Goal: Transaction & Acquisition: Purchase product/service

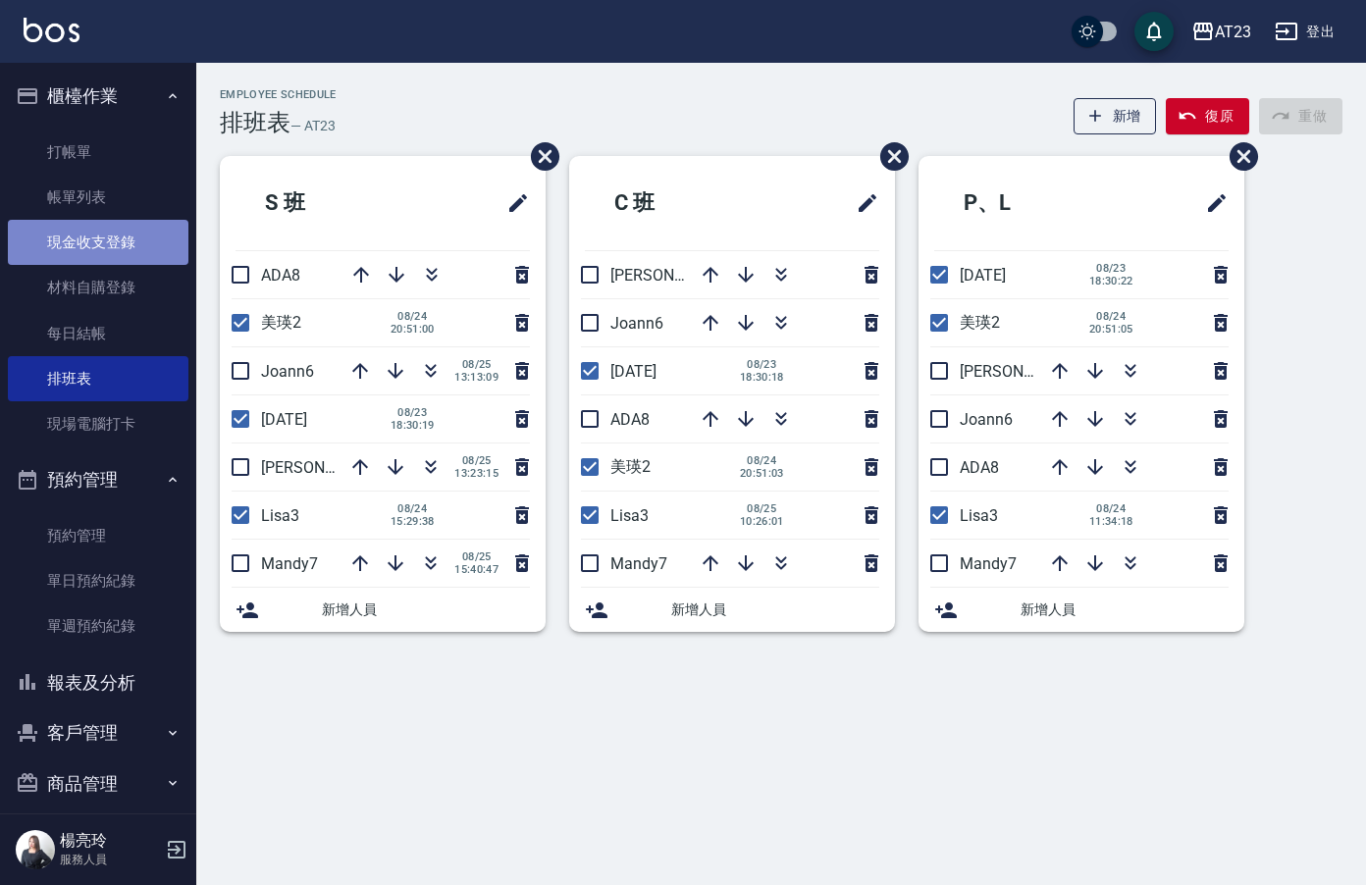
click at [100, 252] on link "現金收支登錄" at bounding box center [98, 242] width 181 height 45
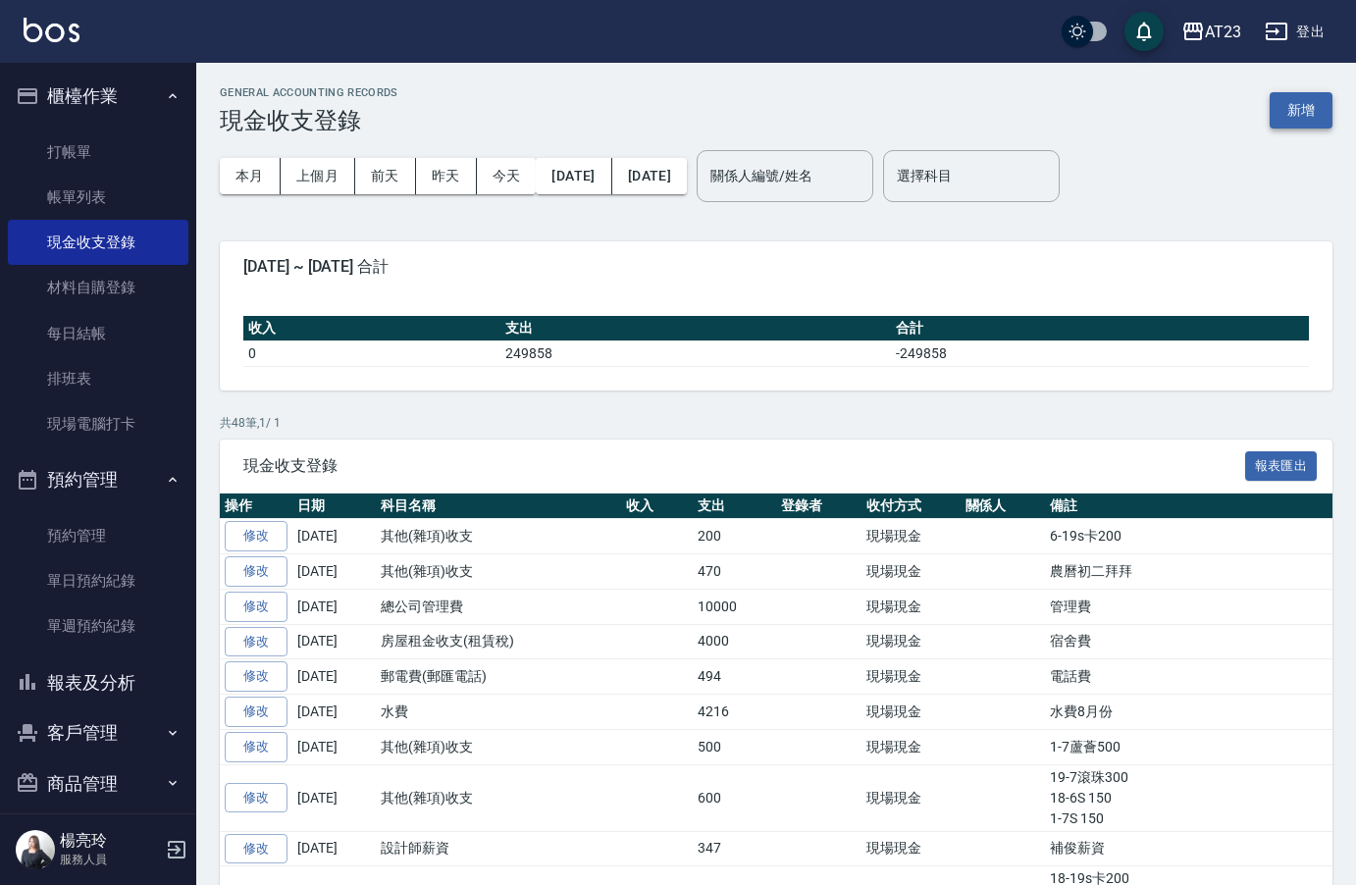
click at [1317, 111] on button "新增" at bounding box center [1301, 110] width 63 height 36
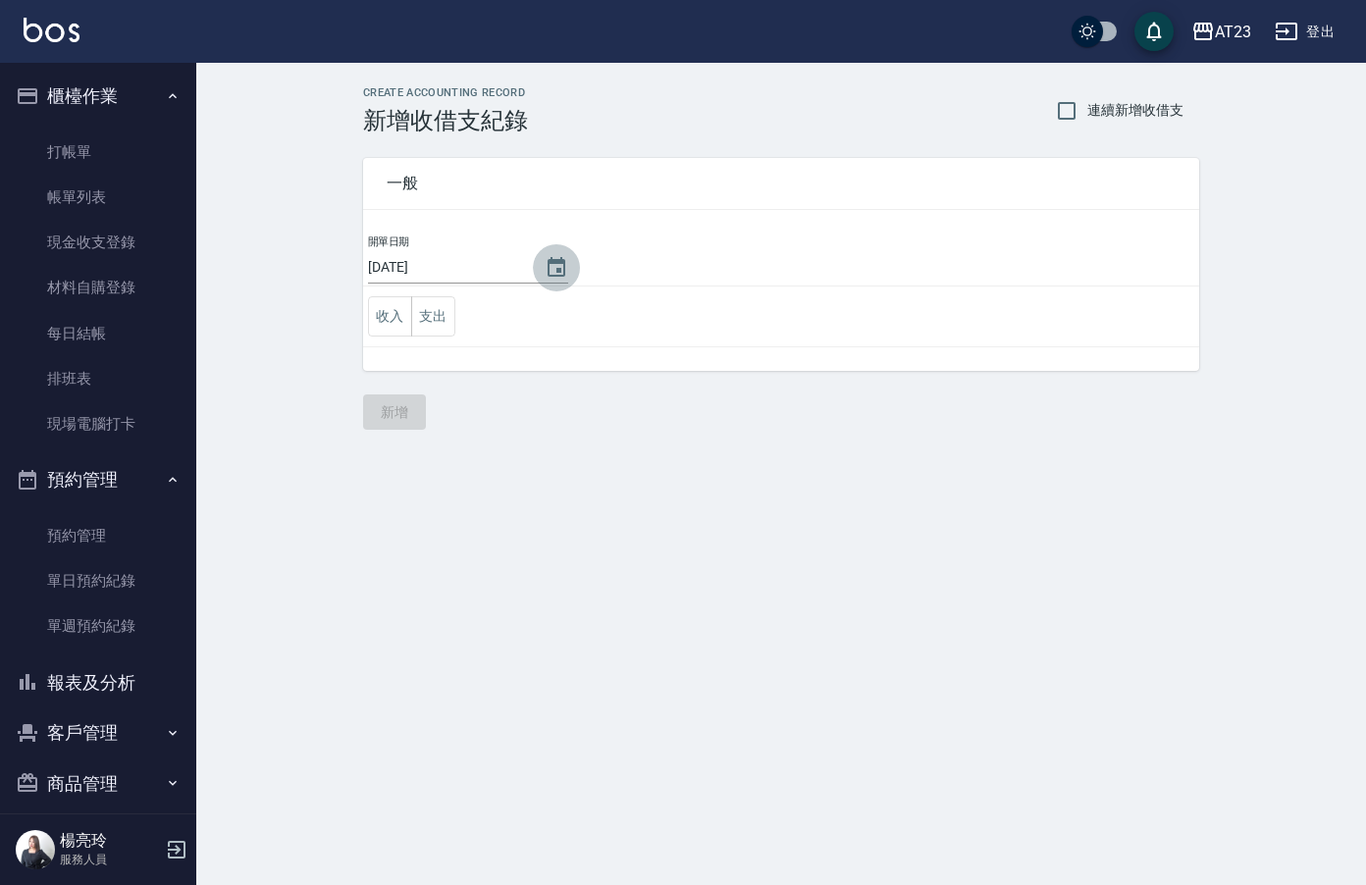
click at [570, 269] on button "Choose date, selected date is 2025-08-25" at bounding box center [556, 267] width 47 height 47
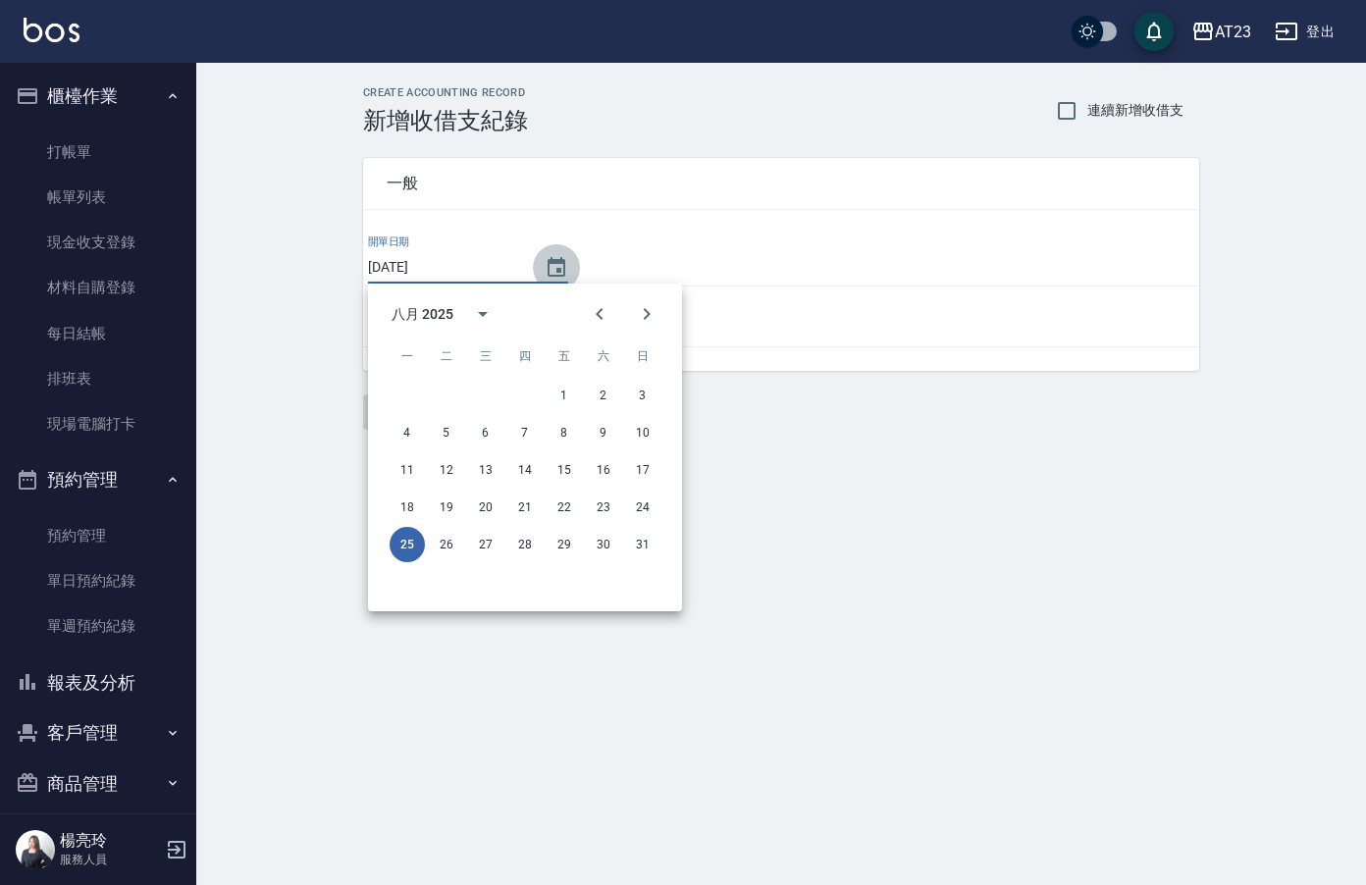
click at [559, 269] on icon "Choose date, selected date is 2025-08-25" at bounding box center [557, 268] width 24 height 24
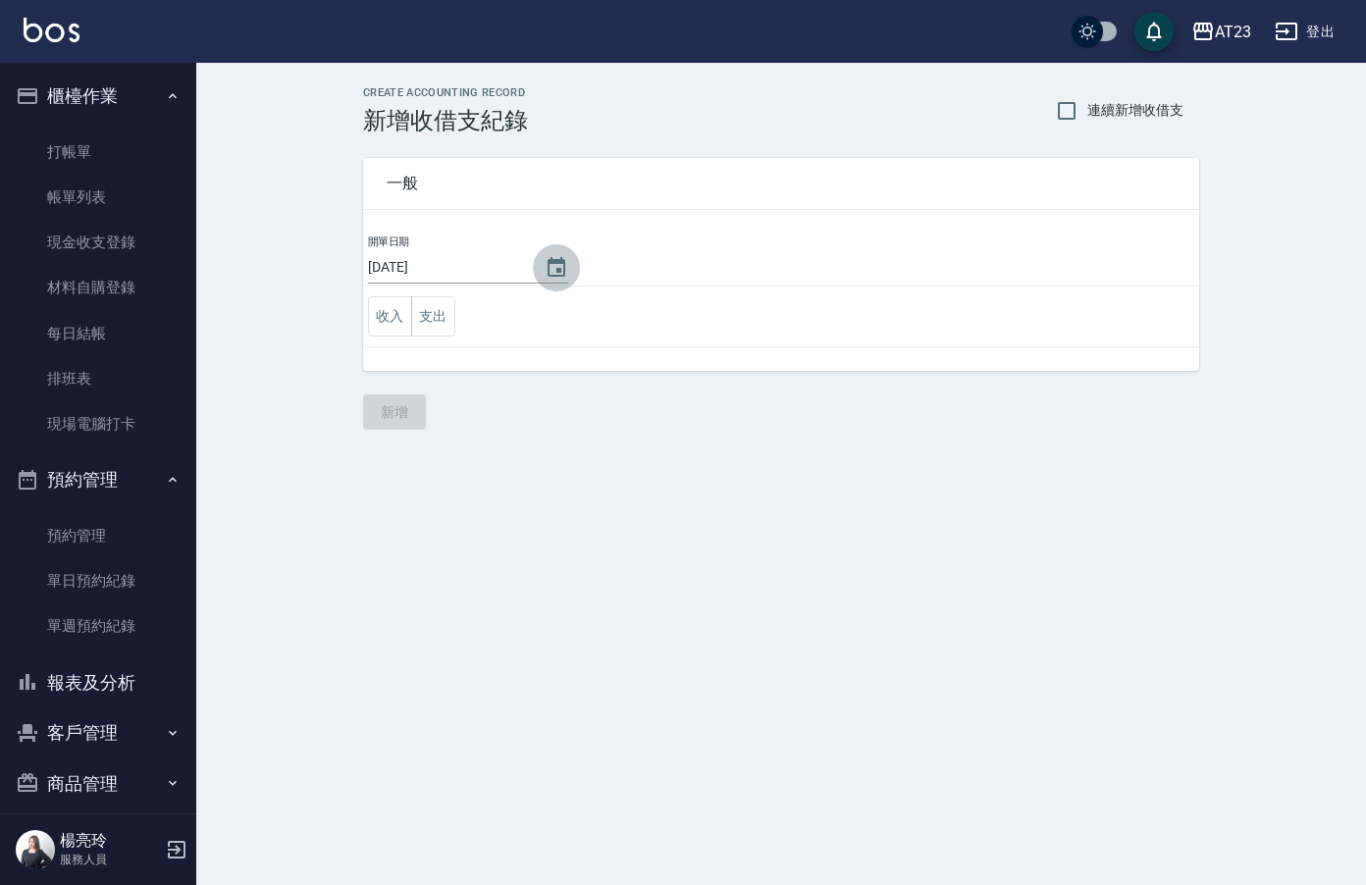
click at [548, 266] on icon "Choose date, selected date is 2025-08-25" at bounding box center [557, 267] width 18 height 20
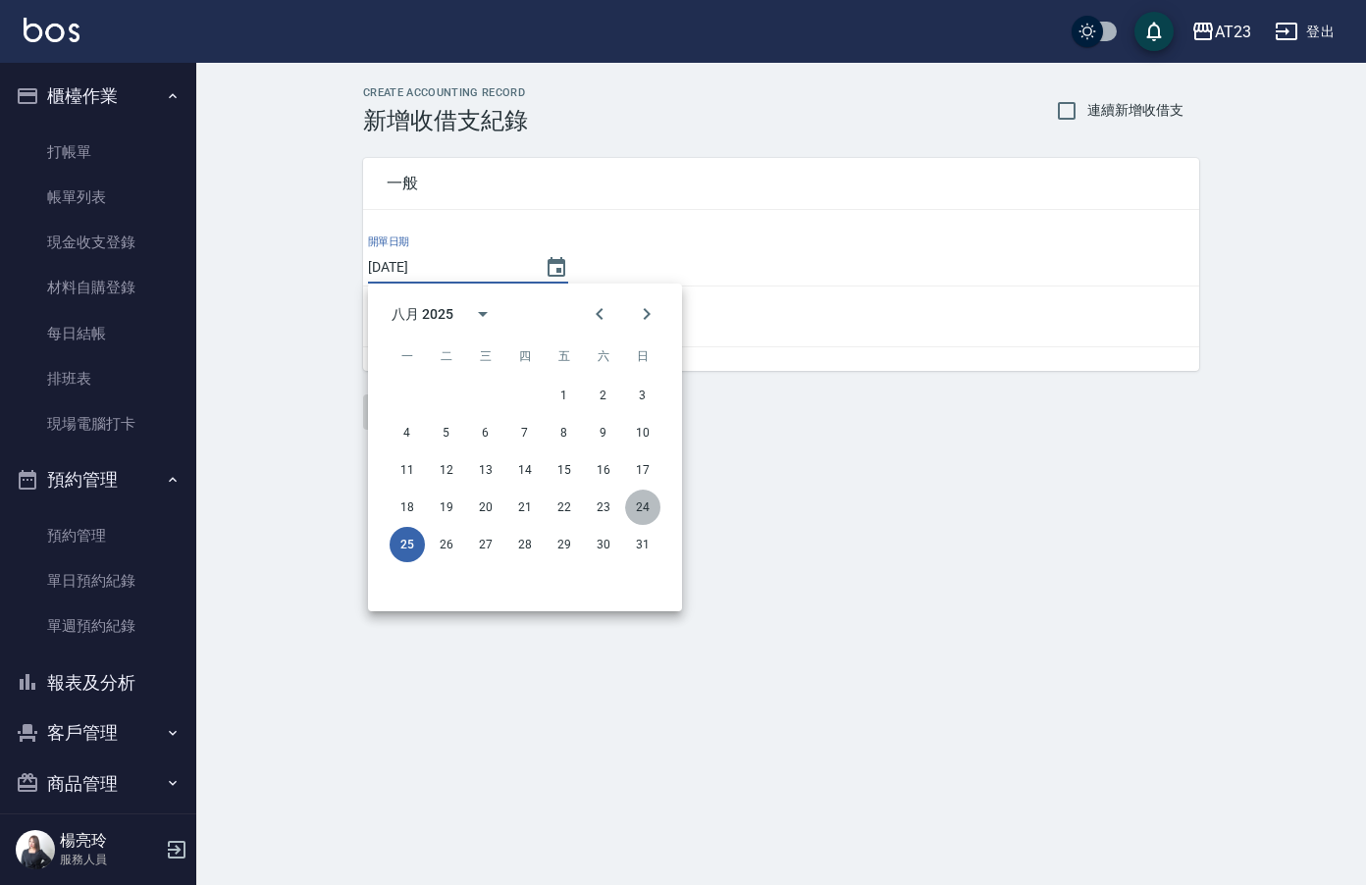
click at [649, 501] on button "24" at bounding box center [642, 507] width 35 height 35
type input "[DATE]"
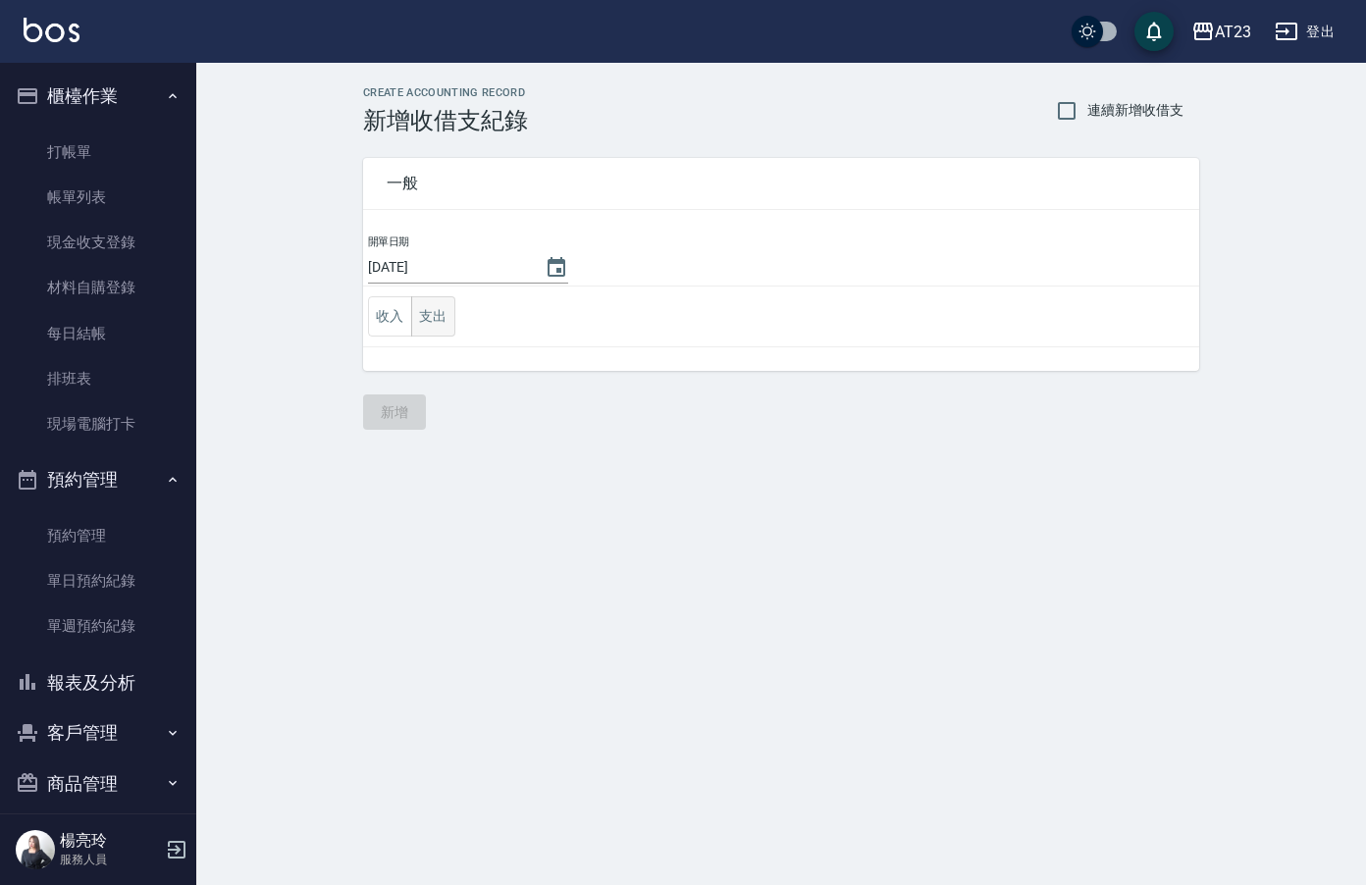
click at [437, 305] on button "支出" at bounding box center [433, 316] width 44 height 40
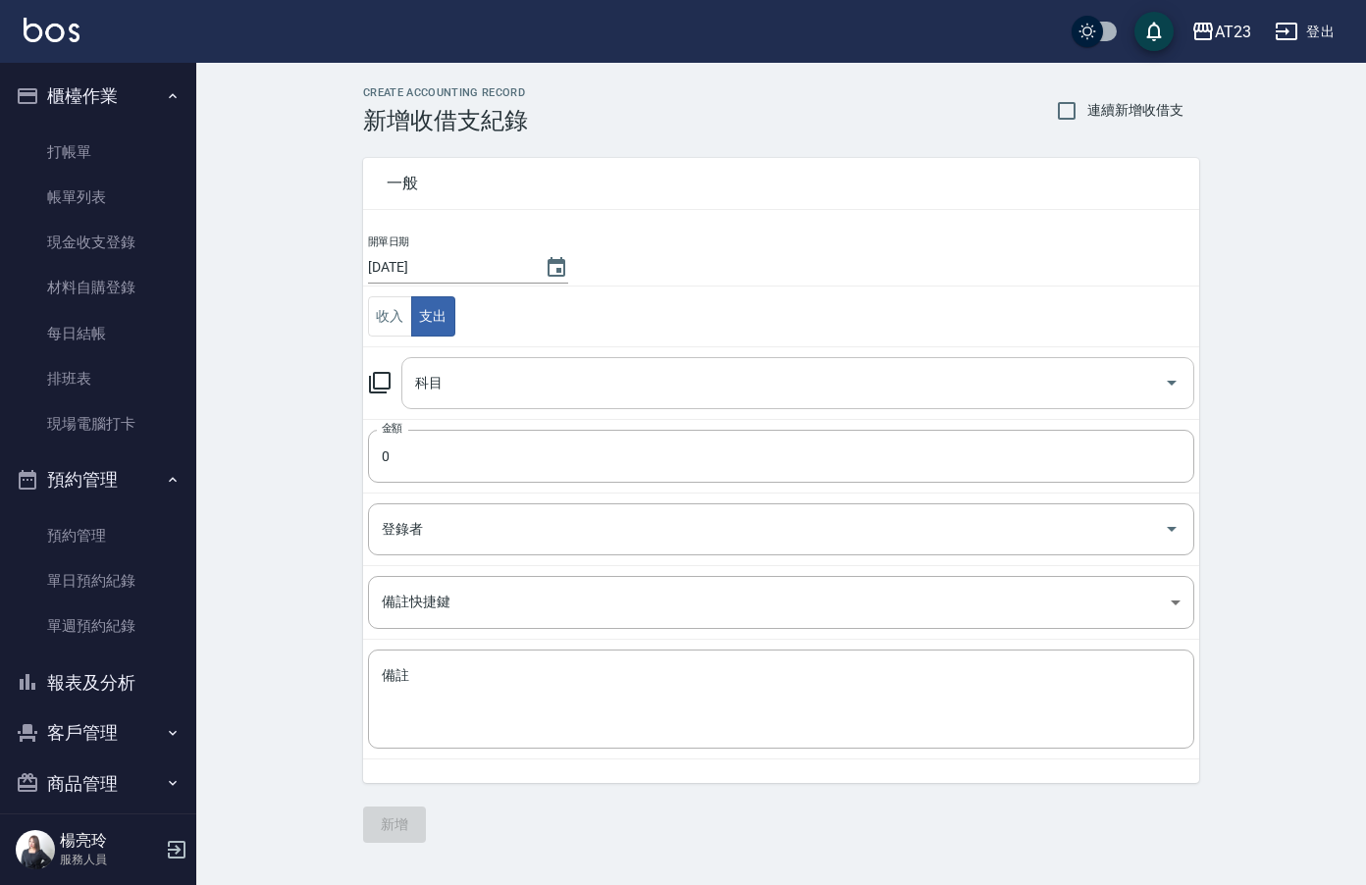
click at [474, 377] on input "科目" at bounding box center [783, 383] width 746 height 34
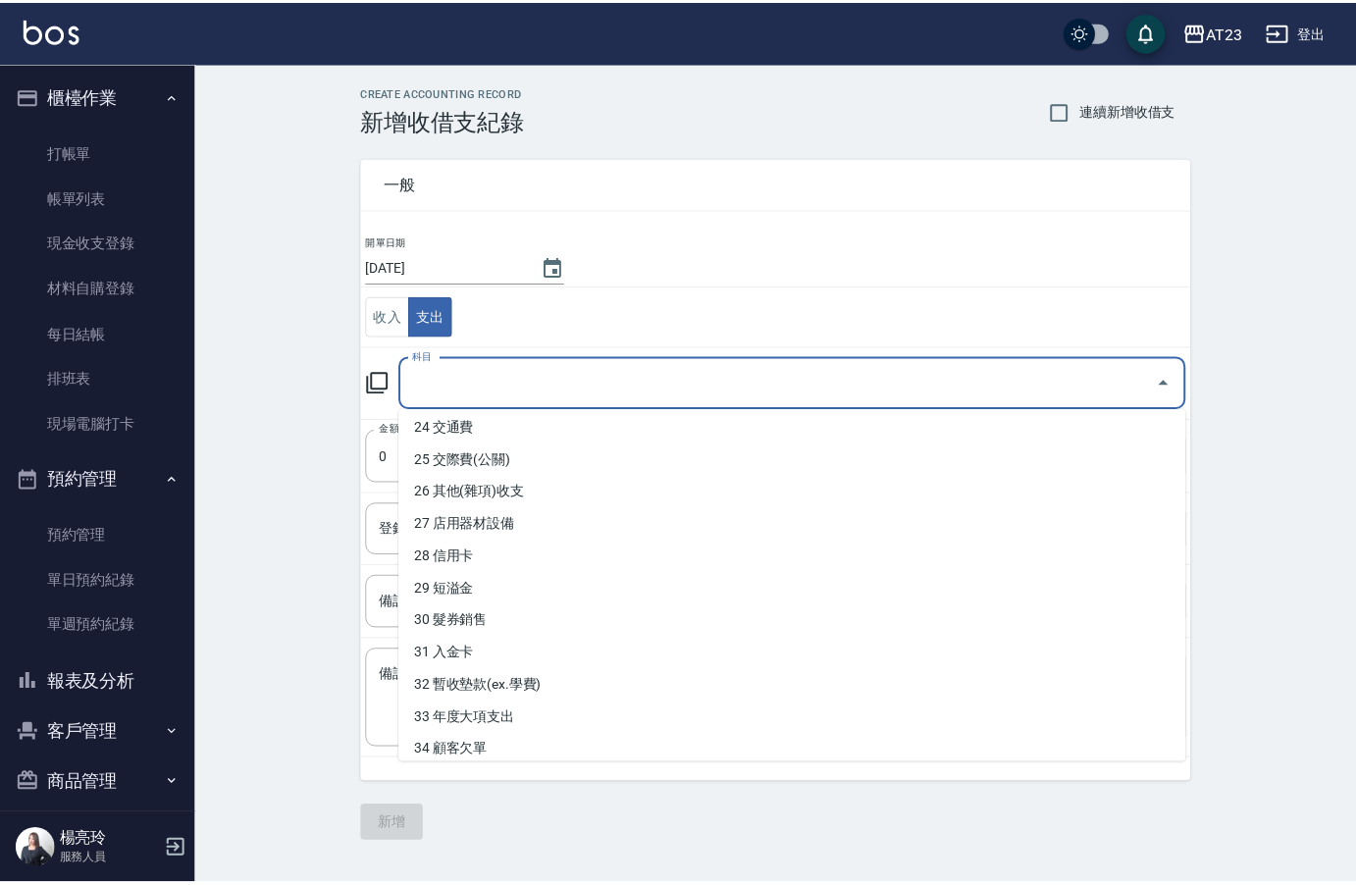
scroll to position [785, 0]
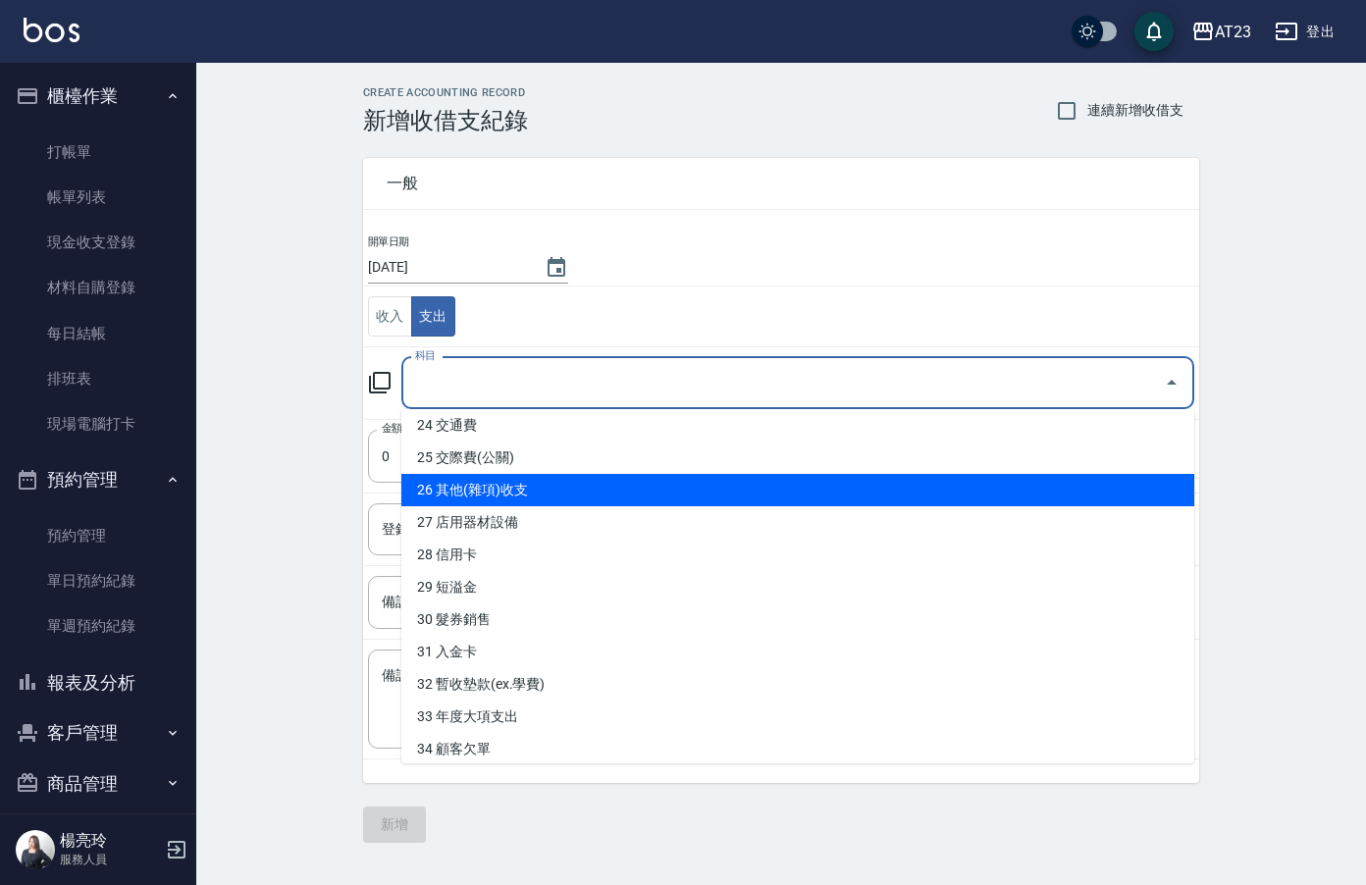
click at [662, 485] on li "26 其他(雜項)收支" at bounding box center [797, 490] width 793 height 32
type input "26 其他(雜項)收支"
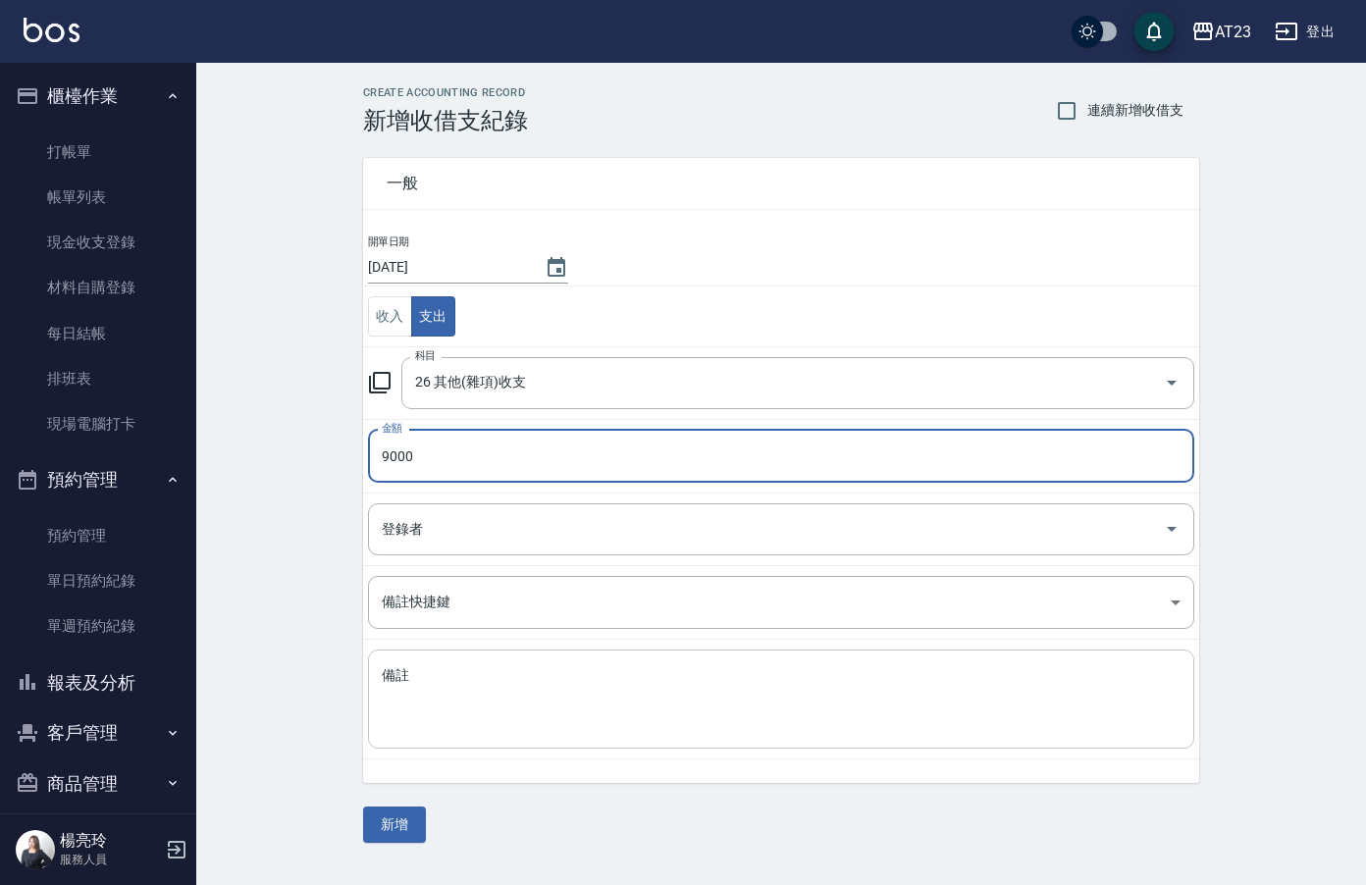
type input "9000"
click at [643, 672] on textarea "備註" at bounding box center [781, 699] width 799 height 67
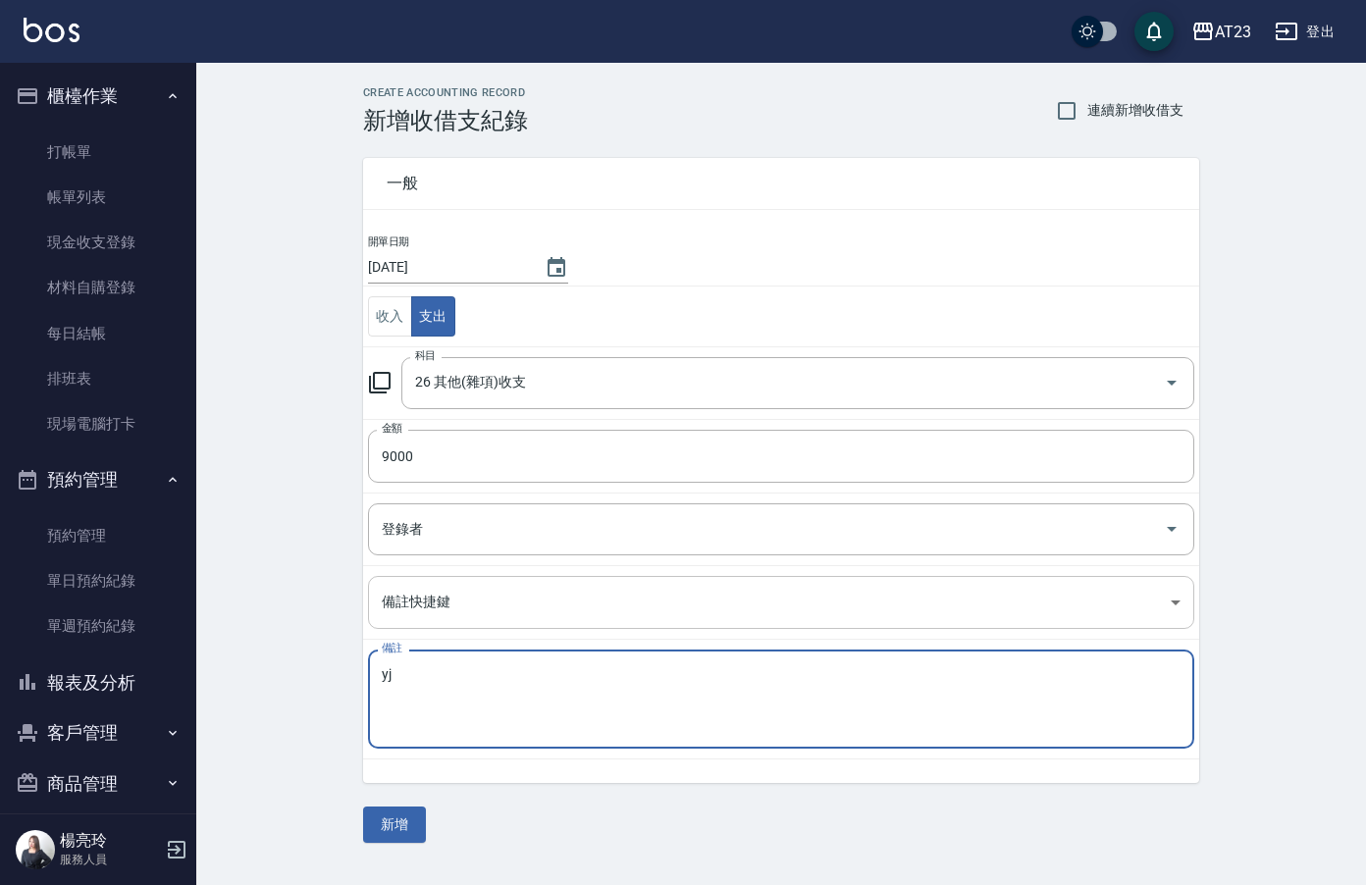
type textarea "y"
drag, startPoint x: 410, startPoint y: 679, endPoint x: 827, endPoint y: 830, distance: 443.6
click at [411, 679] on textarea "總部團保費" at bounding box center [781, 699] width 799 height 67
type textarea "總部的團保"
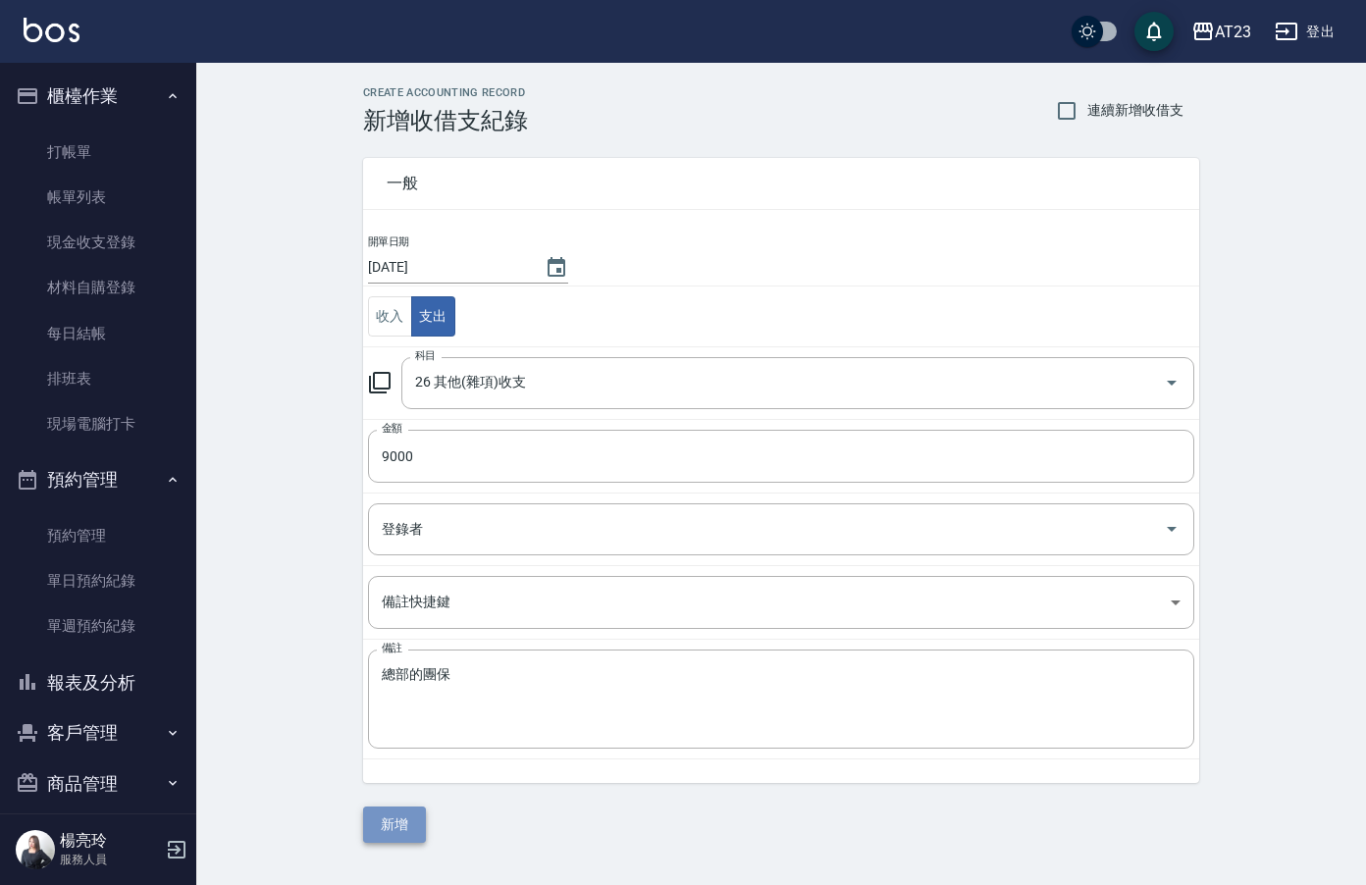
click at [406, 828] on button "新增" at bounding box center [394, 825] width 63 height 36
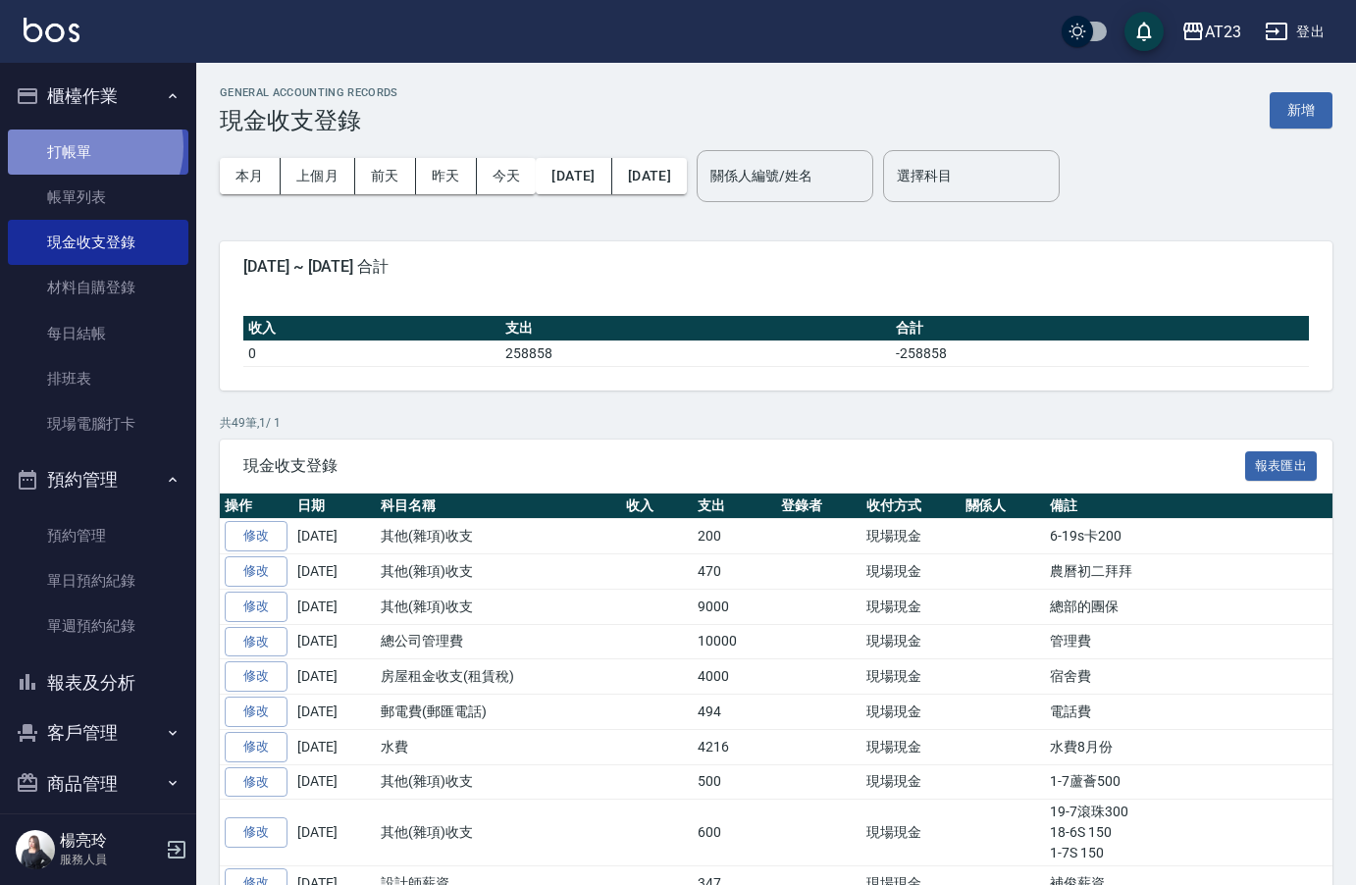
click at [86, 146] on link "打帳單" at bounding box center [98, 152] width 181 height 45
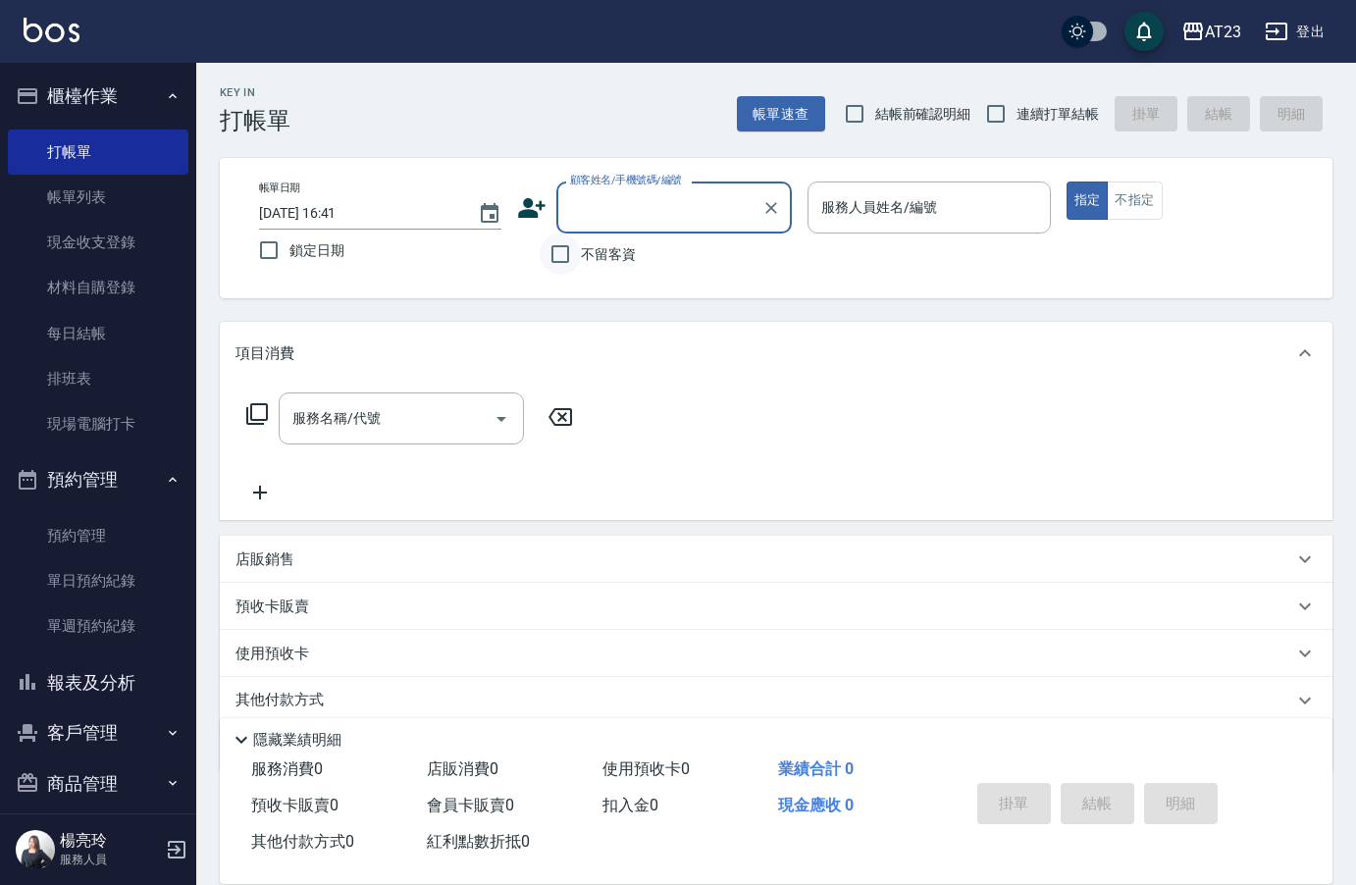
click at [570, 263] on input "不留客資" at bounding box center [560, 254] width 41 height 41
checkbox input "true"
click at [987, 95] on input "連續打單結帳" at bounding box center [995, 113] width 41 height 41
checkbox input "true"
click at [968, 186] on div "服務人員姓名/編號" at bounding box center [929, 208] width 242 height 52
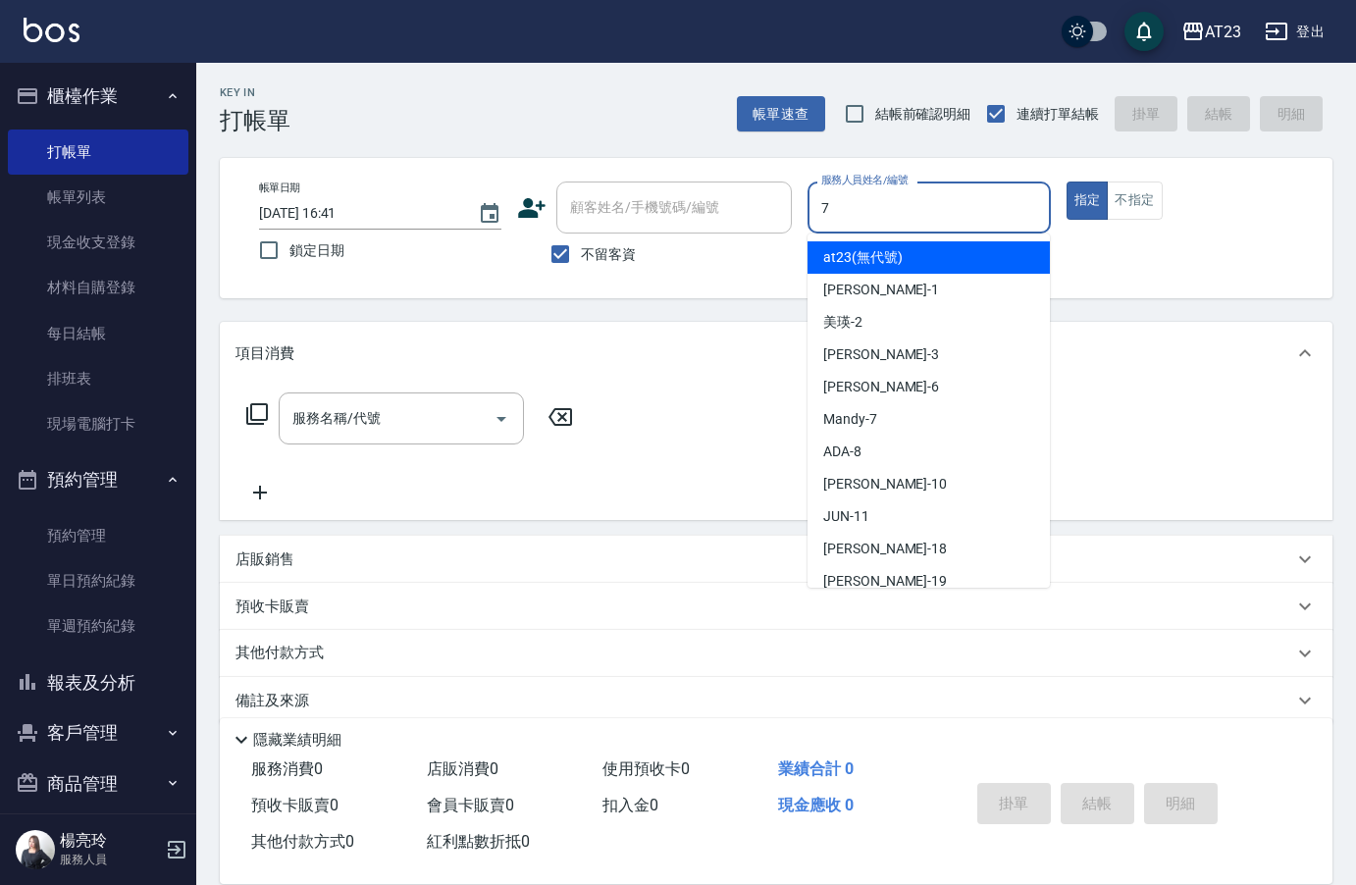
type input "Mandy-7"
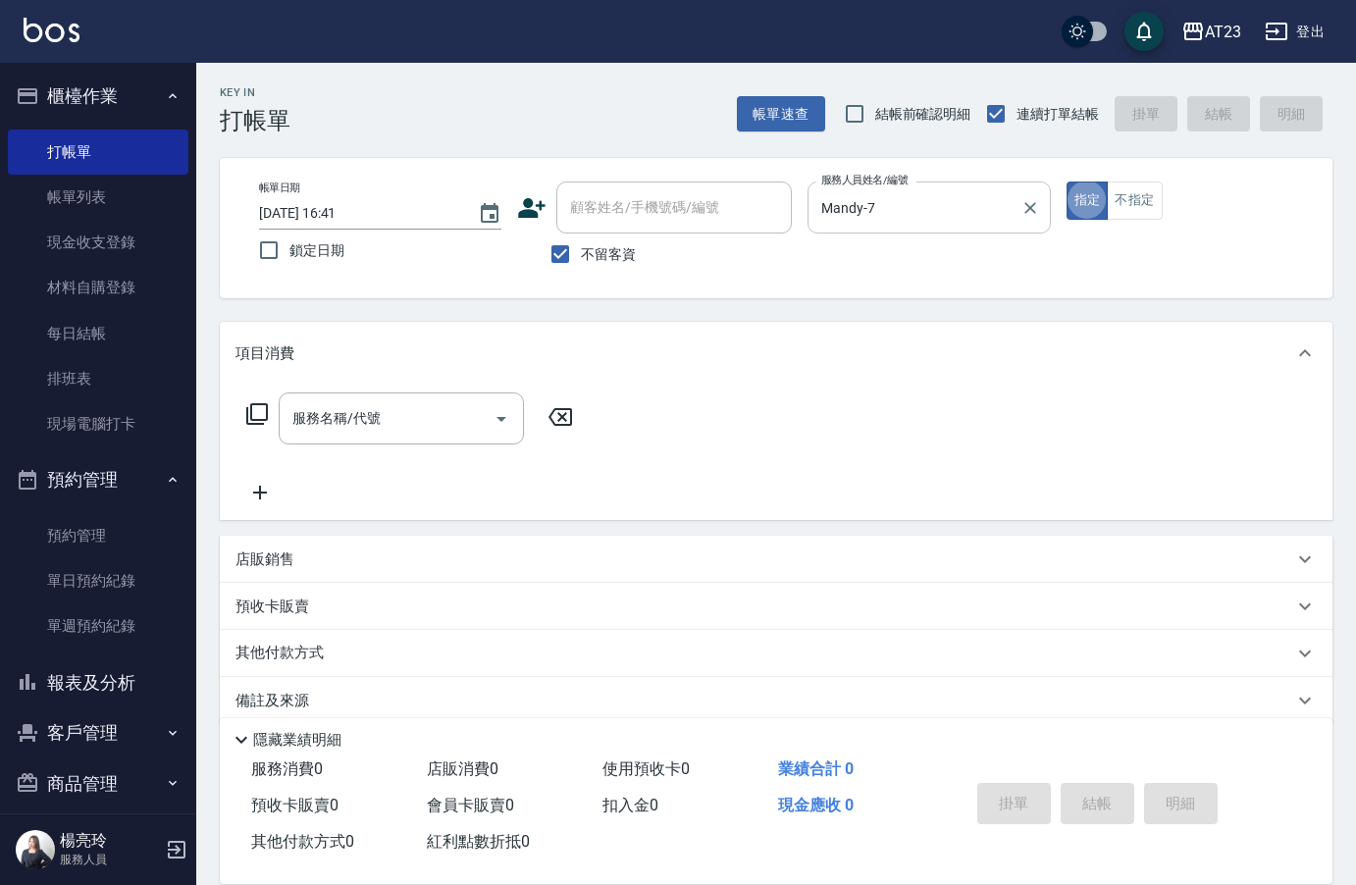
type button "true"
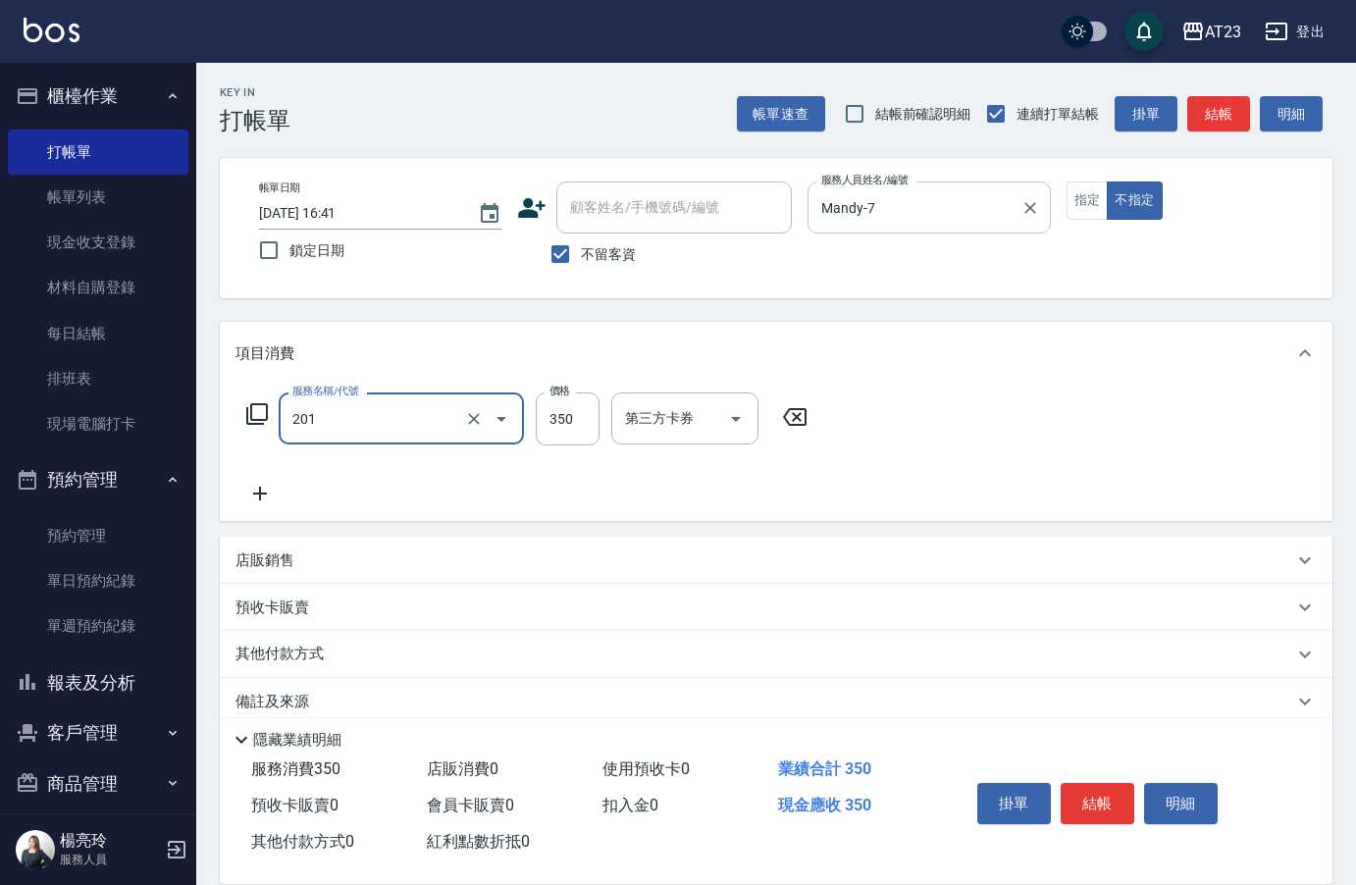
type input "一般洗髮(201)"
drag, startPoint x: 1118, startPoint y: 810, endPoint x: 1111, endPoint y: 787, distance: 23.6
click at [1117, 810] on button "結帳" at bounding box center [1098, 803] width 74 height 41
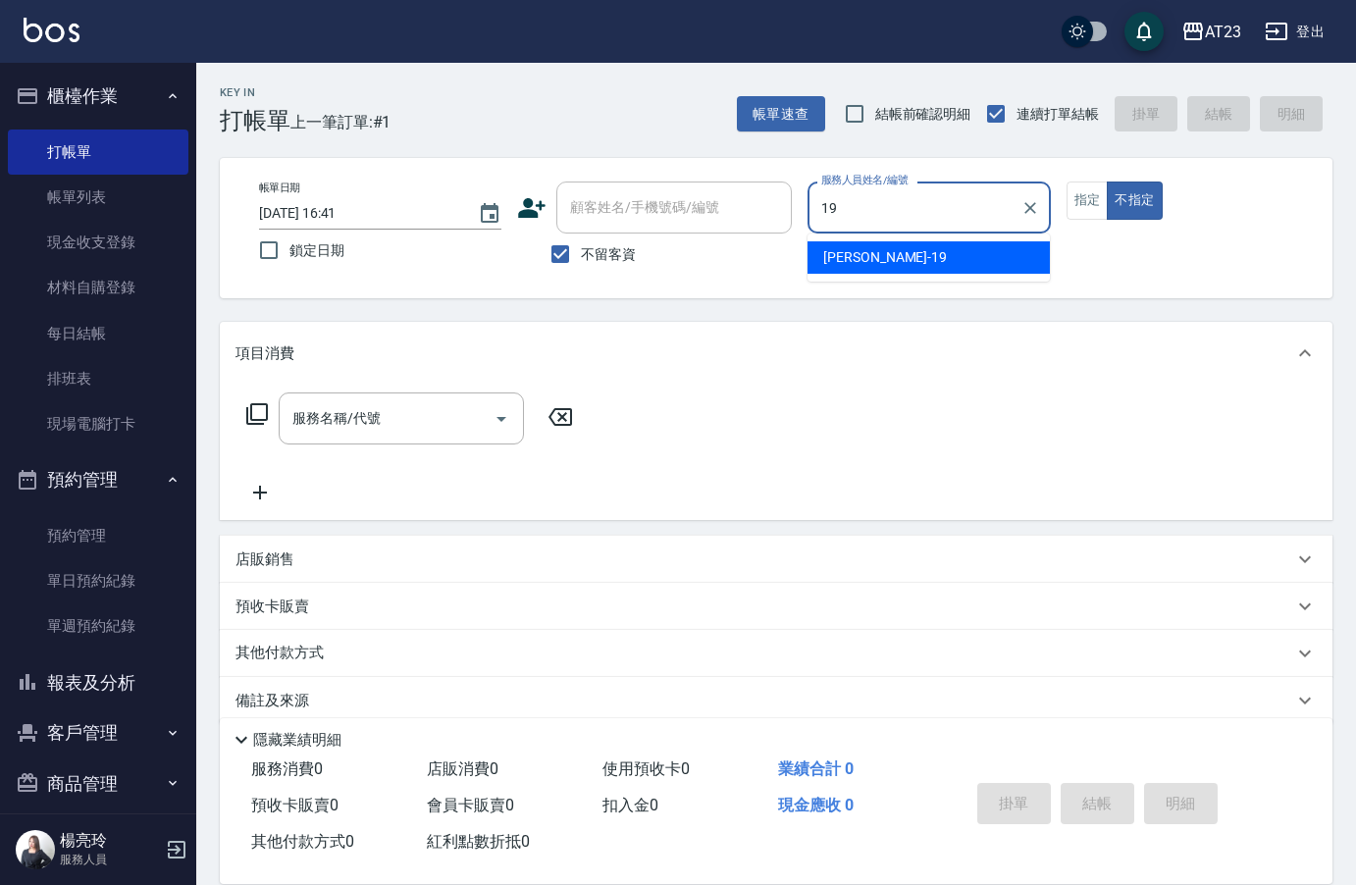
type input "[PERSON_NAME]-19"
type button "false"
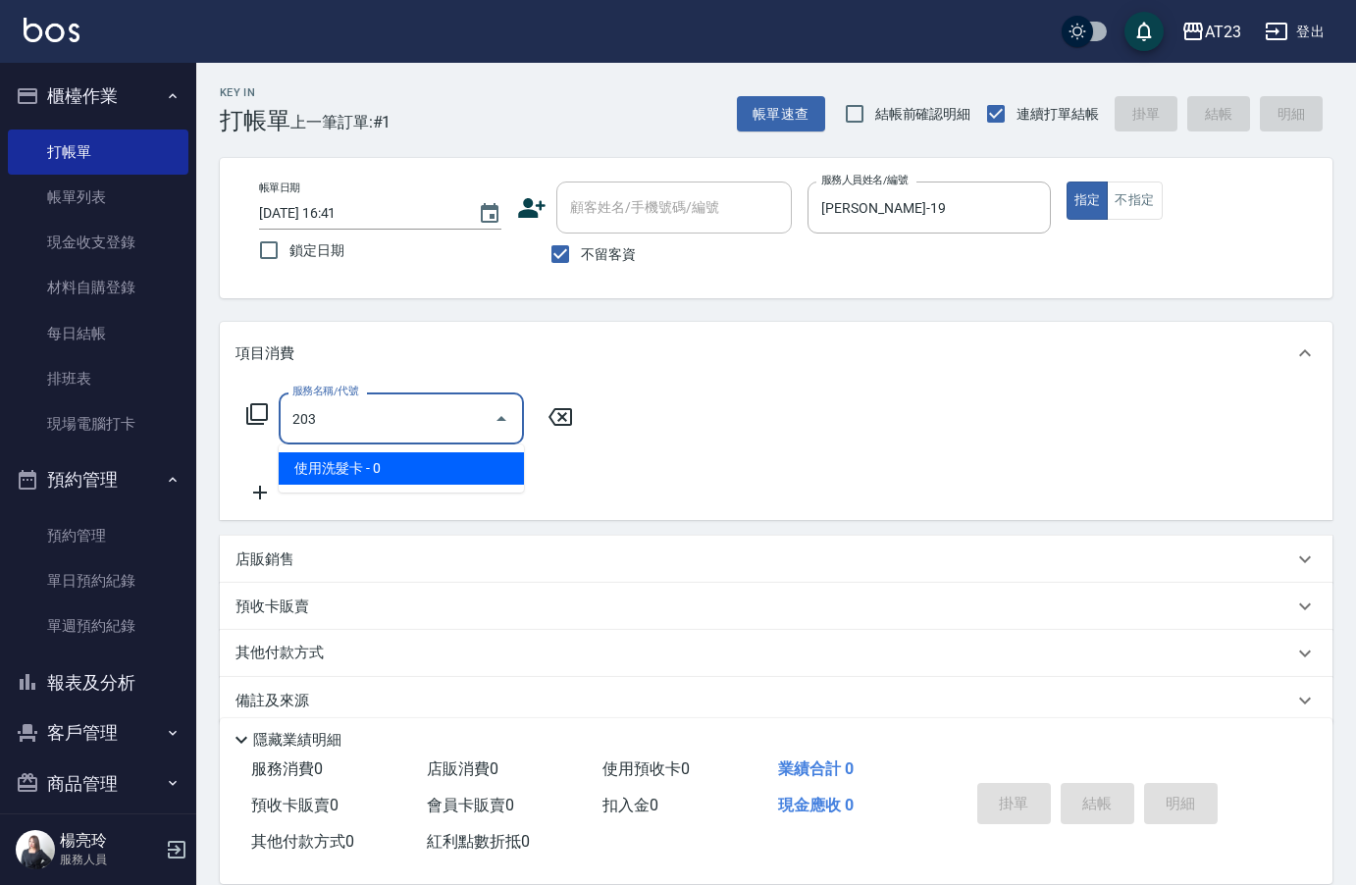
type input "使用洗髮卡(203)"
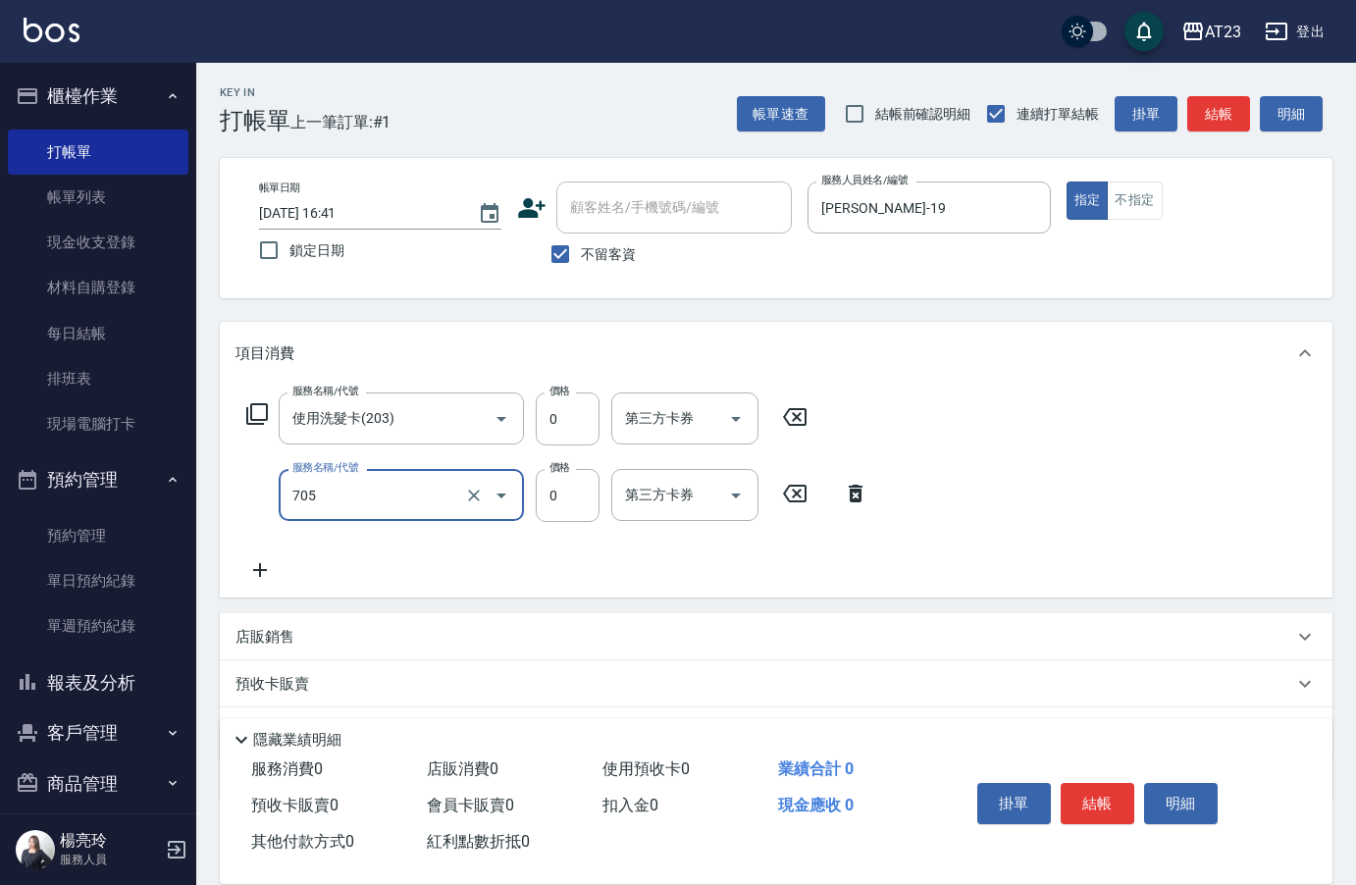
type input "互助50(705)"
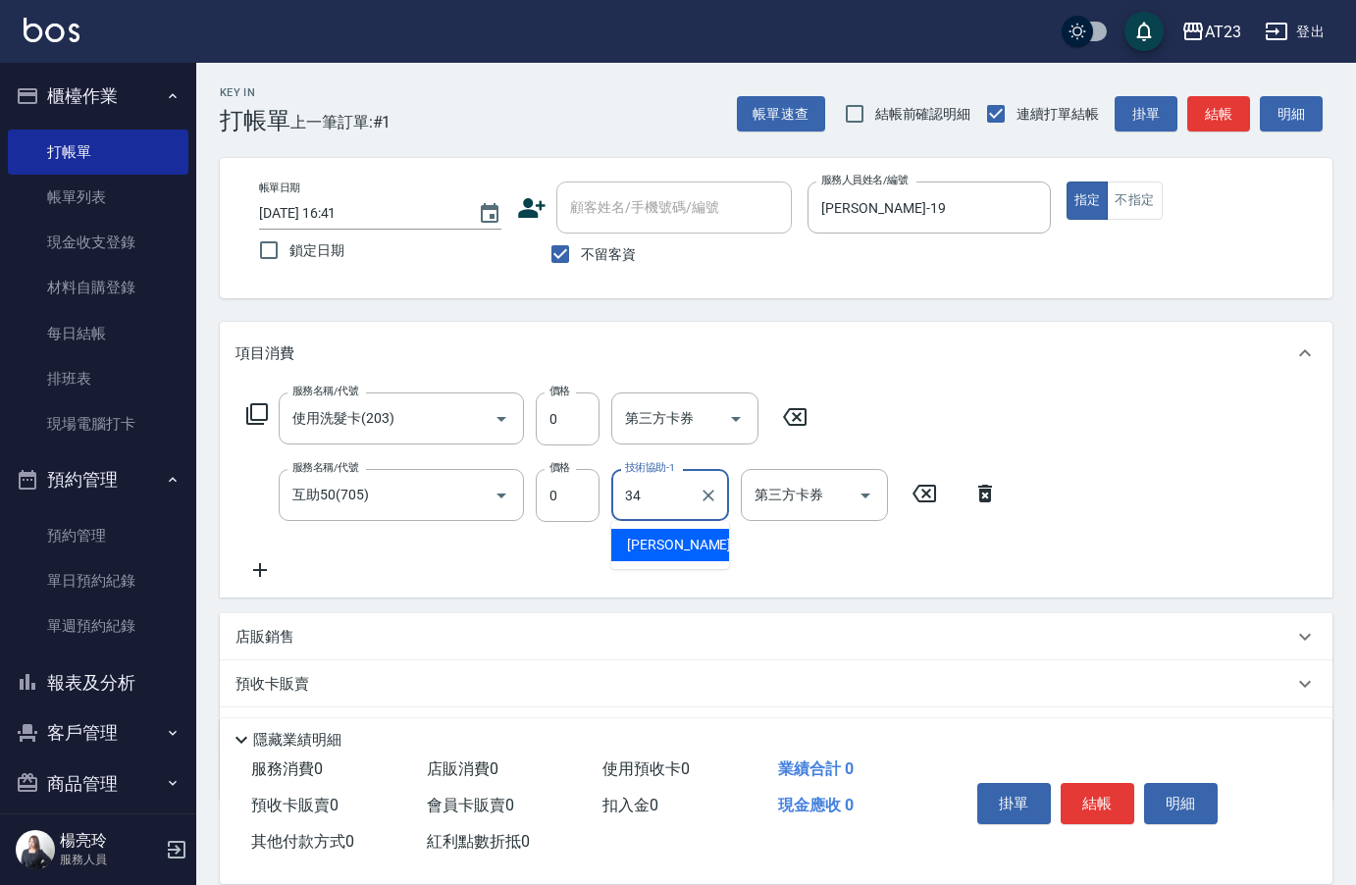
type input "[PERSON_NAME]-34"
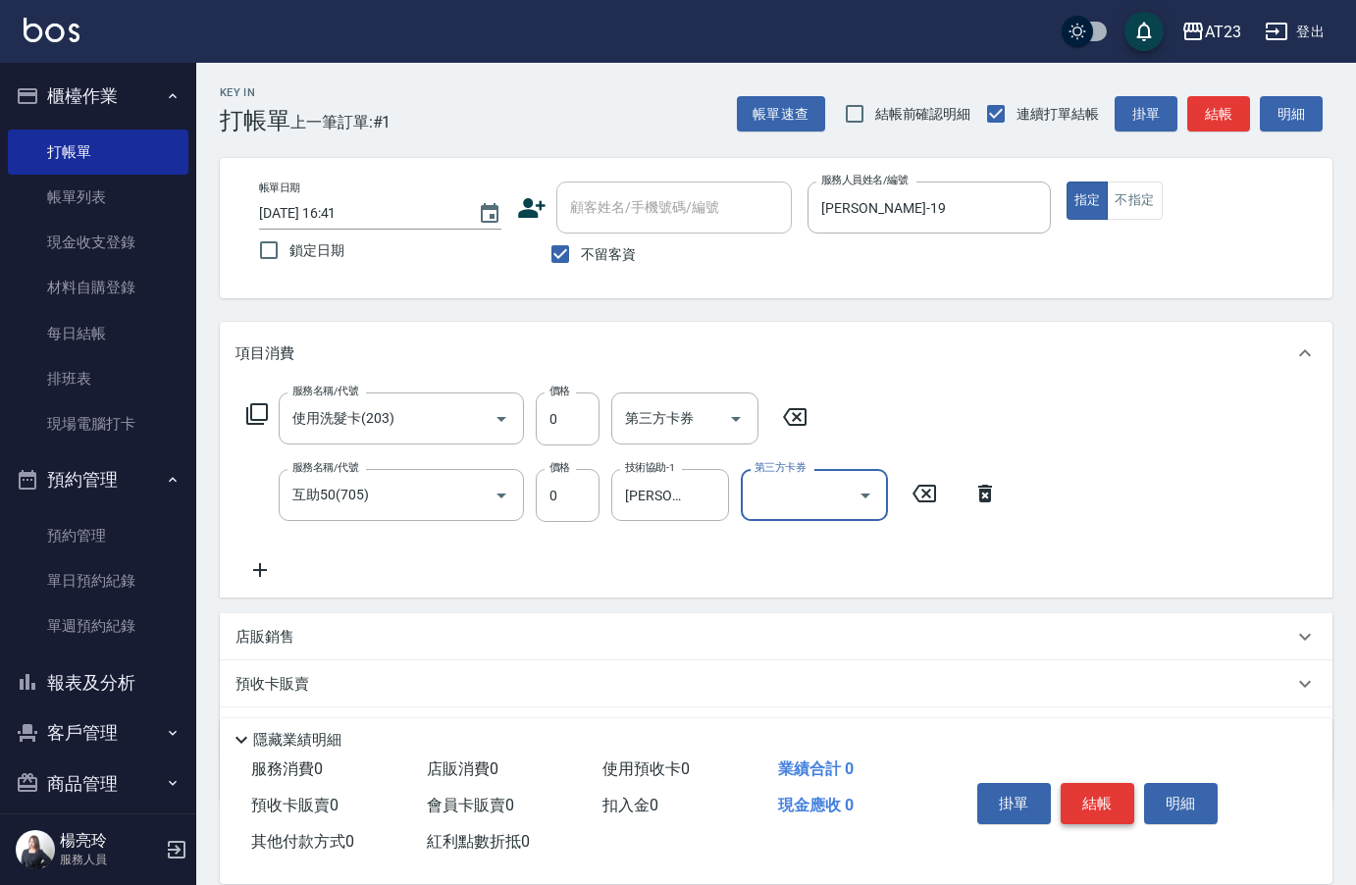
click at [1086, 803] on button "結帳" at bounding box center [1098, 803] width 74 height 41
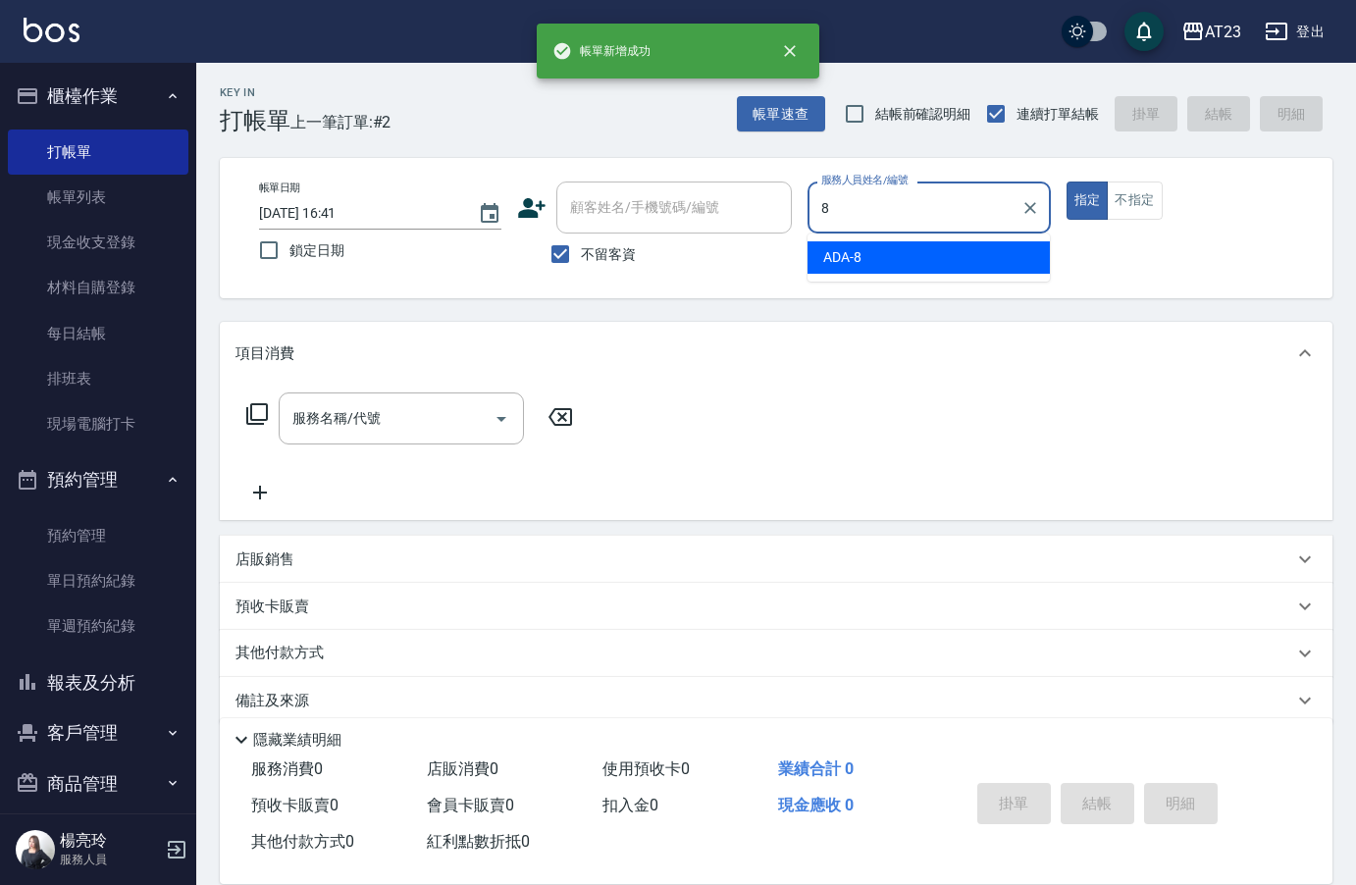
type input "ADA-8"
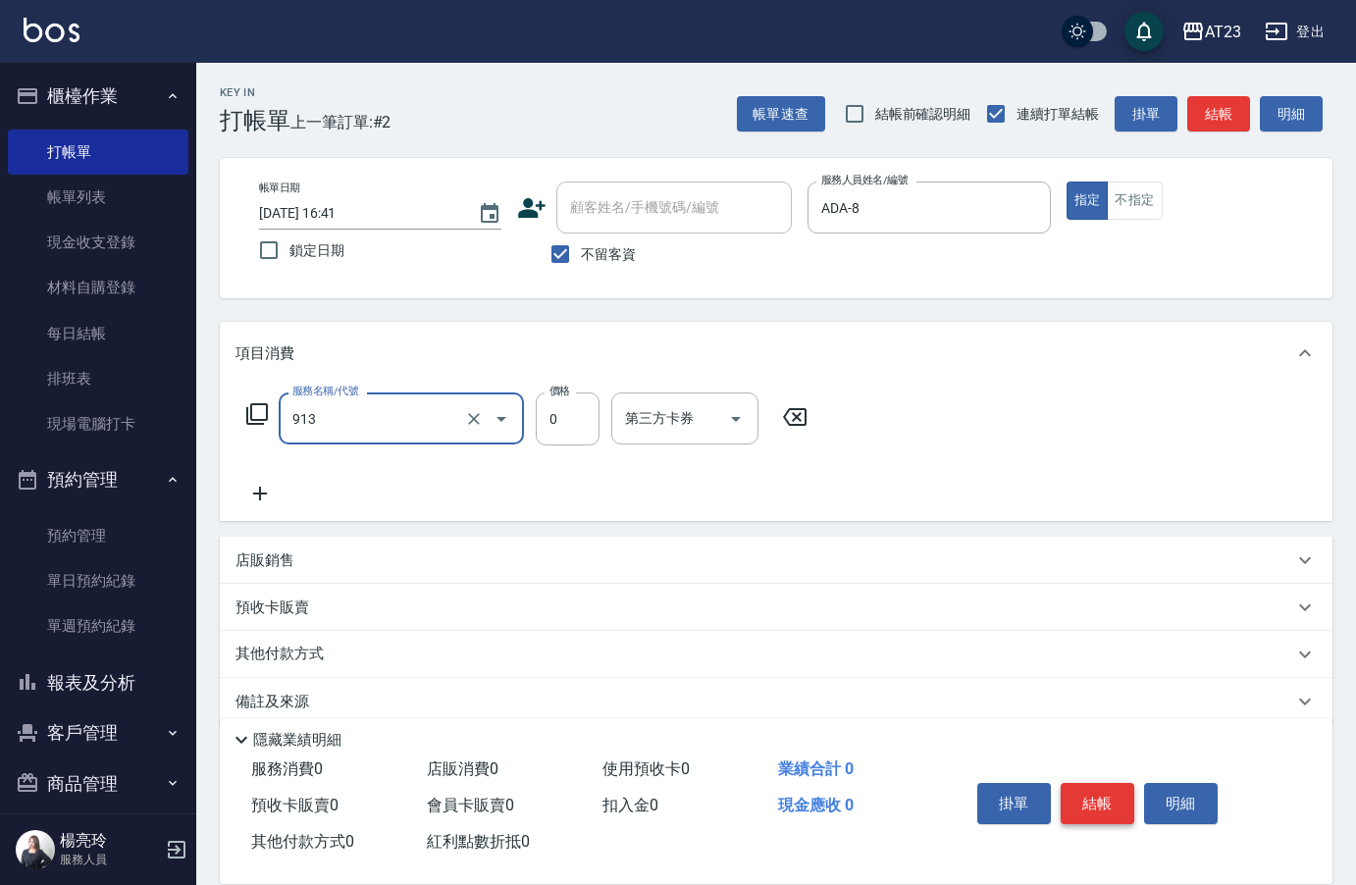
type input "蘆薈卡(913)"
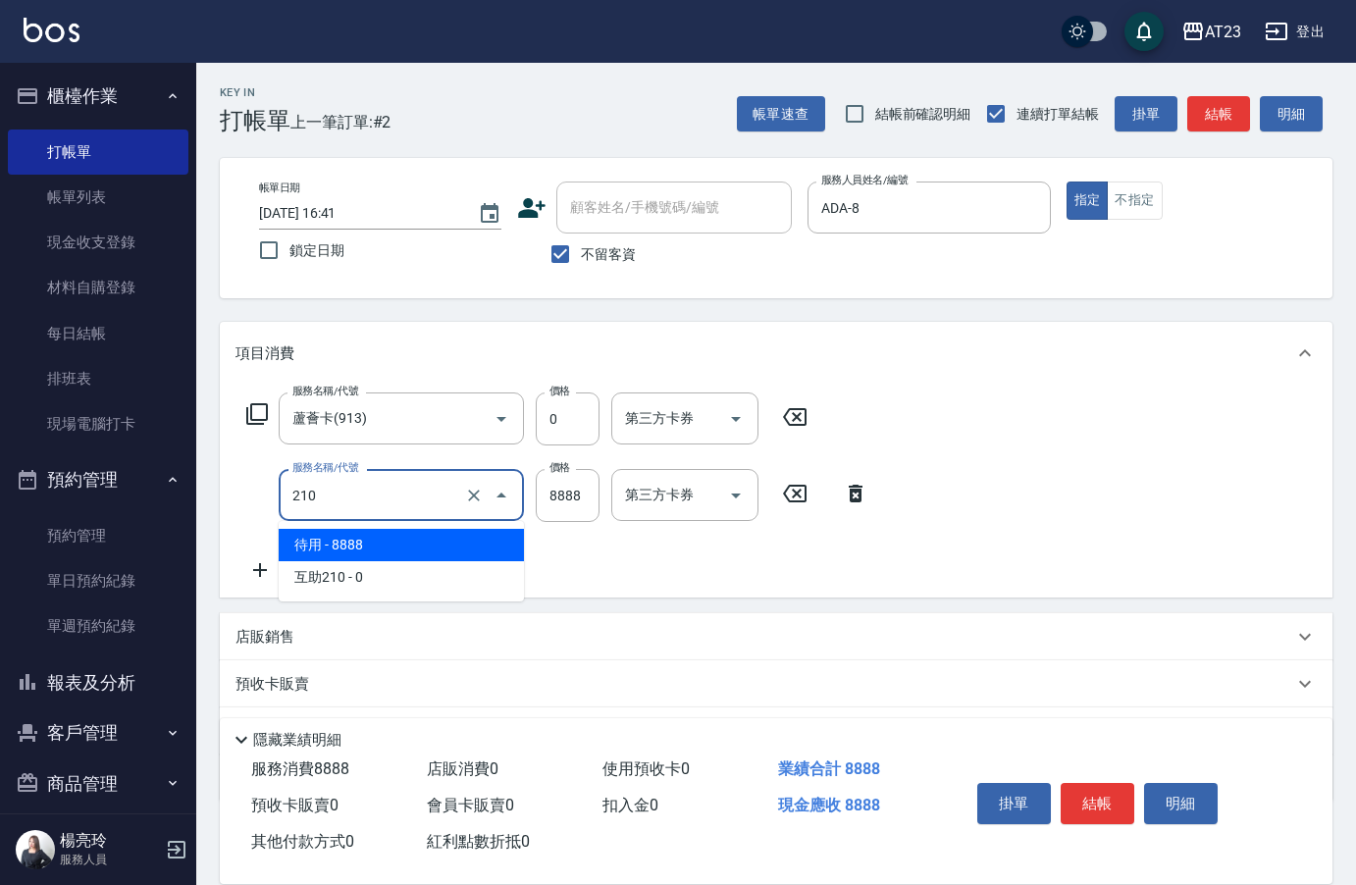
click at [434, 499] on input "210" at bounding box center [374, 495] width 173 height 34
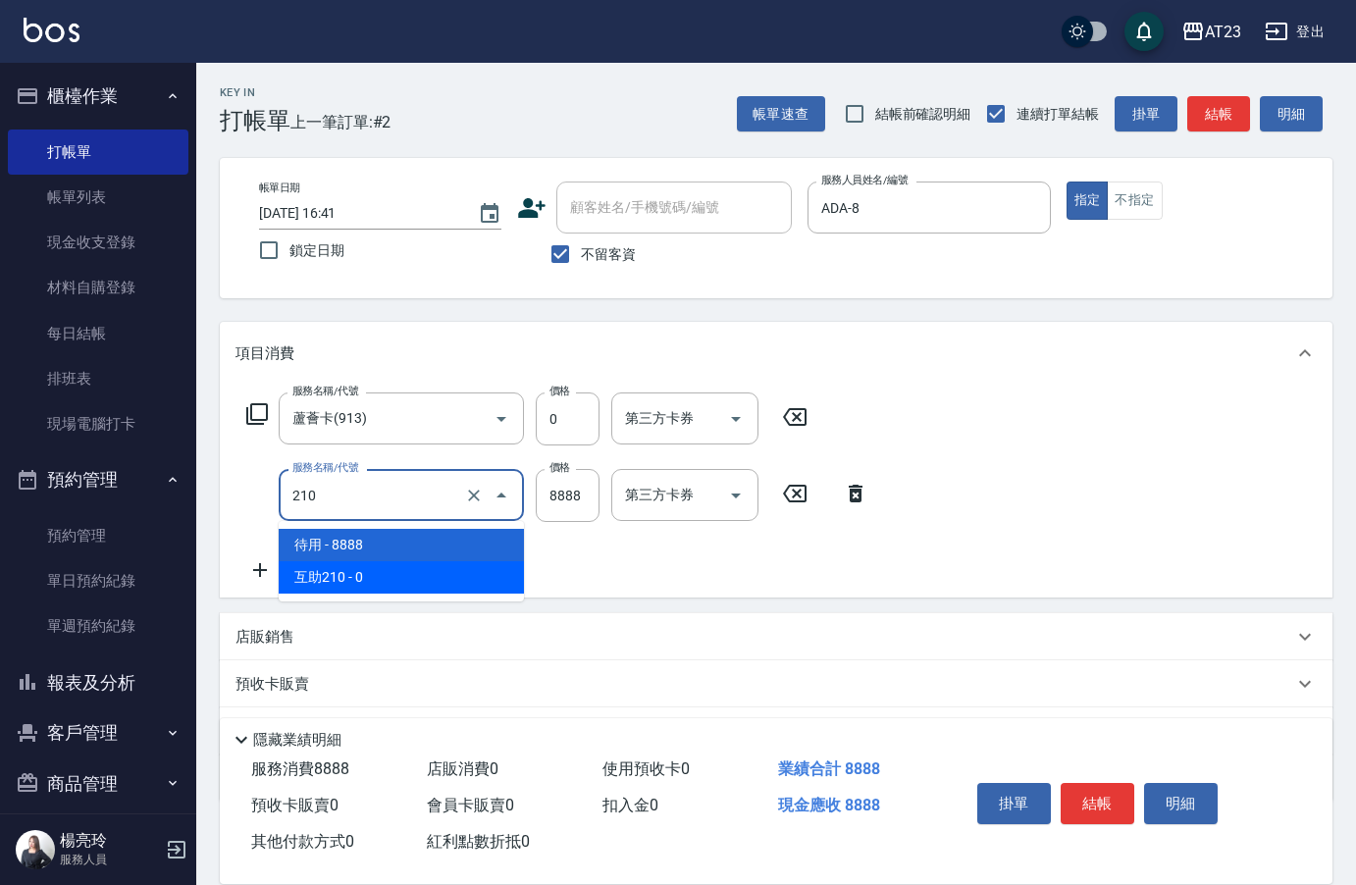
click at [422, 582] on span "互助210 - 0" at bounding box center [401, 577] width 245 height 32
type input "互助210(721)"
type input "0"
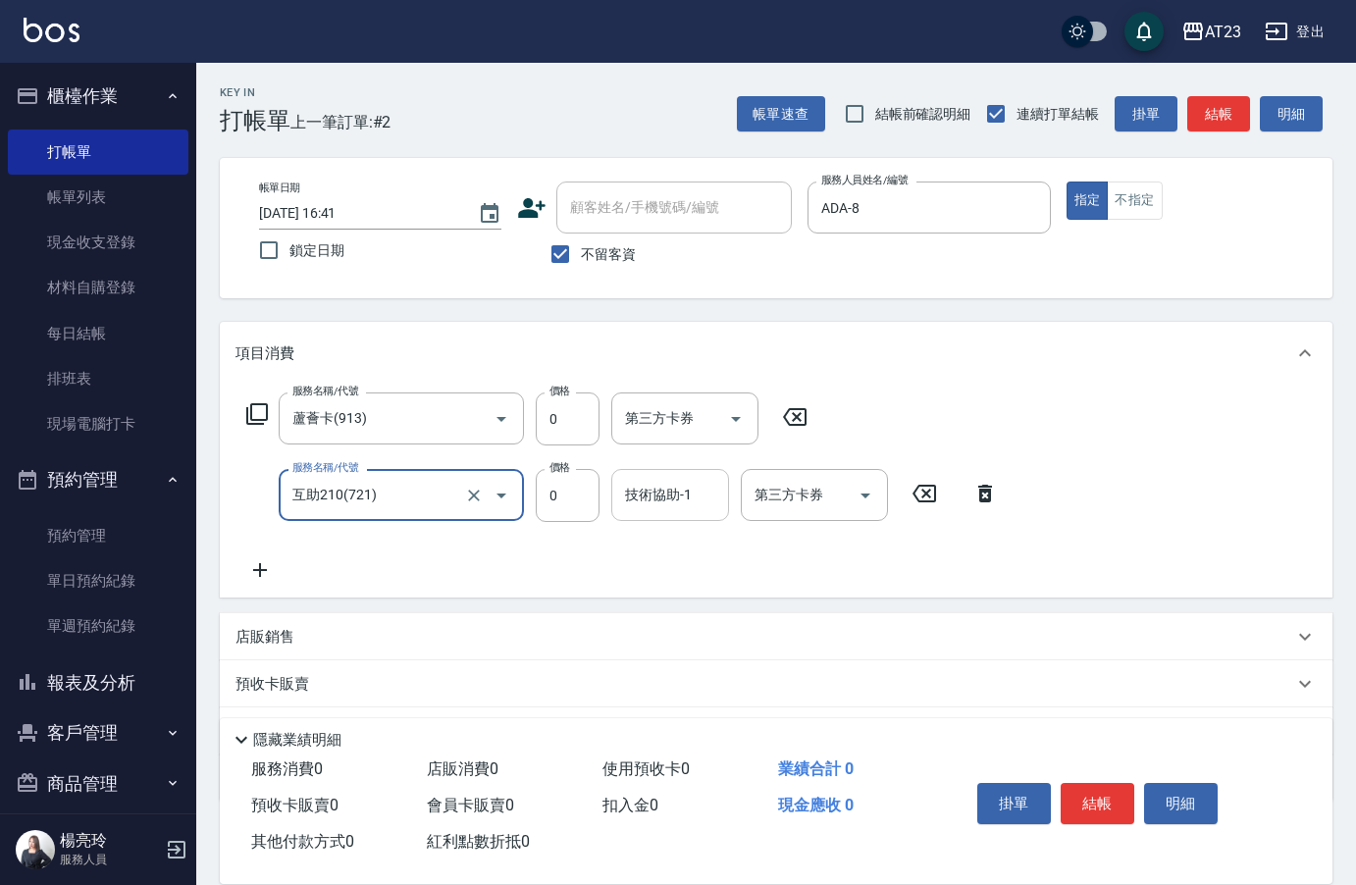
type input "互助210(721)"
click at [669, 498] on div "技術協助-1 技術協助-1" at bounding box center [670, 495] width 118 height 52
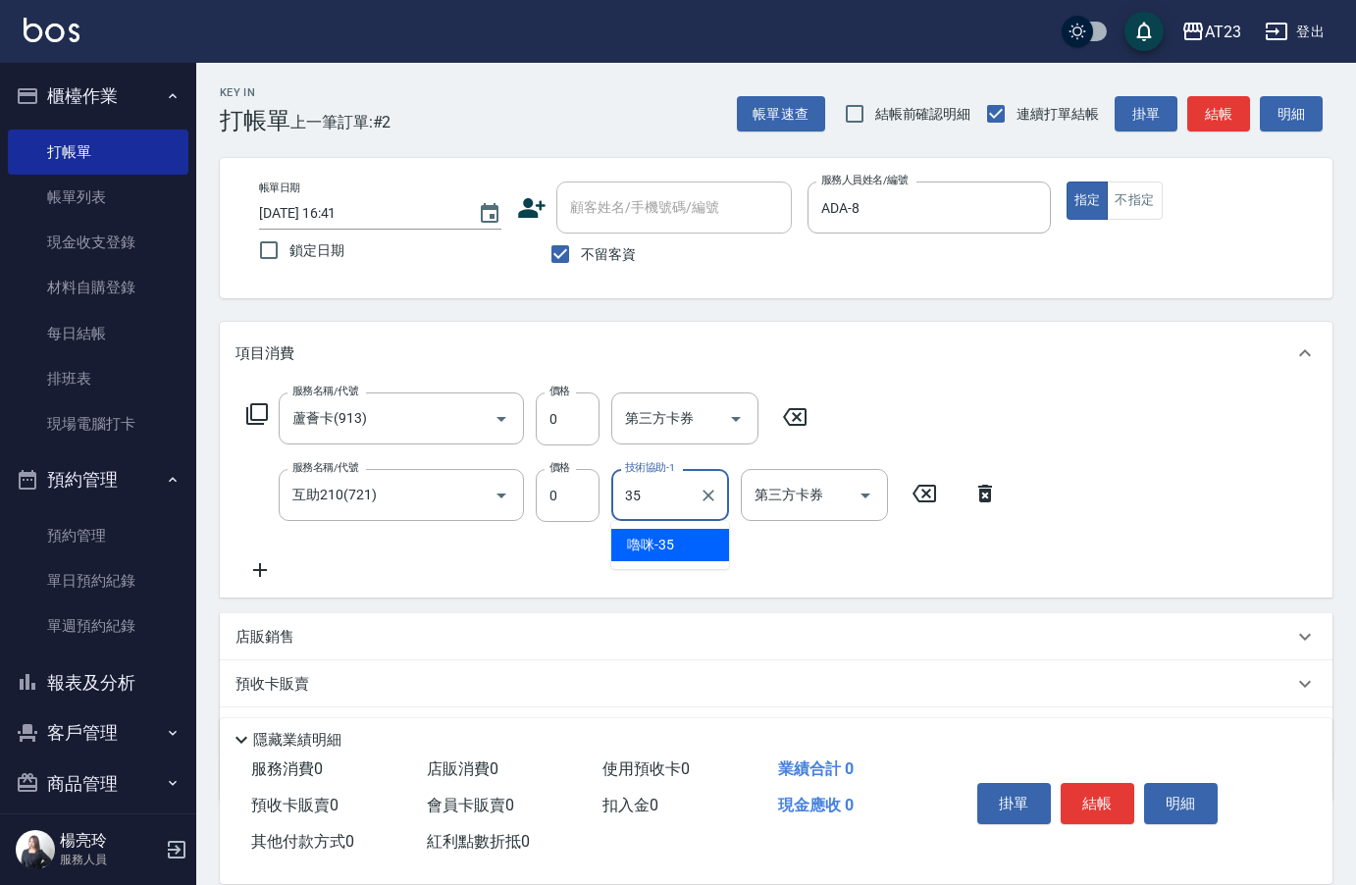
type input "嚕咪-35"
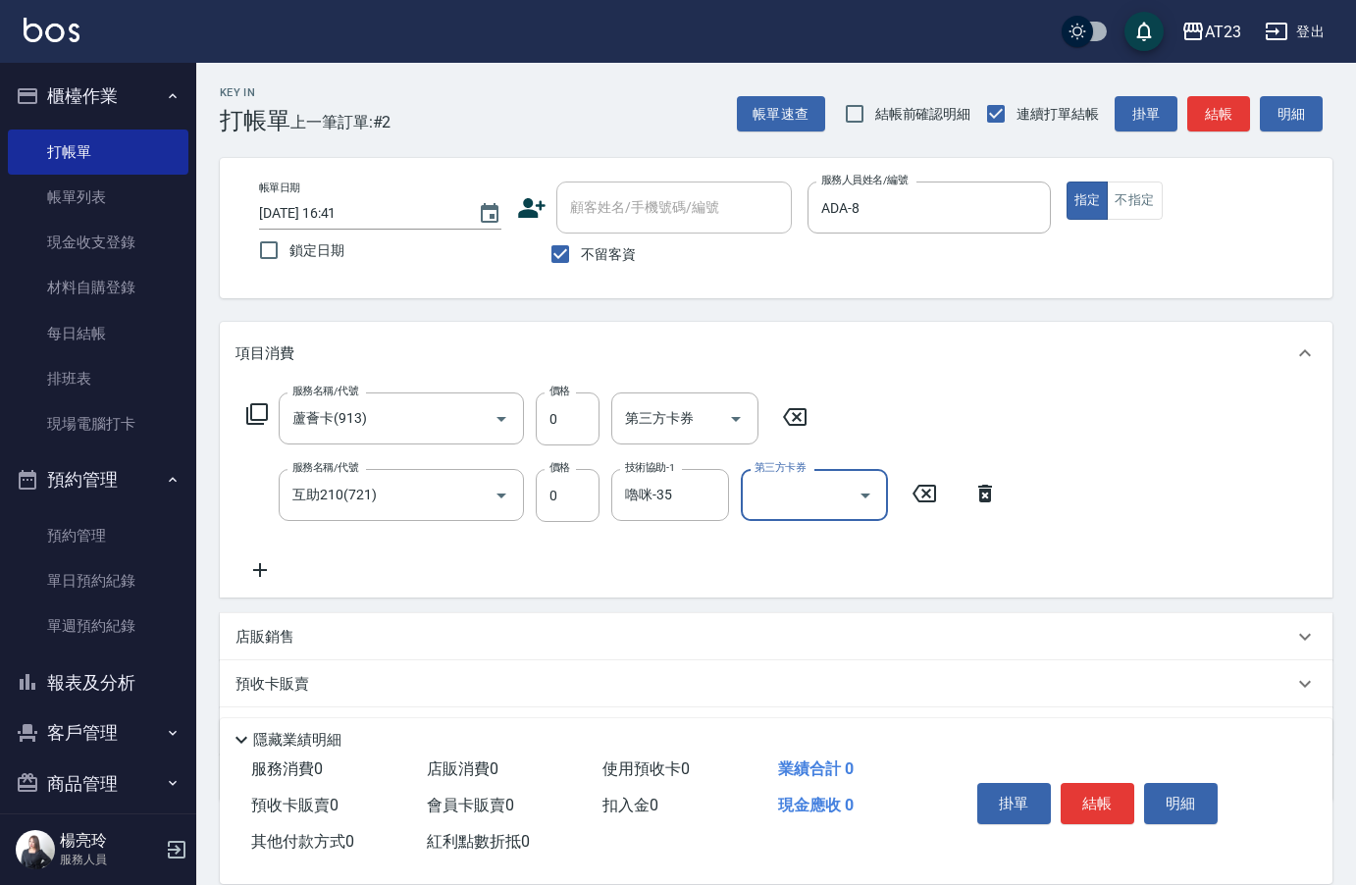
click at [1125, 820] on div "掛單 結帳 明細" at bounding box center [1097, 806] width 256 height 62
click at [1124, 807] on button "結帳" at bounding box center [1098, 803] width 74 height 41
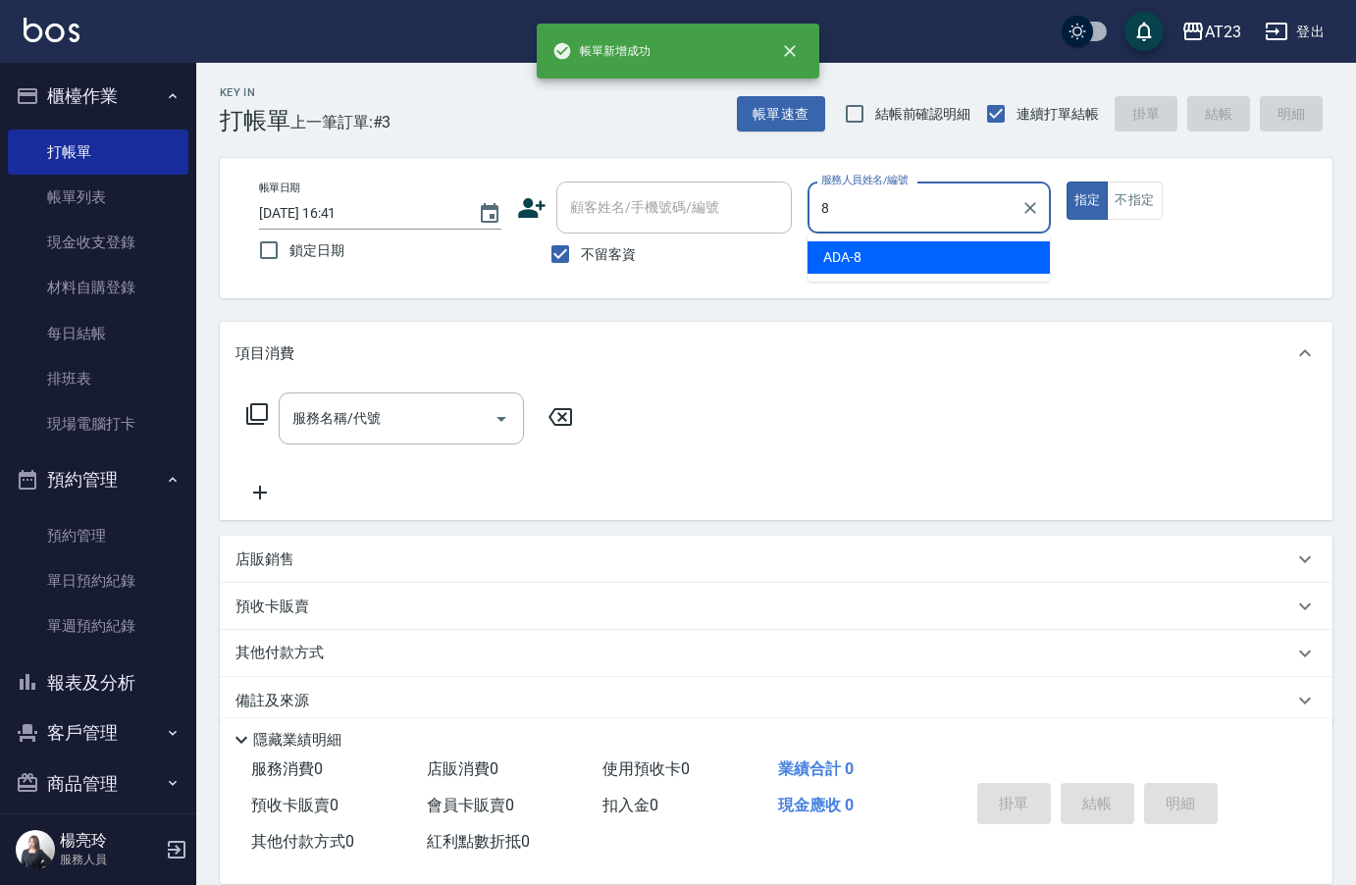
type input "ADA-8"
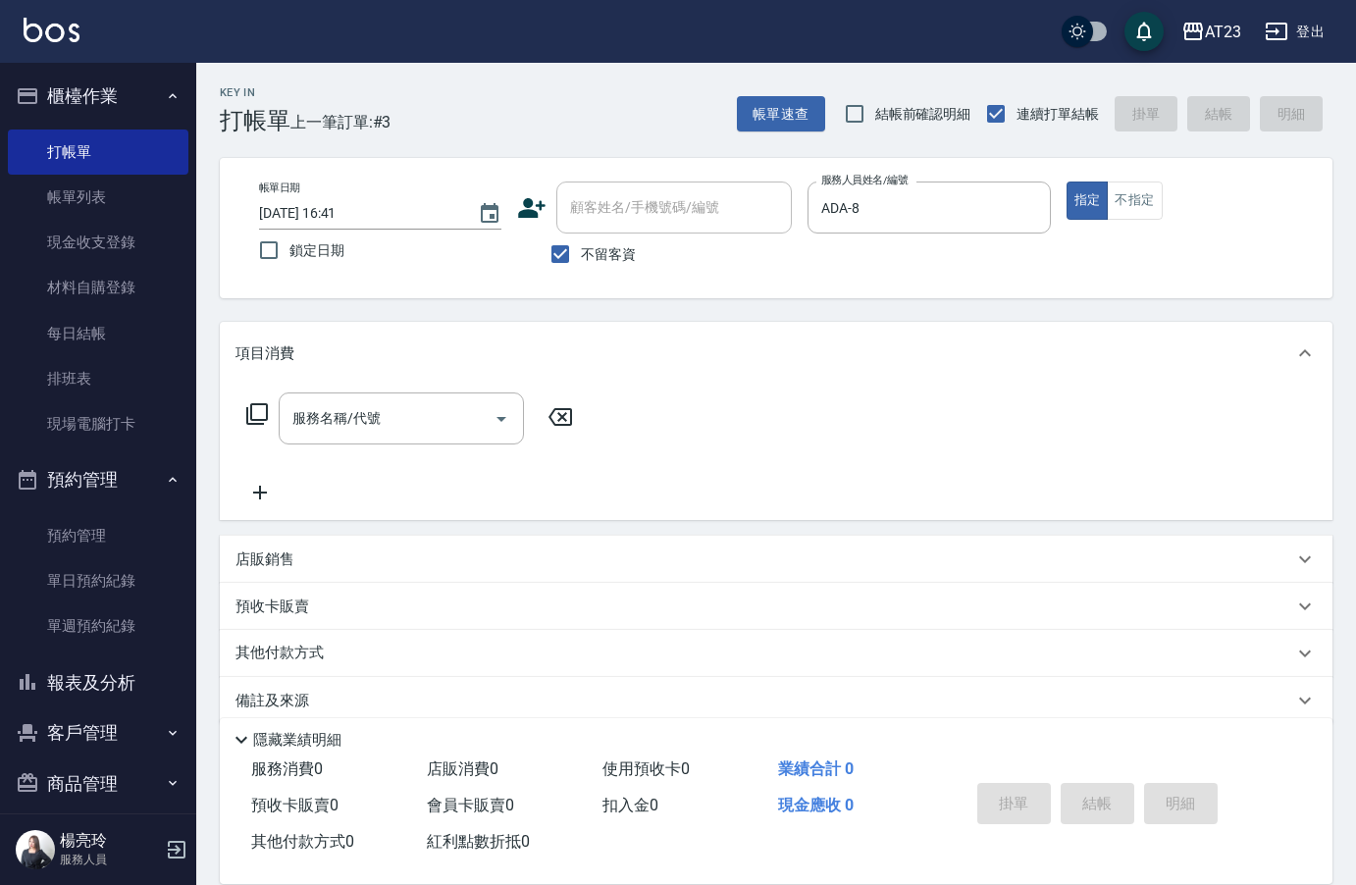
click at [258, 417] on icon at bounding box center [257, 414] width 24 height 24
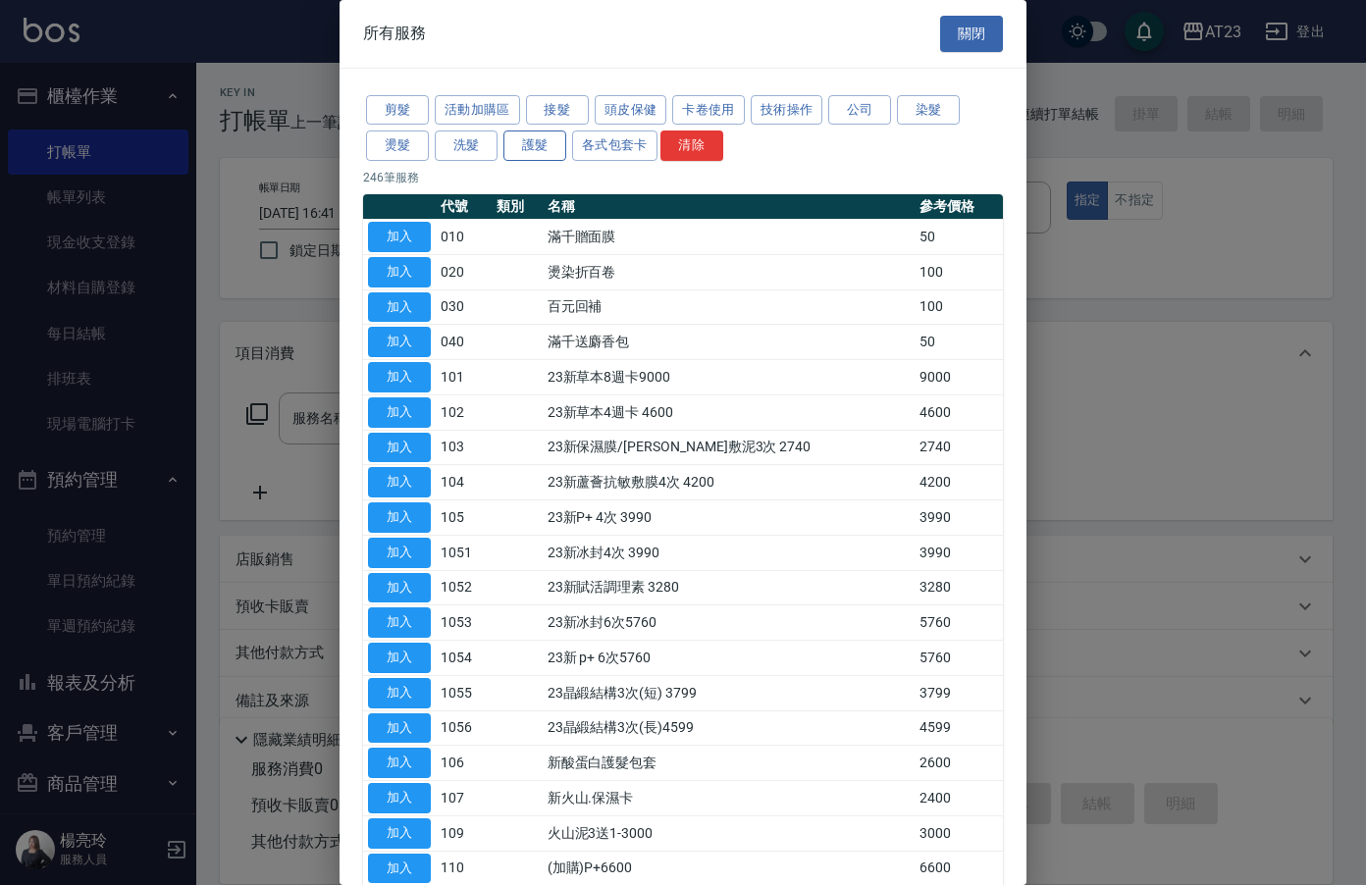
click at [544, 155] on button "護髮" at bounding box center [534, 146] width 63 height 30
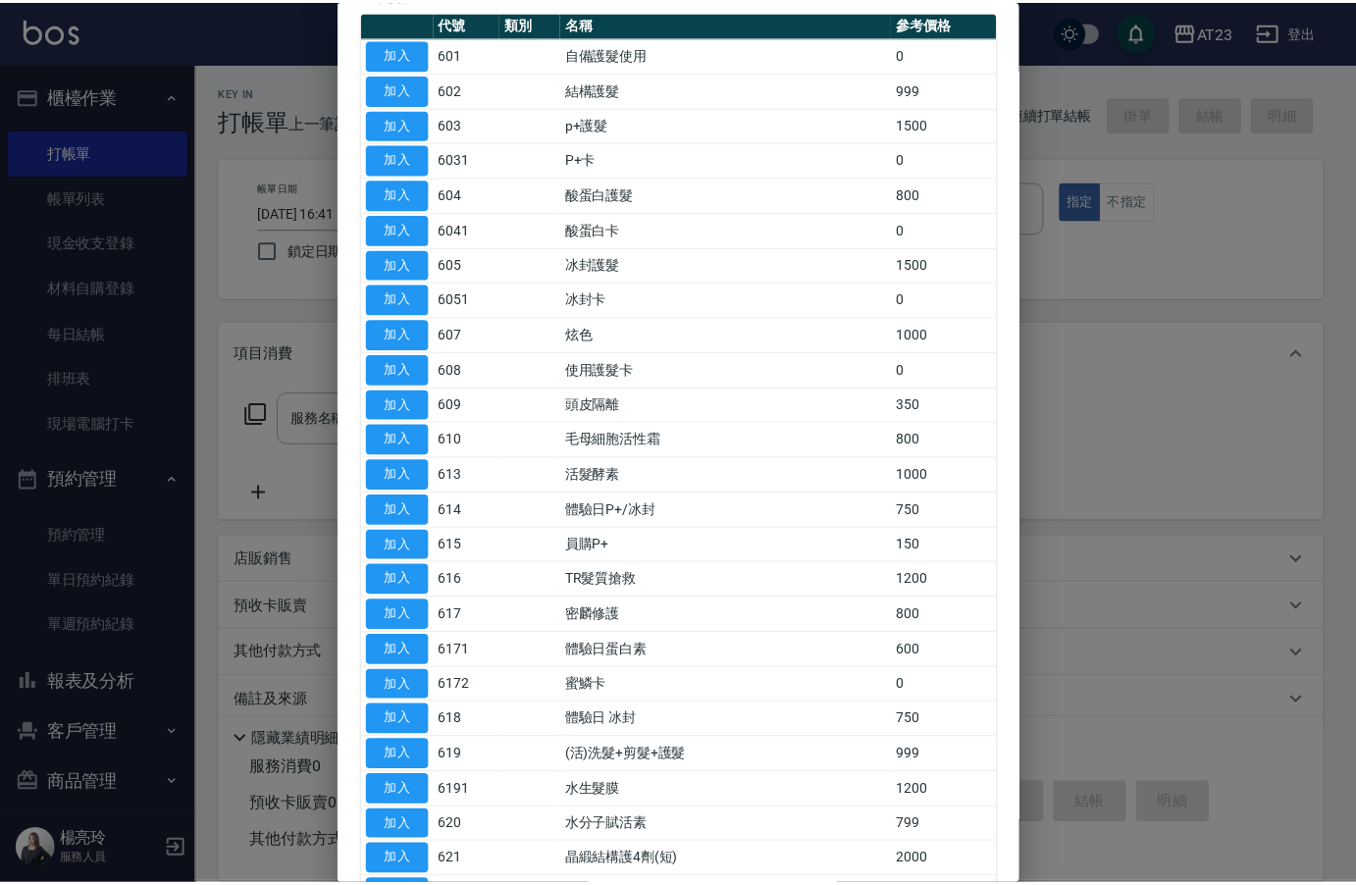
scroll to position [393, 0]
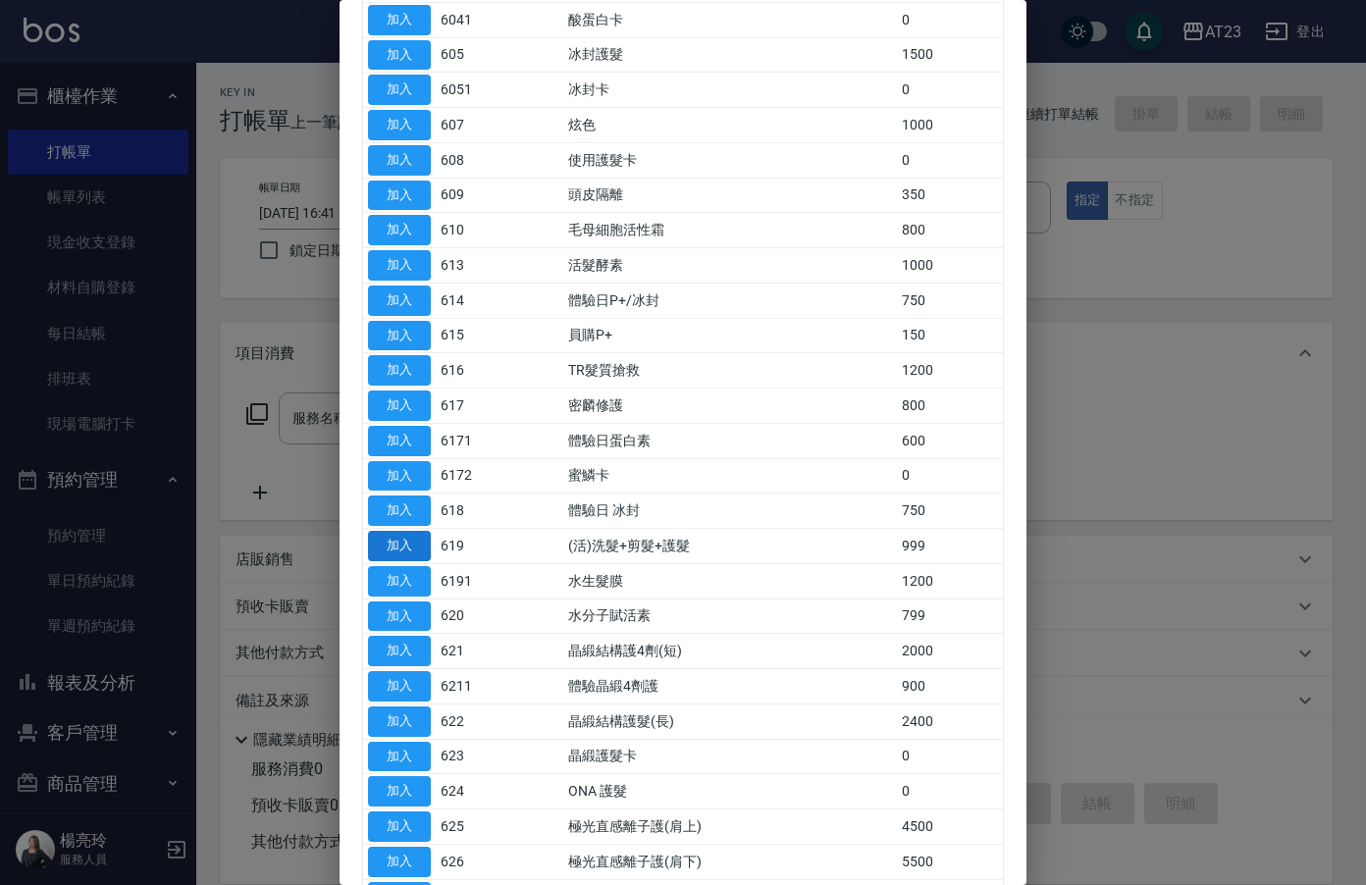
click at [406, 536] on button "加入" at bounding box center [399, 546] width 63 height 30
type input "(活)洗髮+剪髮+護髮(619)"
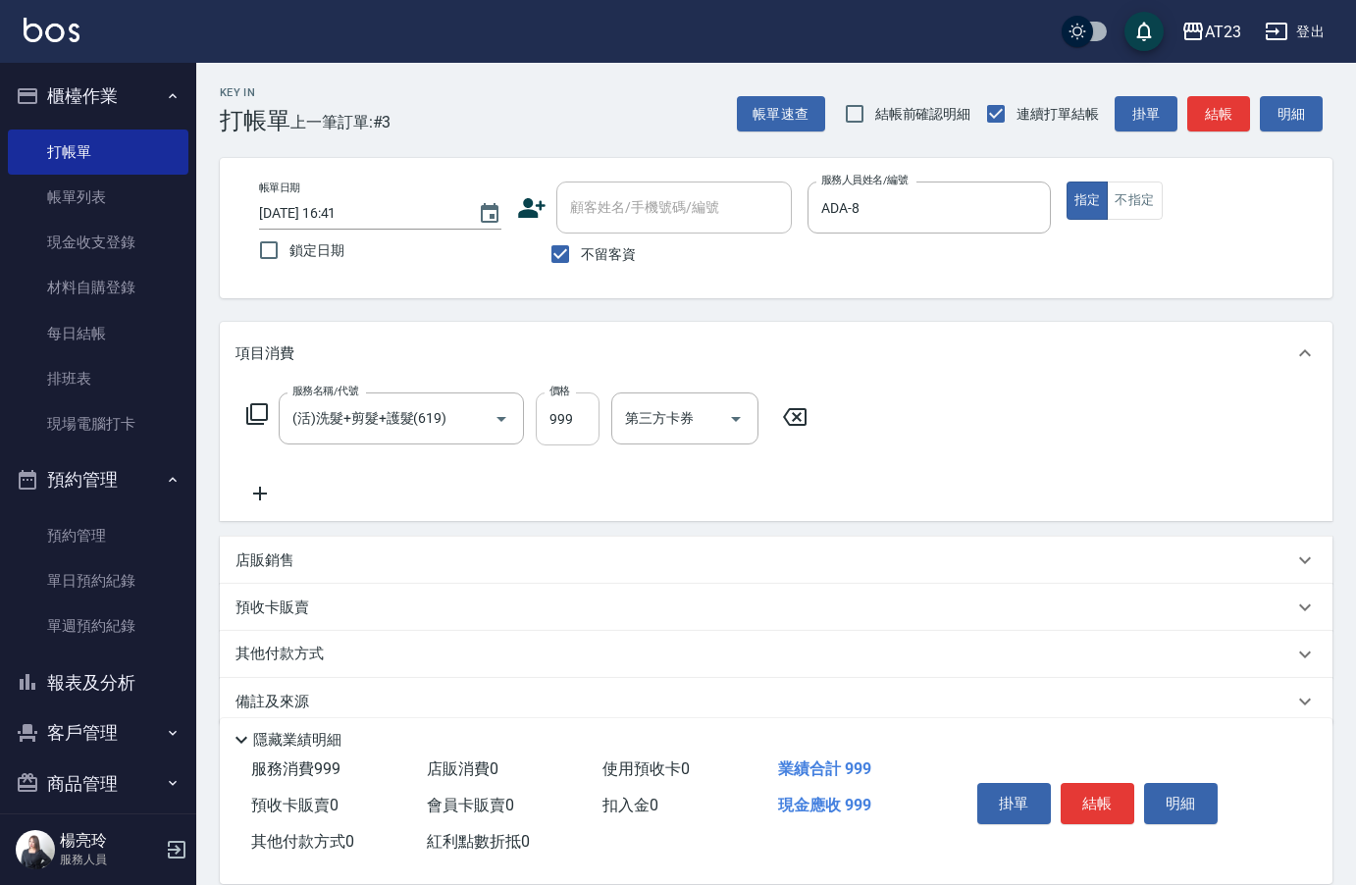
click at [535, 413] on div "服務名稱/代號 (活)洗髮+剪髮+護髮(619) 服務名稱/代號 價格 999 價格 第三方卡券 第三方卡券" at bounding box center [528, 419] width 584 height 53
click at [636, 409] on div "第三方卡券 第三方卡券" at bounding box center [684, 419] width 147 height 52
click at [542, 401] on input "999" at bounding box center [568, 419] width 64 height 53
type input "1000"
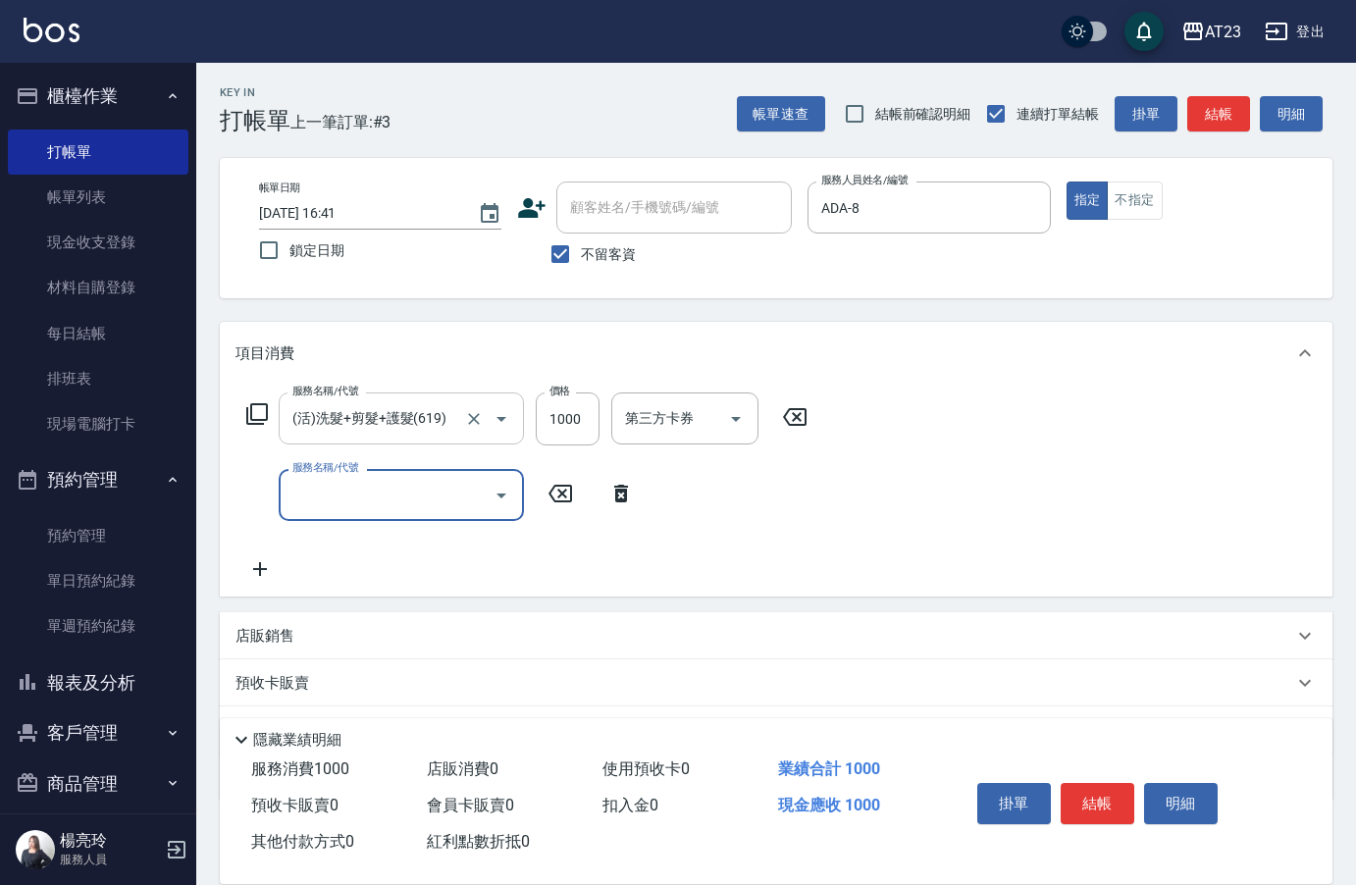
type input "7"
type input "互助100(710)"
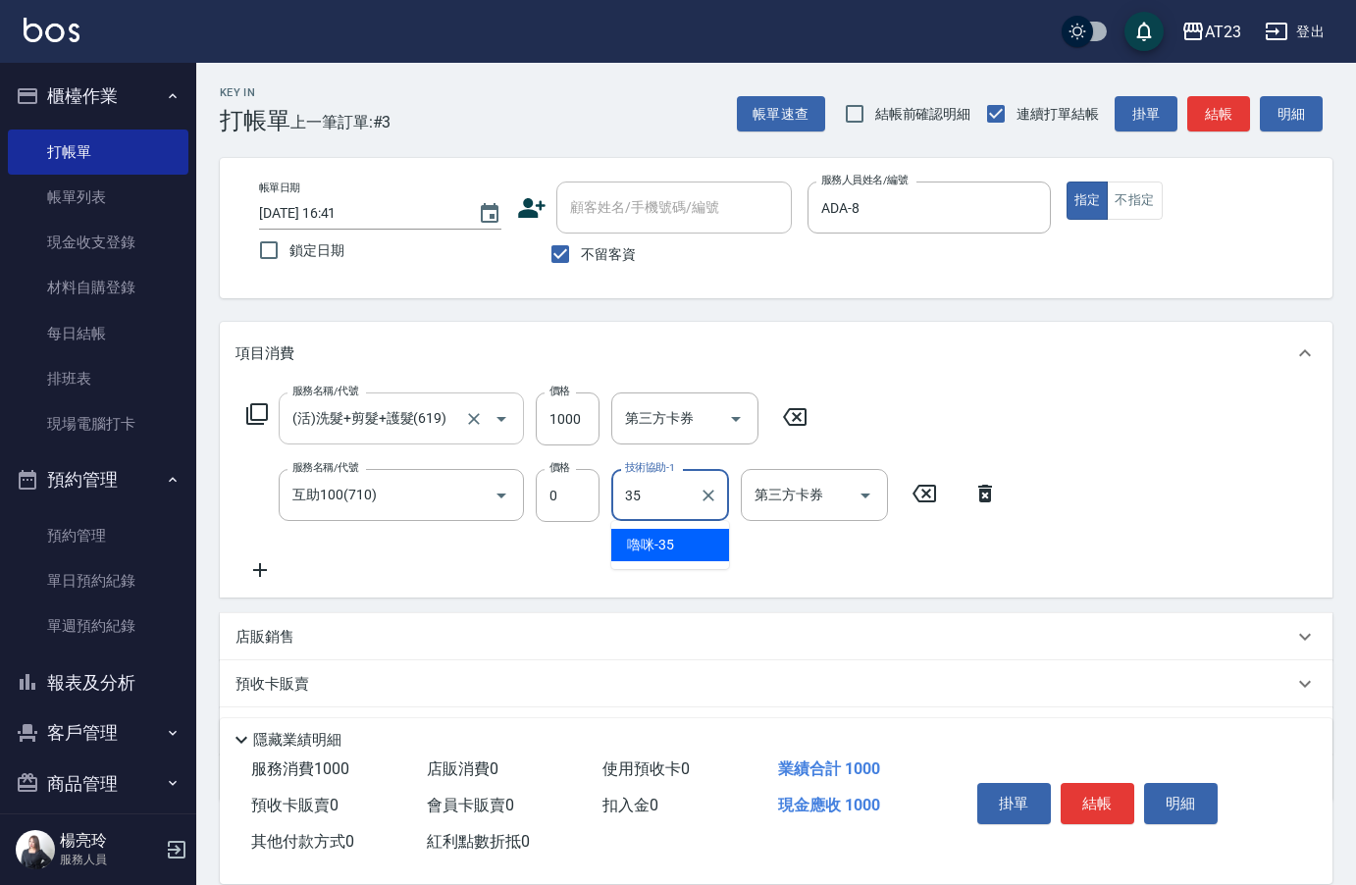
type input "嚕咪-35"
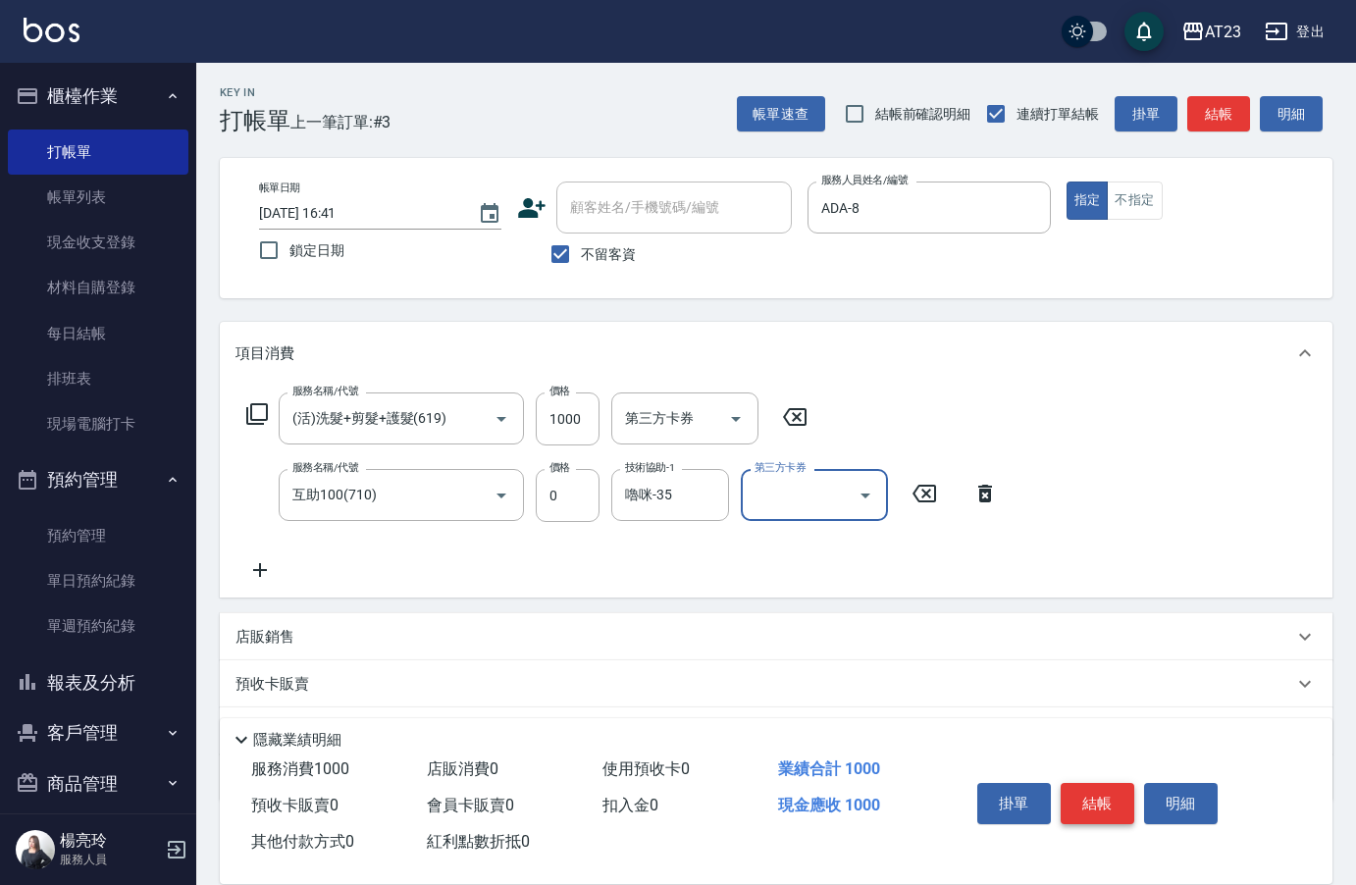
click at [1101, 799] on button "結帳" at bounding box center [1098, 803] width 74 height 41
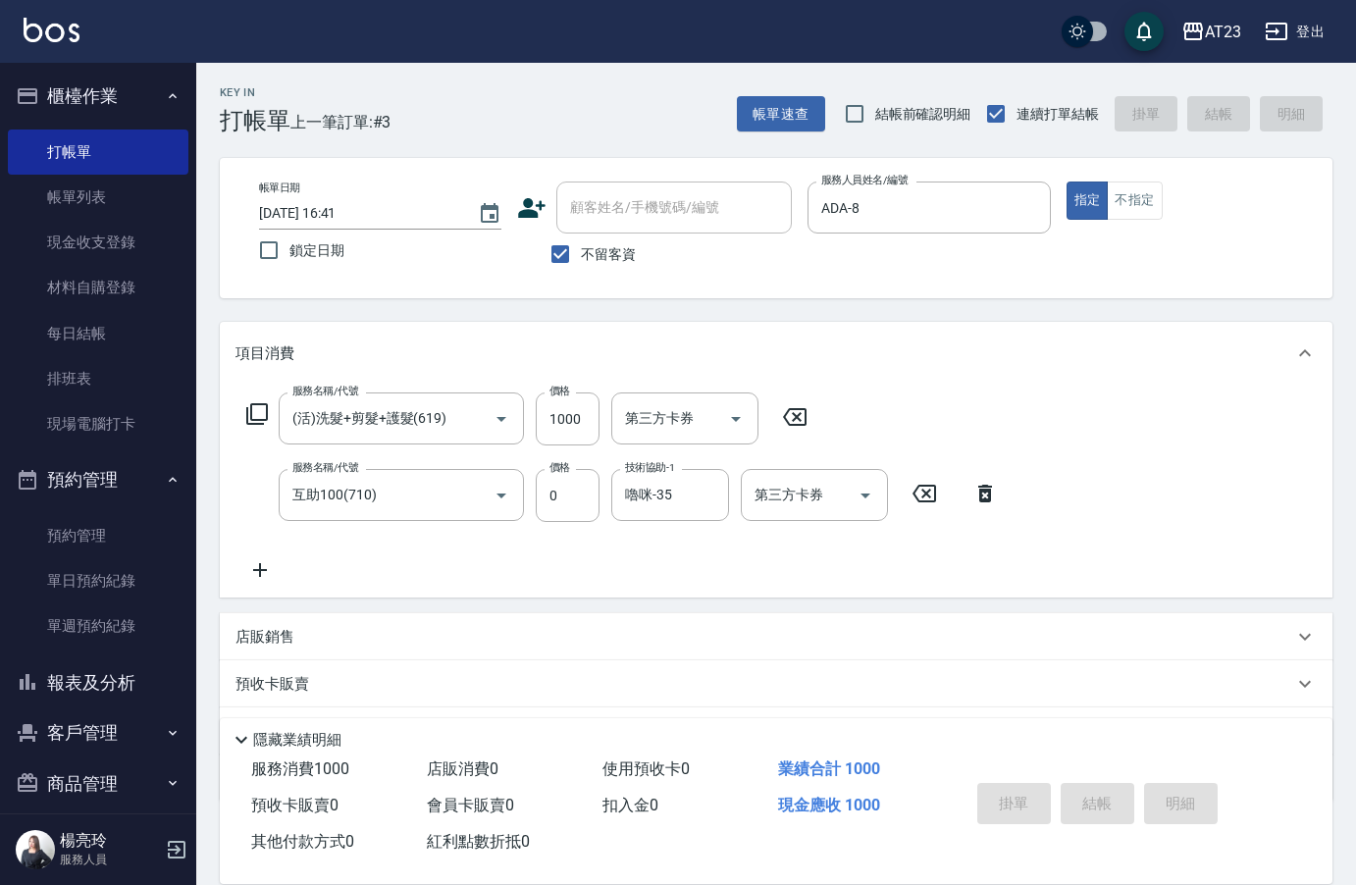
type input "[DATE] 16:42"
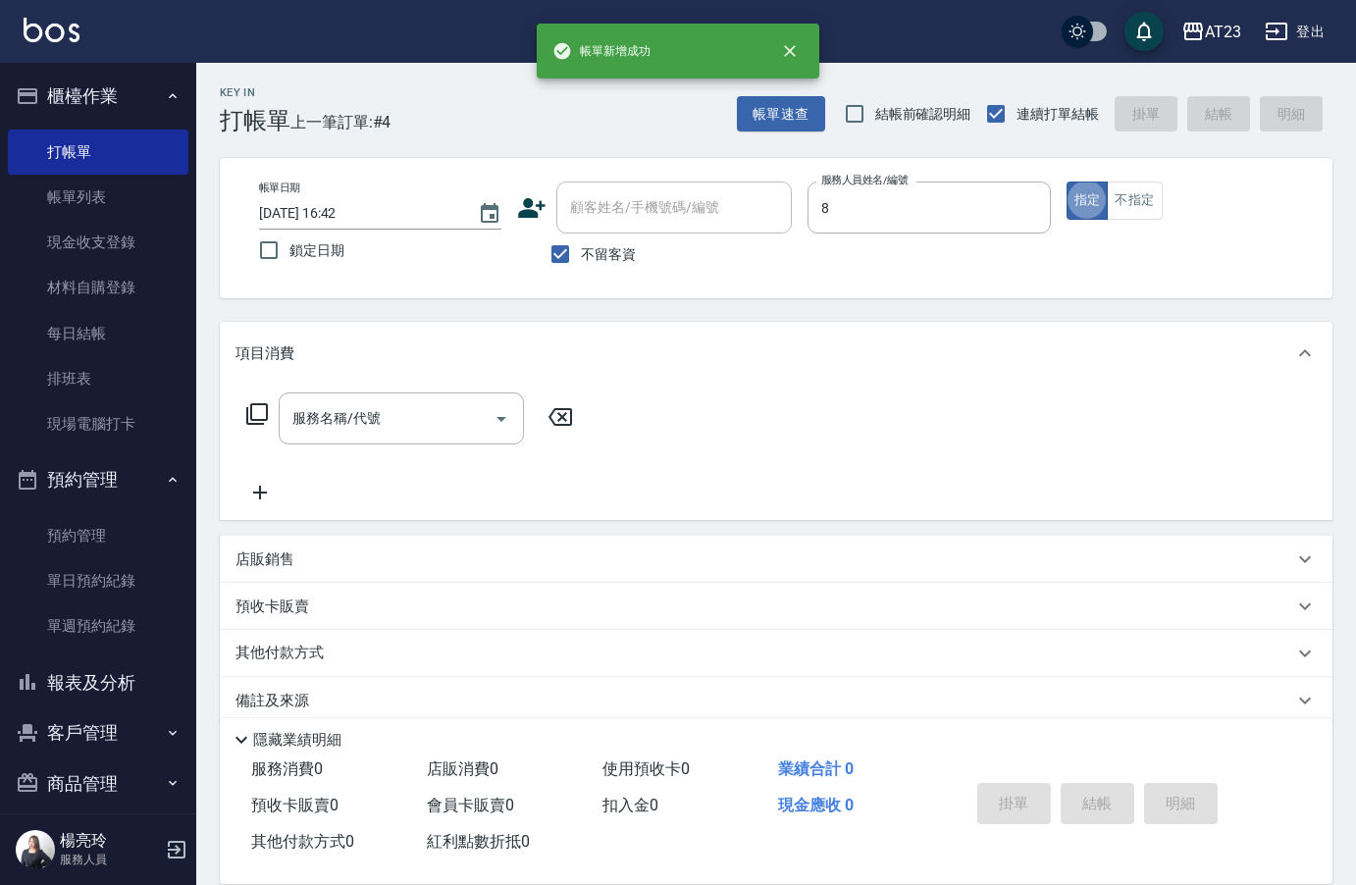
type input "ADA-8"
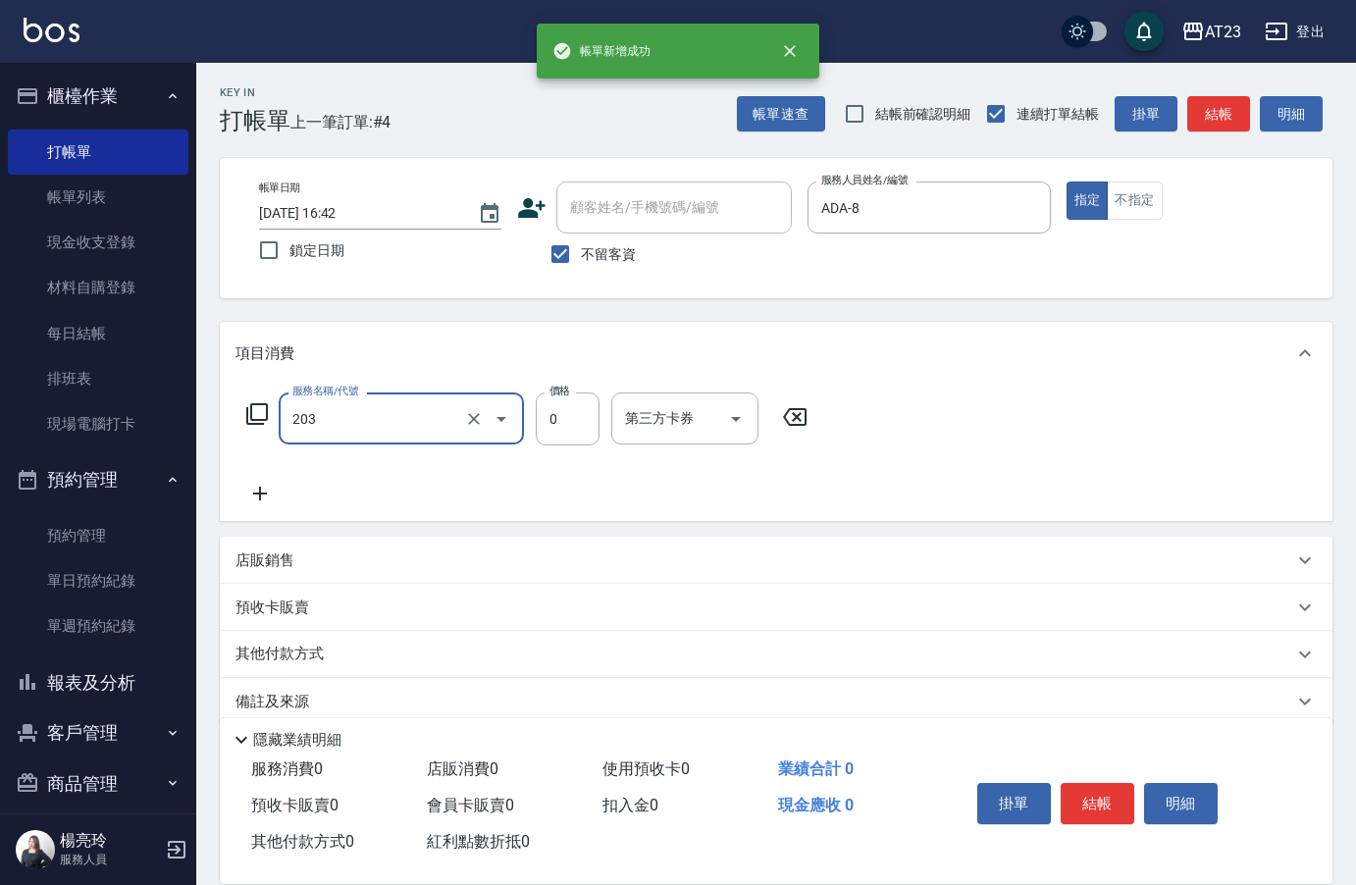
type input "使用洗髮卡(203)"
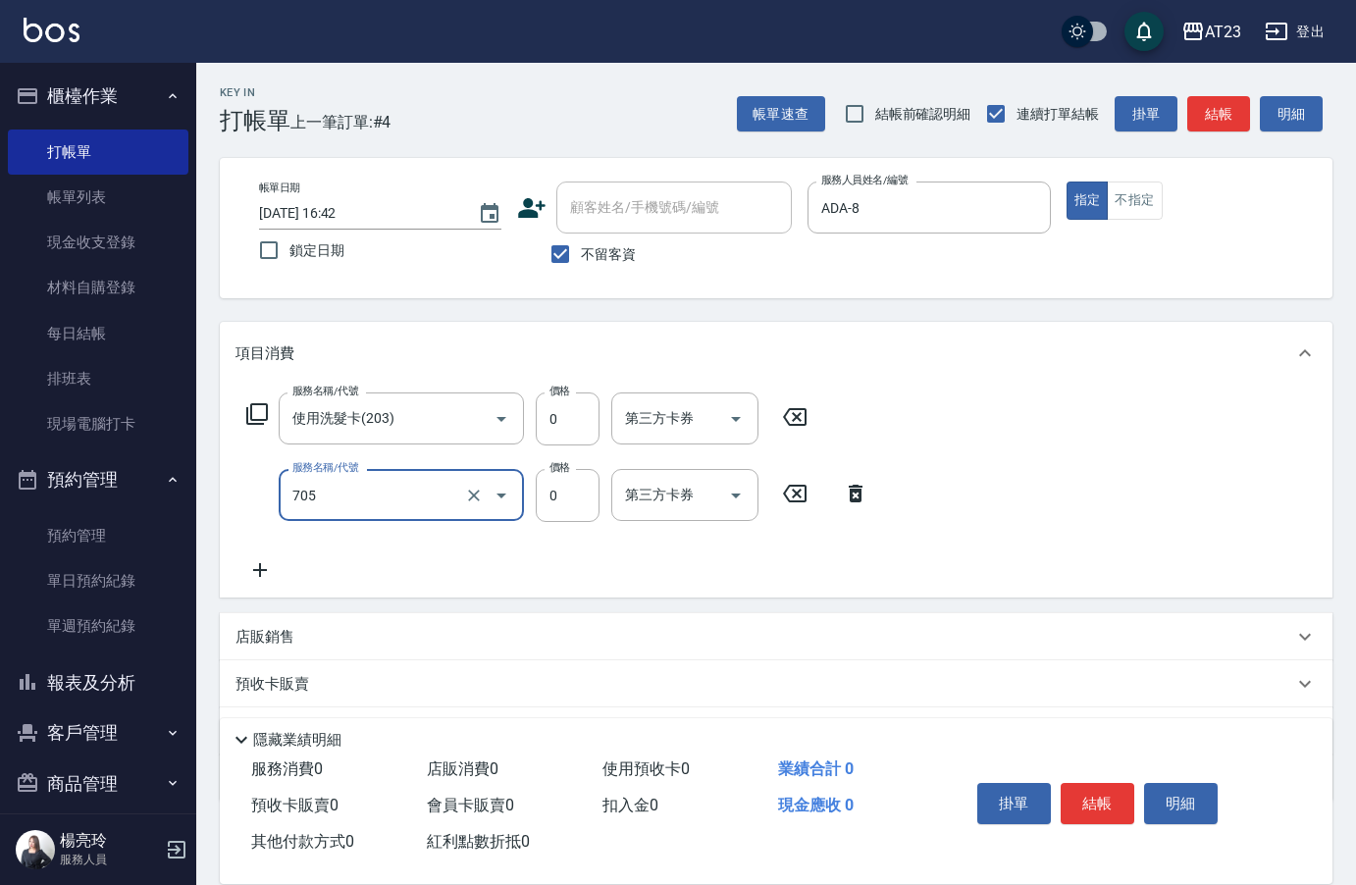
type input "互助50(705)"
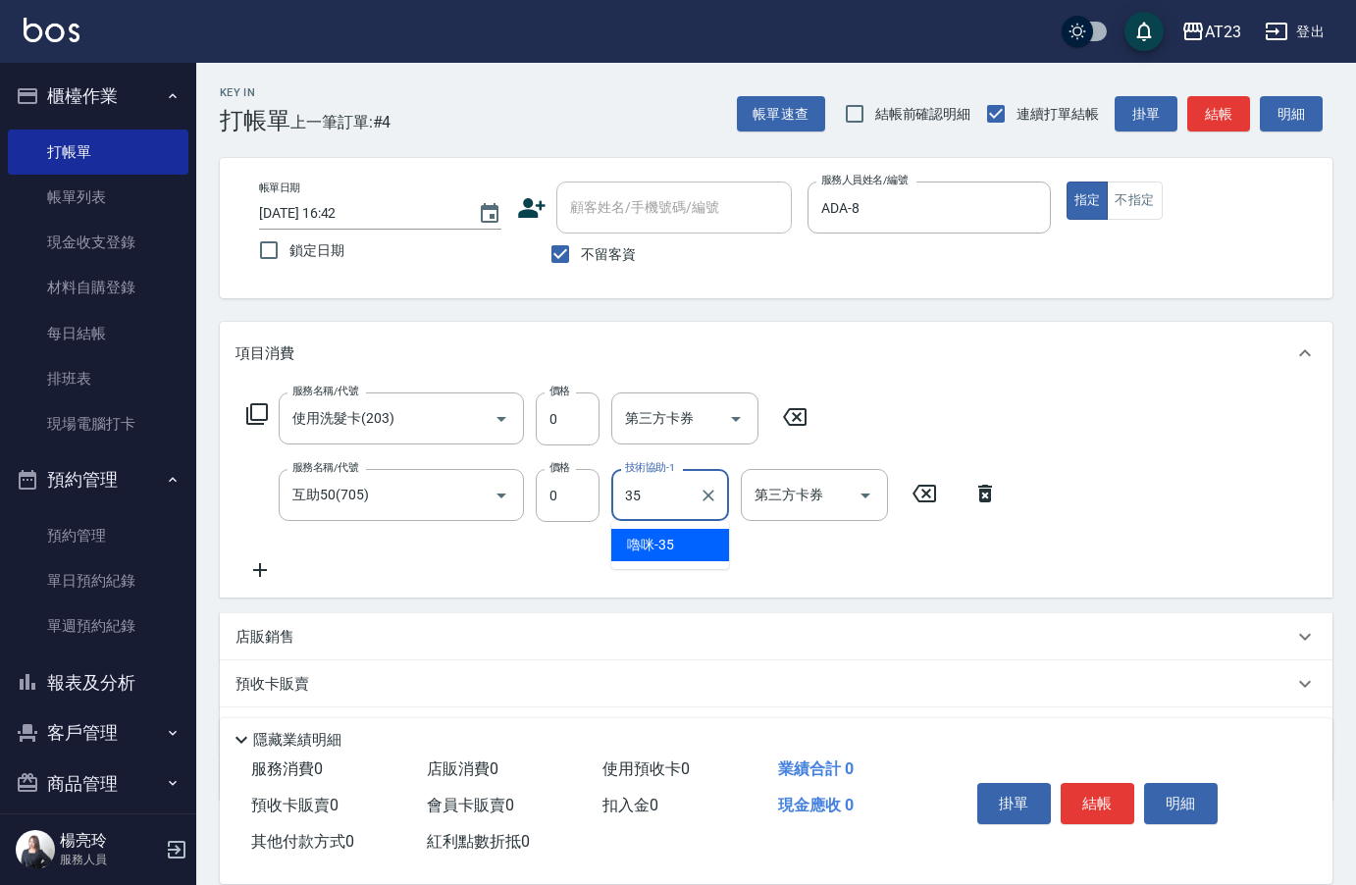
type input "嚕咪-35"
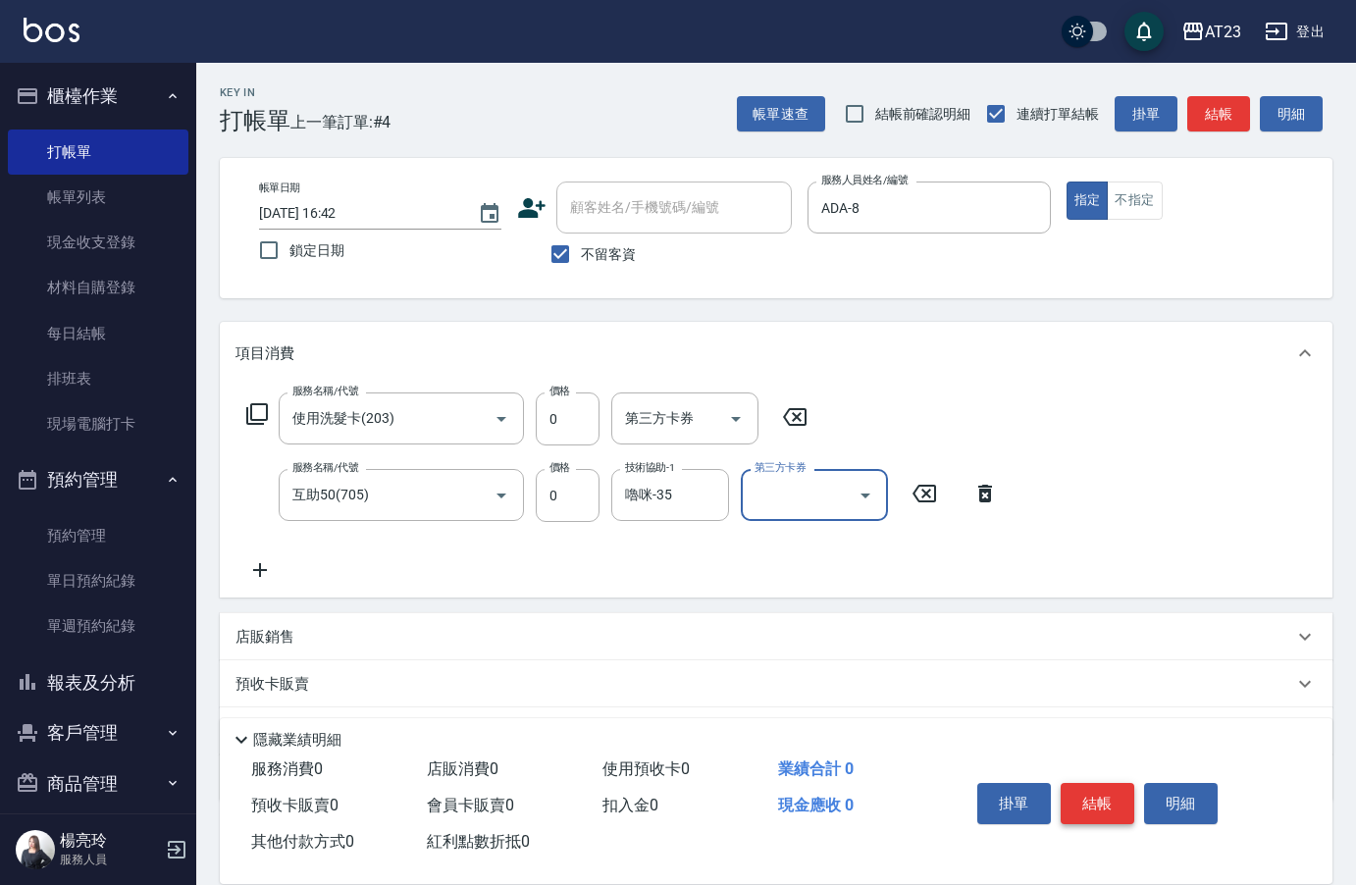
click at [1086, 799] on button "結帳" at bounding box center [1098, 803] width 74 height 41
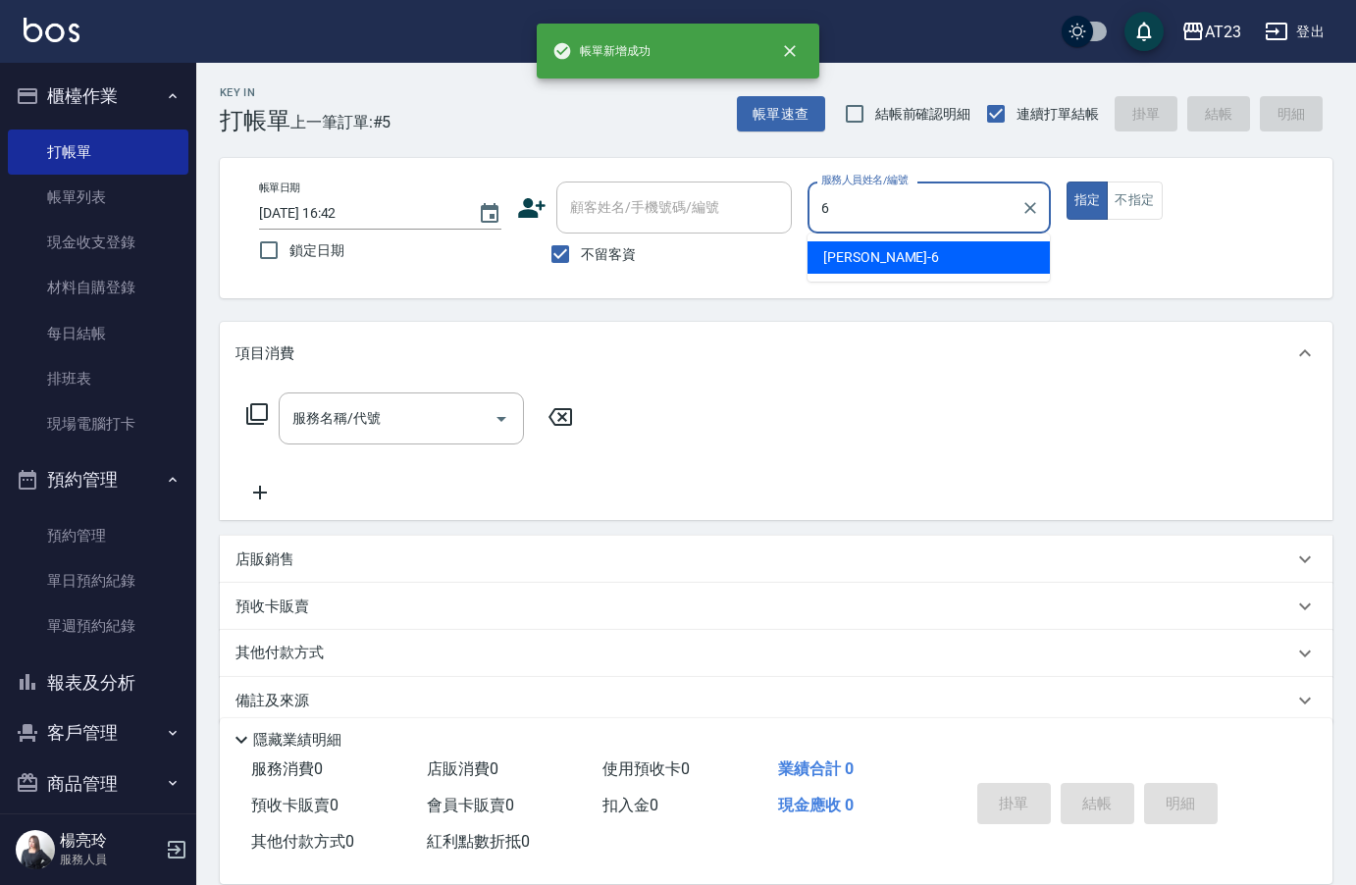
type input "Joann-6"
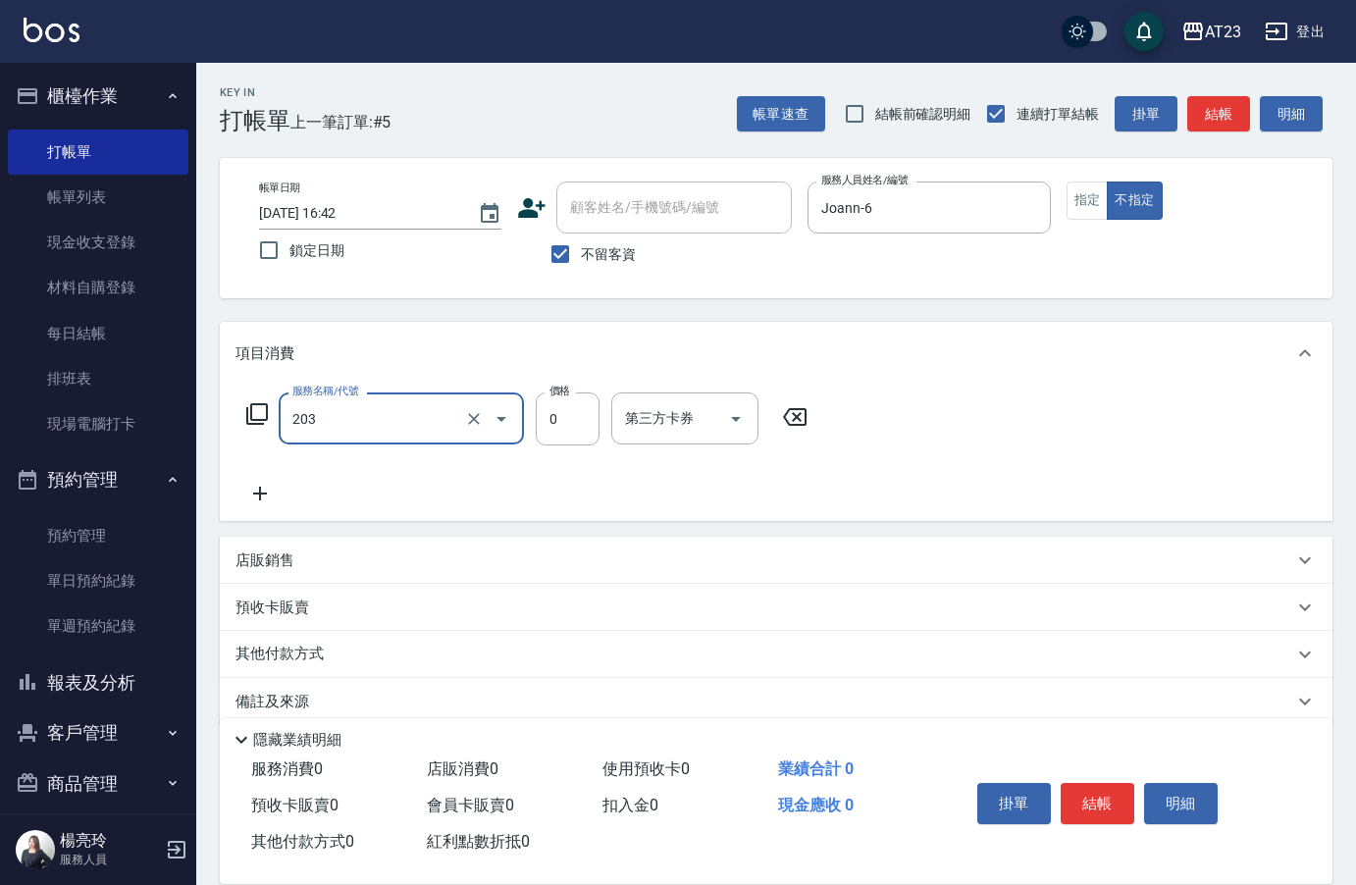
type input "使用洗髮卡(203)"
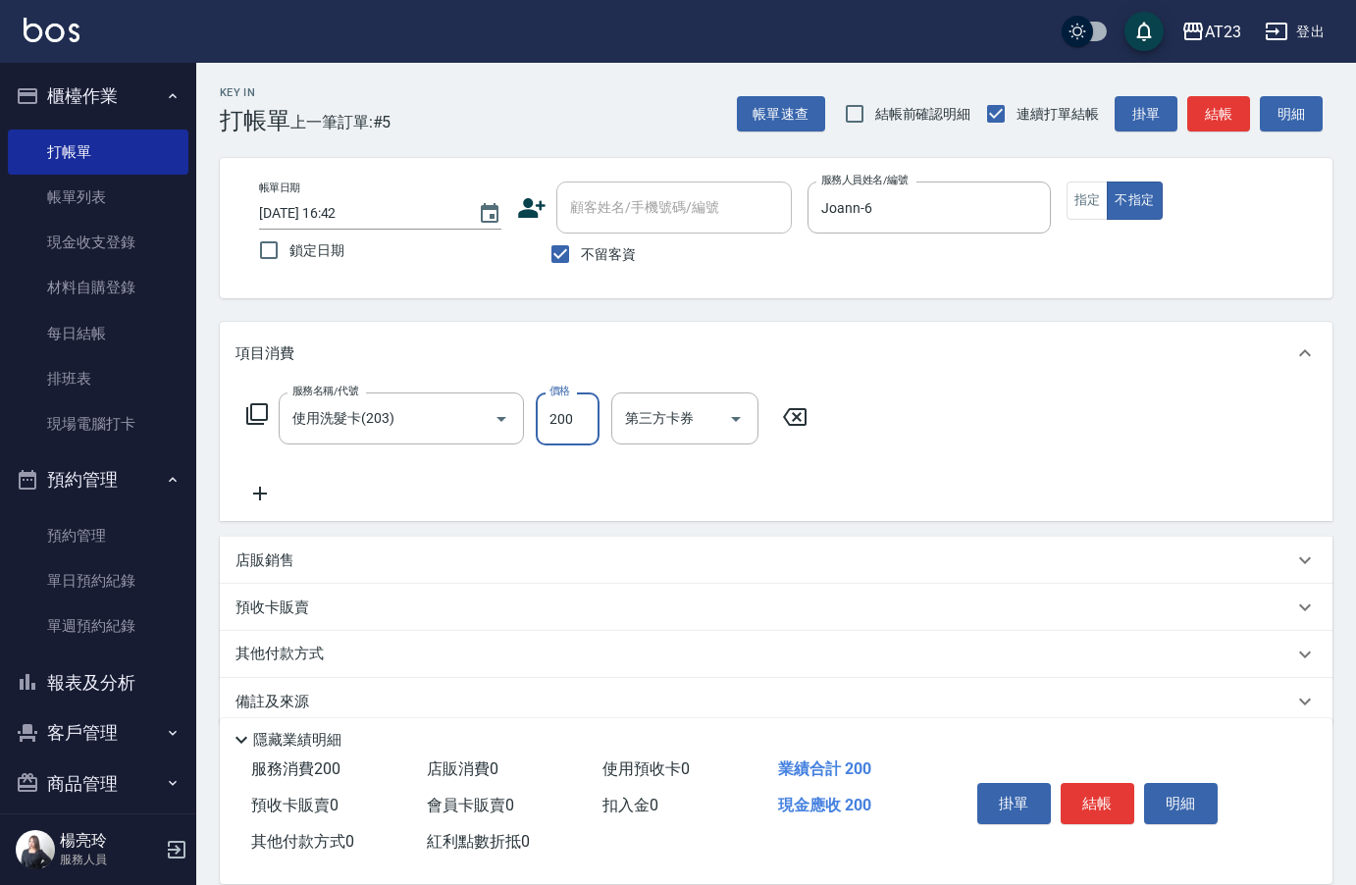
type input "200"
click at [995, 420] on div "服務名稱/代號 使用洗髮卡(203) 服務名稱/代號 價格 200 價格 第三方卡券 第三方卡券" at bounding box center [776, 453] width 1113 height 136
drag, startPoint x: 260, startPoint y: 488, endPoint x: 339, endPoint y: 494, distance: 78.7
click at [285, 491] on div "服務名稱/代號 使用洗髮卡(203) 服務名稱/代號 價格 200 價格 第三方卡券 第三方卡券" at bounding box center [528, 449] width 584 height 113
click at [339, 494] on div "服務名稱/代號 使用洗髮卡(203) 服務名稱/代號 價格 200 價格 第三方卡券 第三方卡券" at bounding box center [528, 449] width 584 height 113
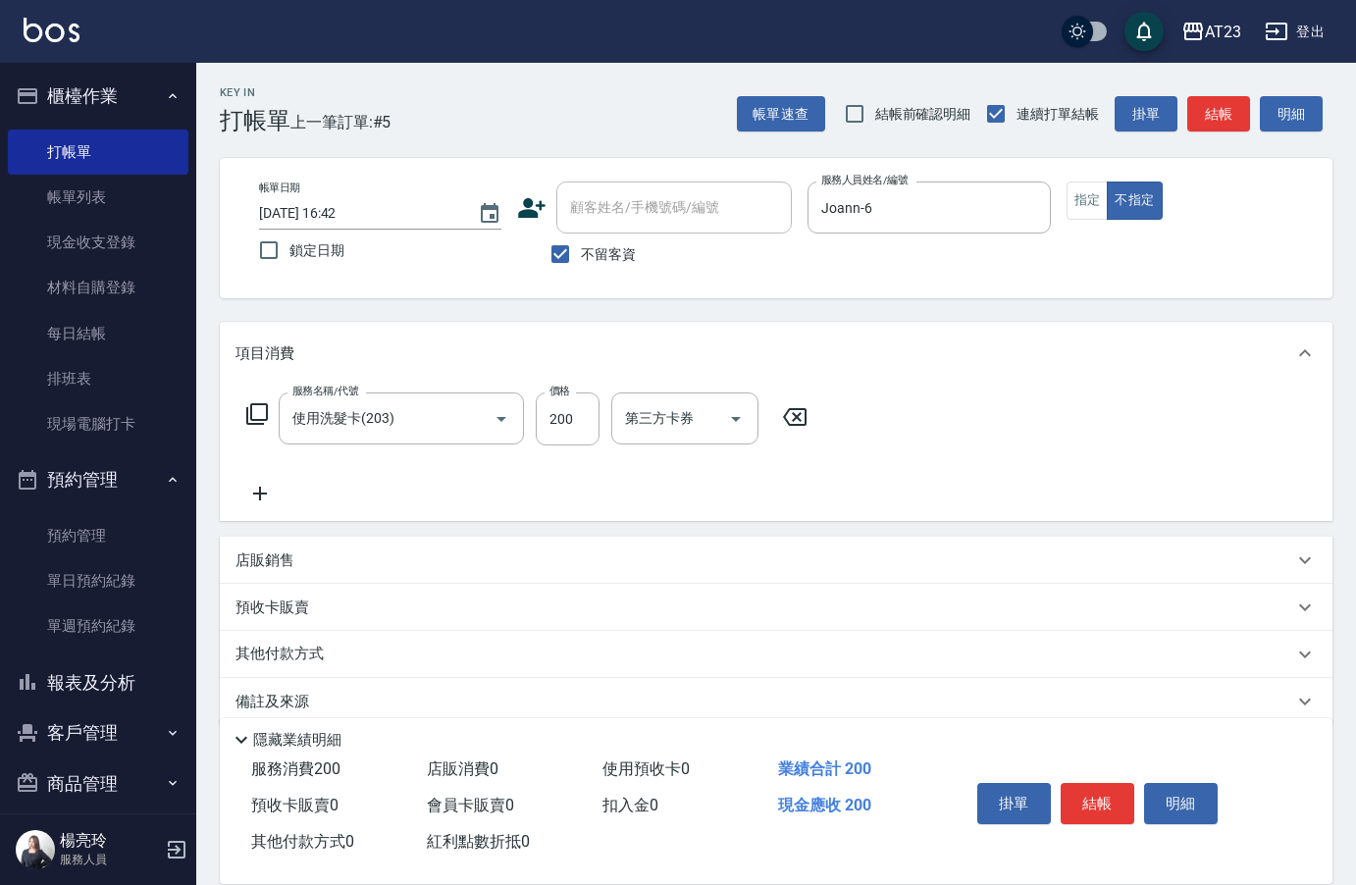
click at [278, 503] on icon at bounding box center [260, 494] width 49 height 24
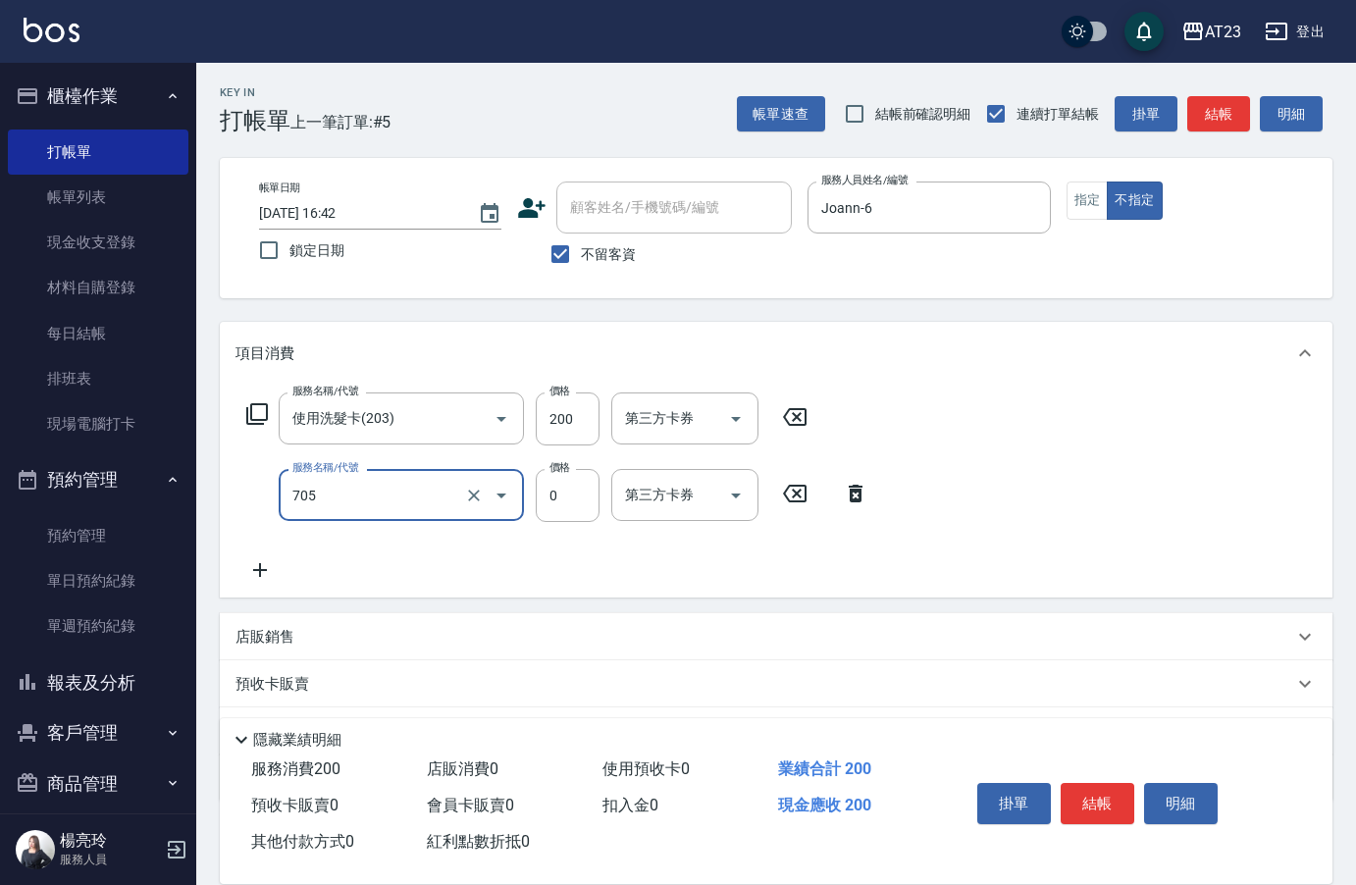
type input "互助50(705)"
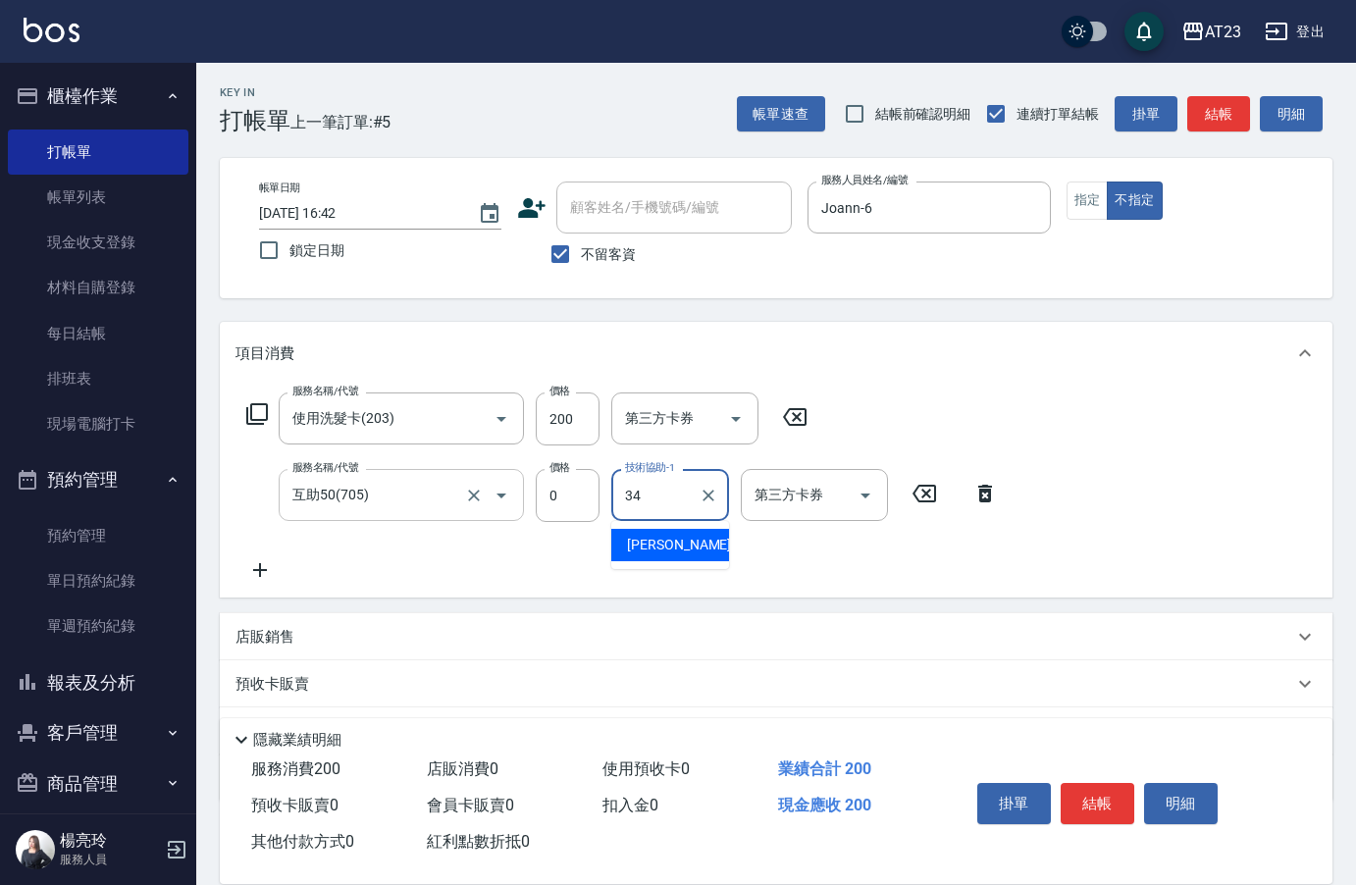
type input "[PERSON_NAME]-34"
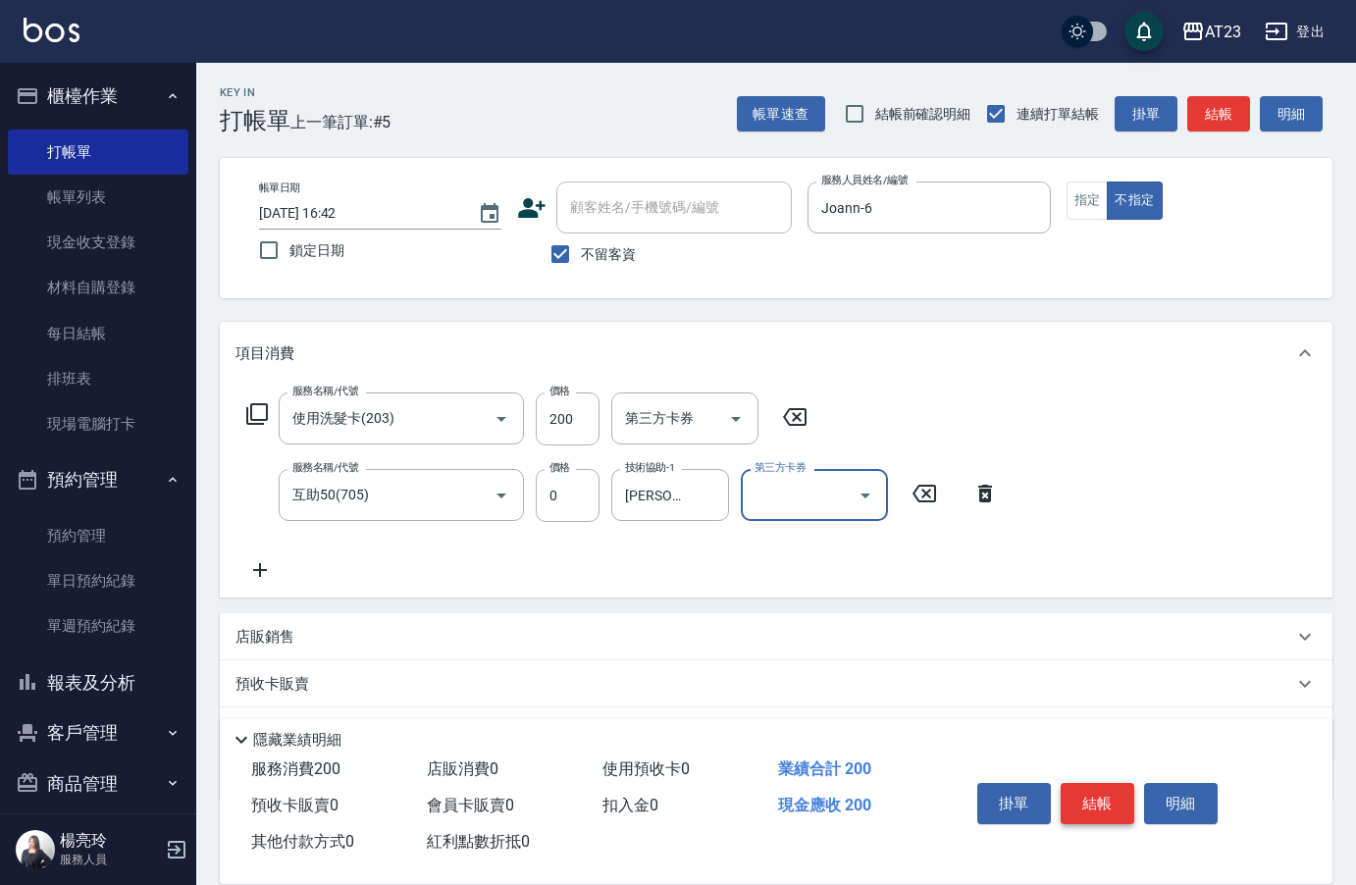
click at [1089, 803] on button "結帳" at bounding box center [1098, 803] width 74 height 41
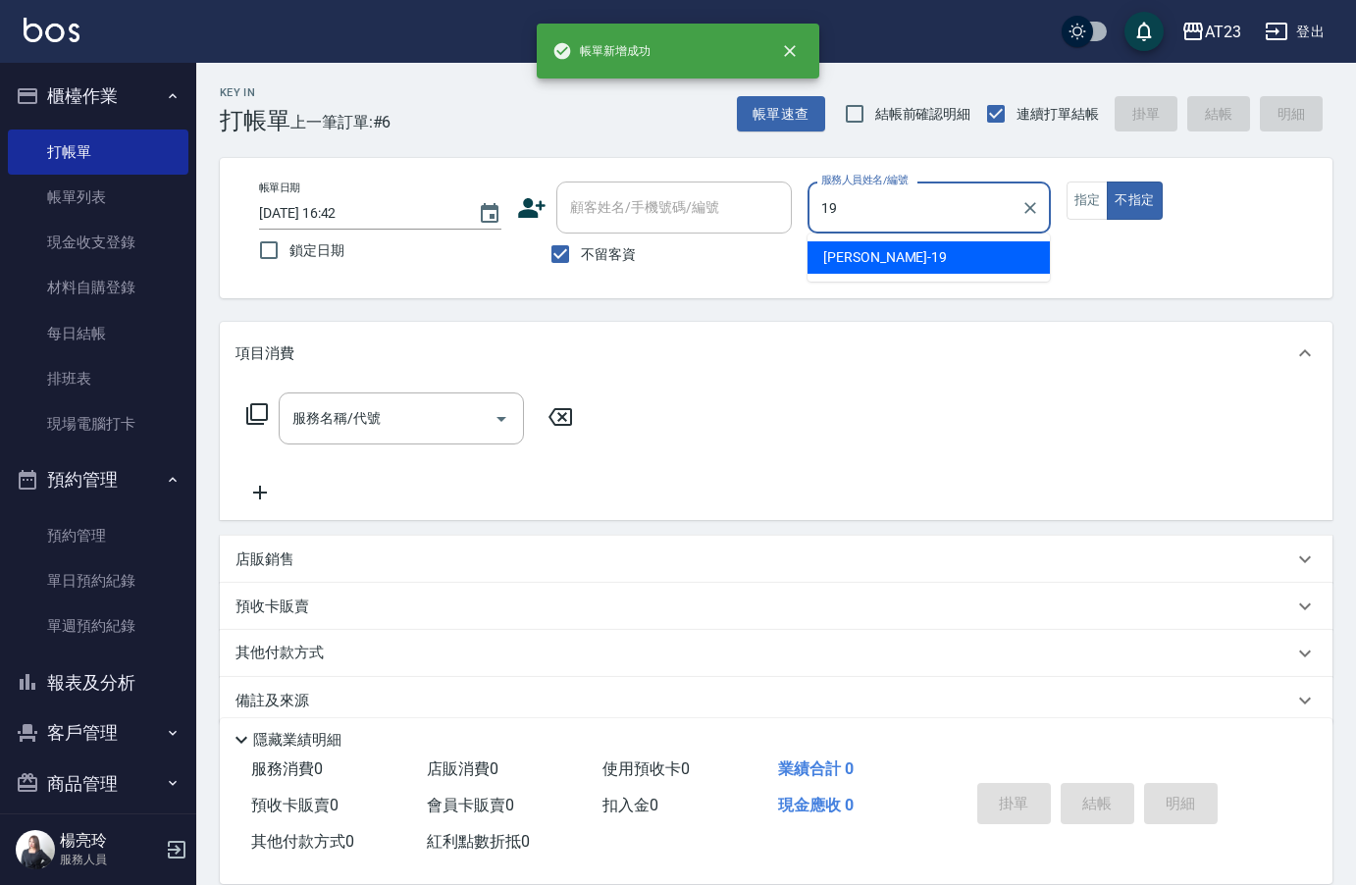
type input "[PERSON_NAME]-19"
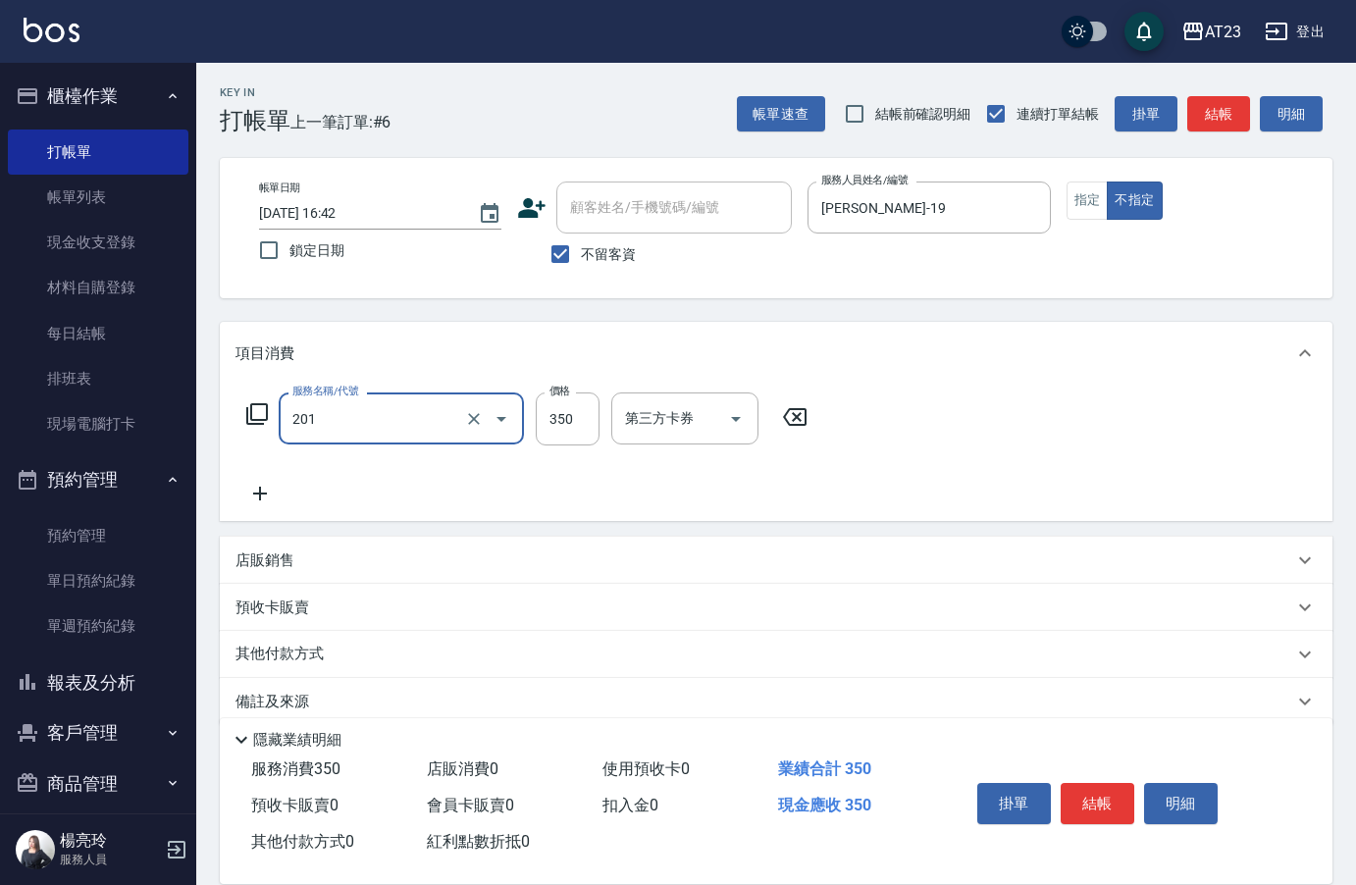
type input "一般洗髮(201)"
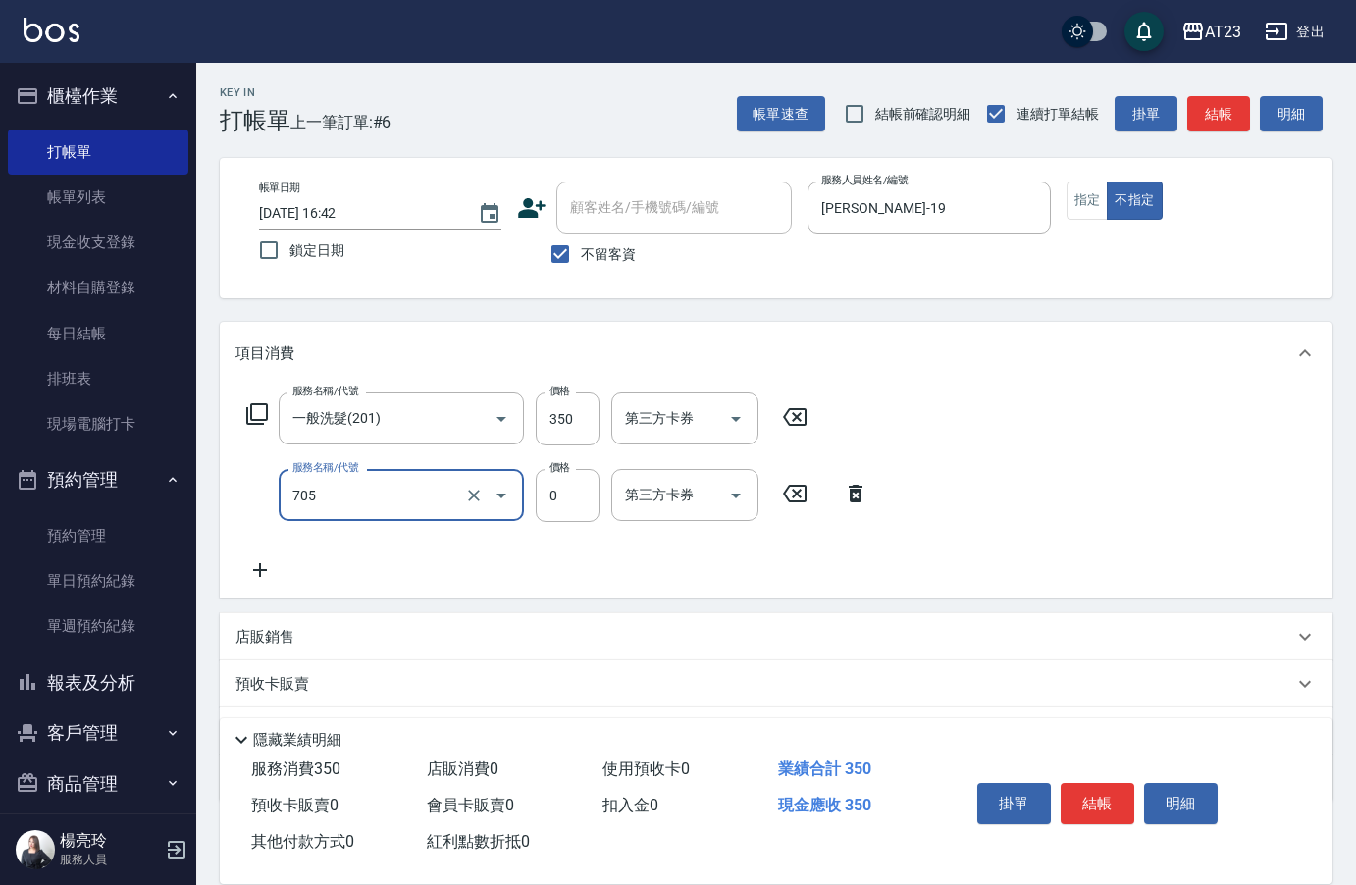
type input "互助50(705)"
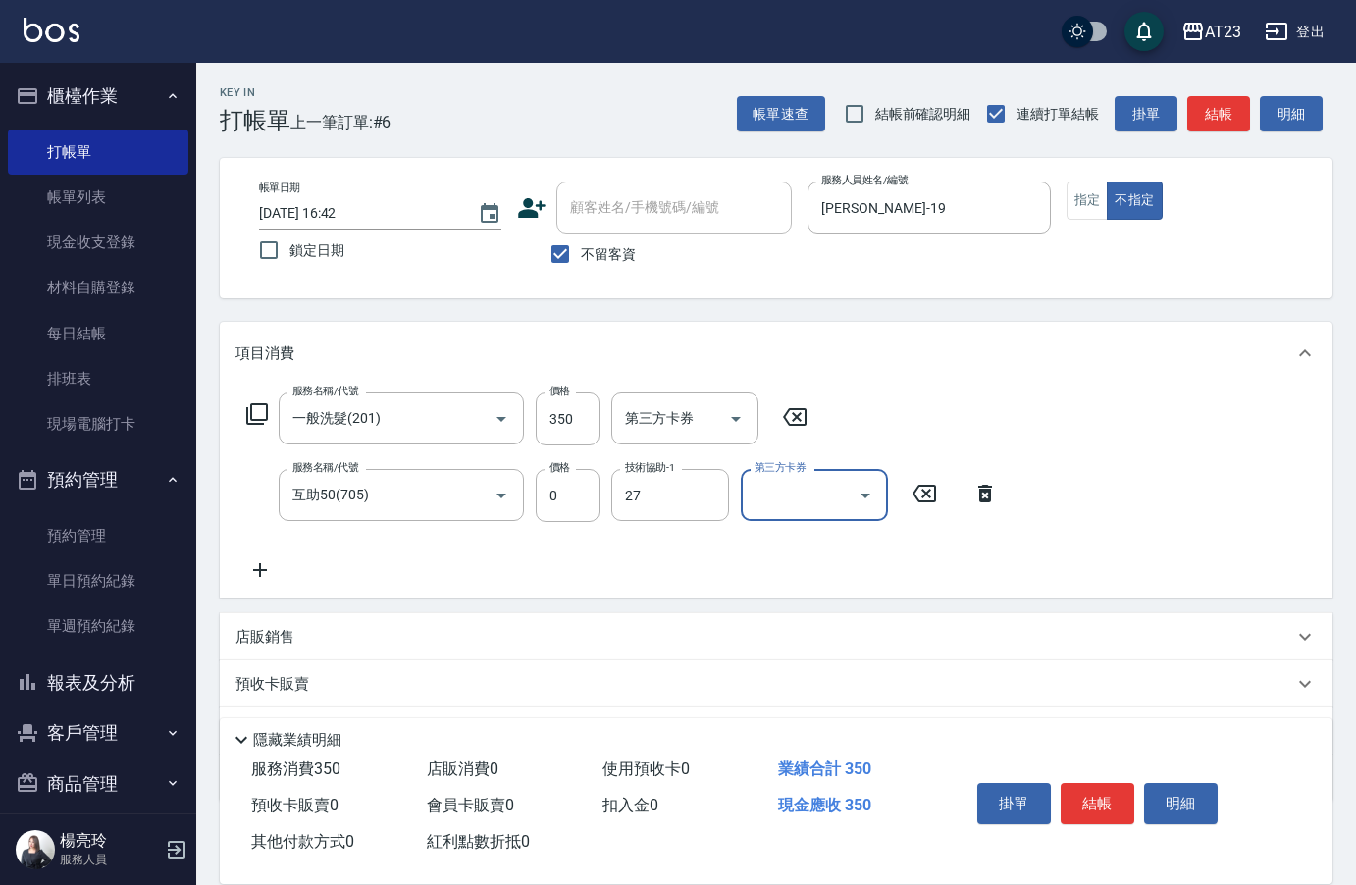
type input "LiLi-27"
click at [1113, 795] on button "結帳" at bounding box center [1098, 803] width 74 height 41
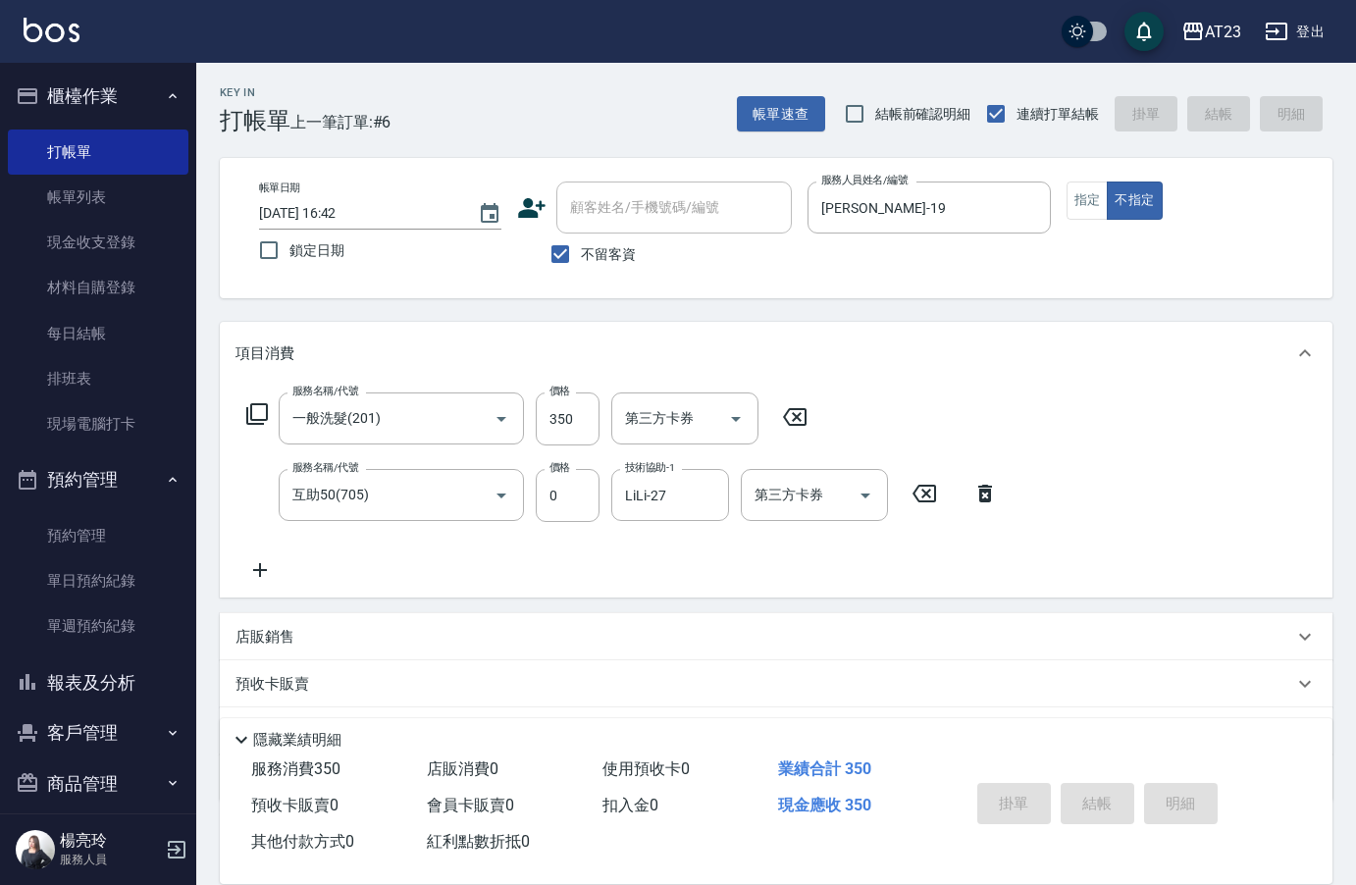
type input "[DATE] 16:43"
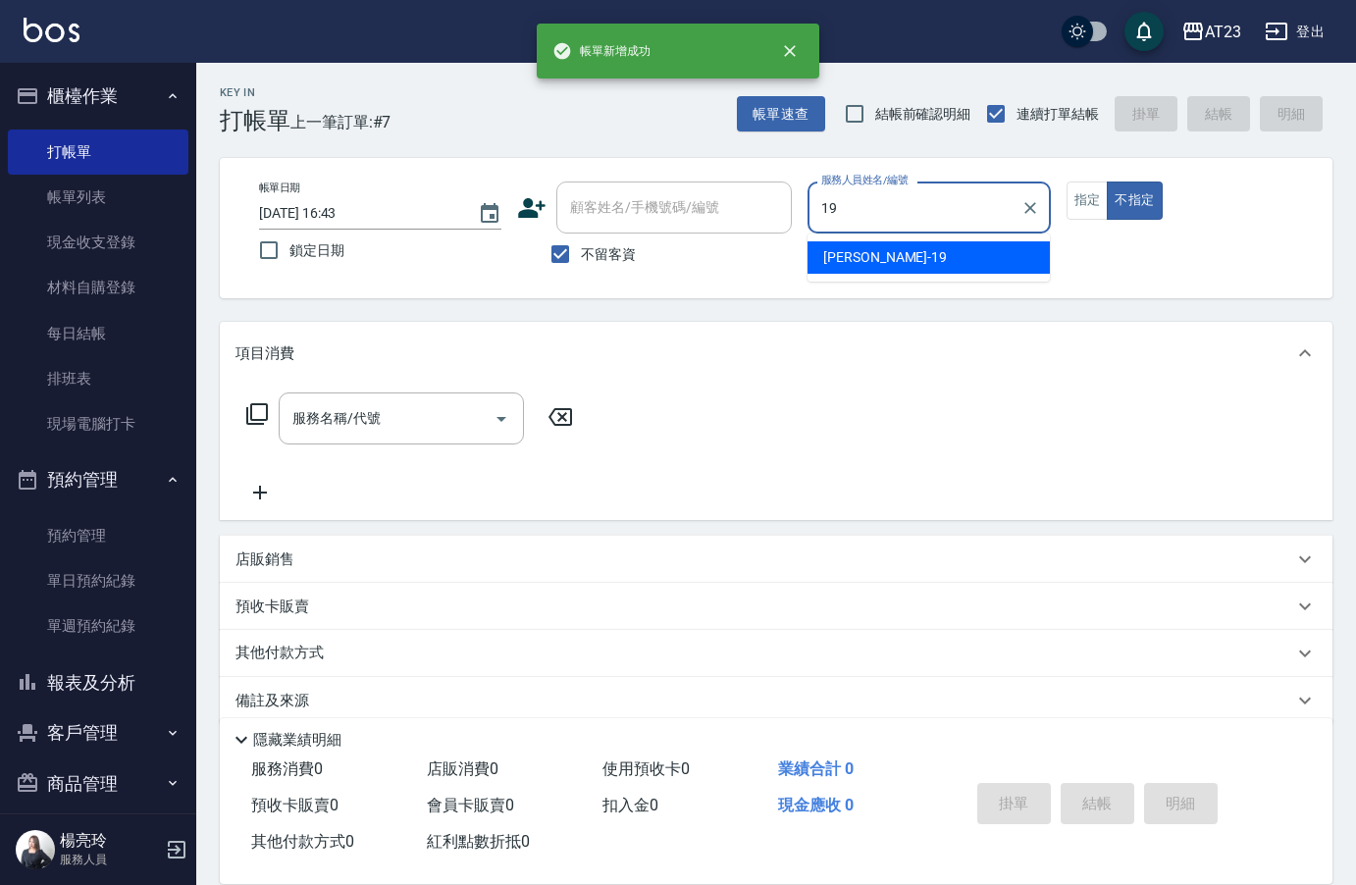
type input "[PERSON_NAME]-19"
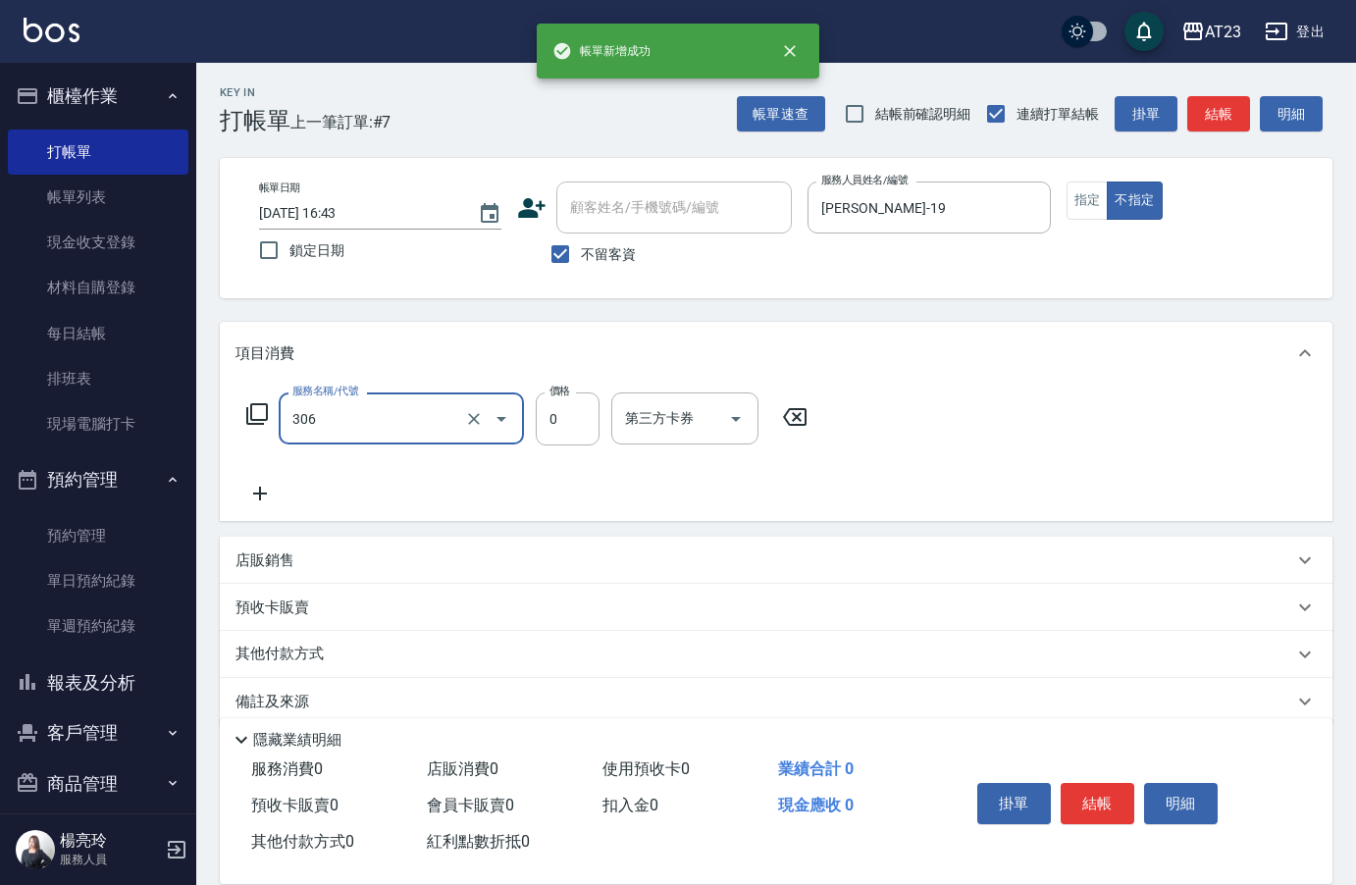
type input "剪髮卡(306)"
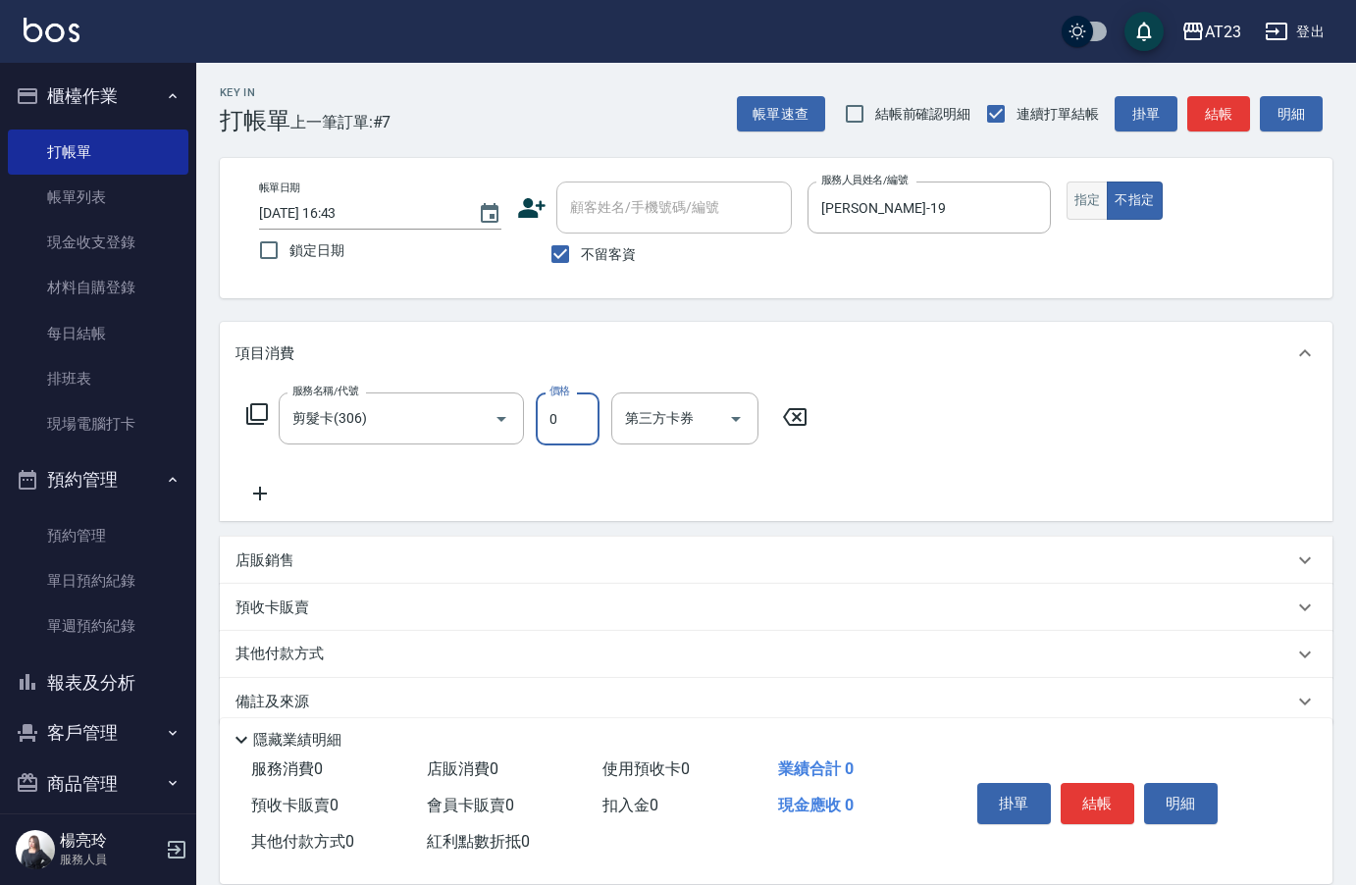
click at [1079, 184] on div "帳單日期 [DATE] 16:43 鎖定日期 顧客姓名/手機號碼/編號 顧客姓名/手機號碼/編號 不留客資 服務人員姓名/編號 [PERSON_NAME]-1…" at bounding box center [776, 228] width 1113 height 140
click at [1079, 193] on button "指定" at bounding box center [1088, 201] width 42 height 38
click at [1092, 817] on div "掛單 結帳 明細" at bounding box center [1097, 806] width 256 height 62
click at [1110, 783] on button "結帳" at bounding box center [1098, 803] width 74 height 41
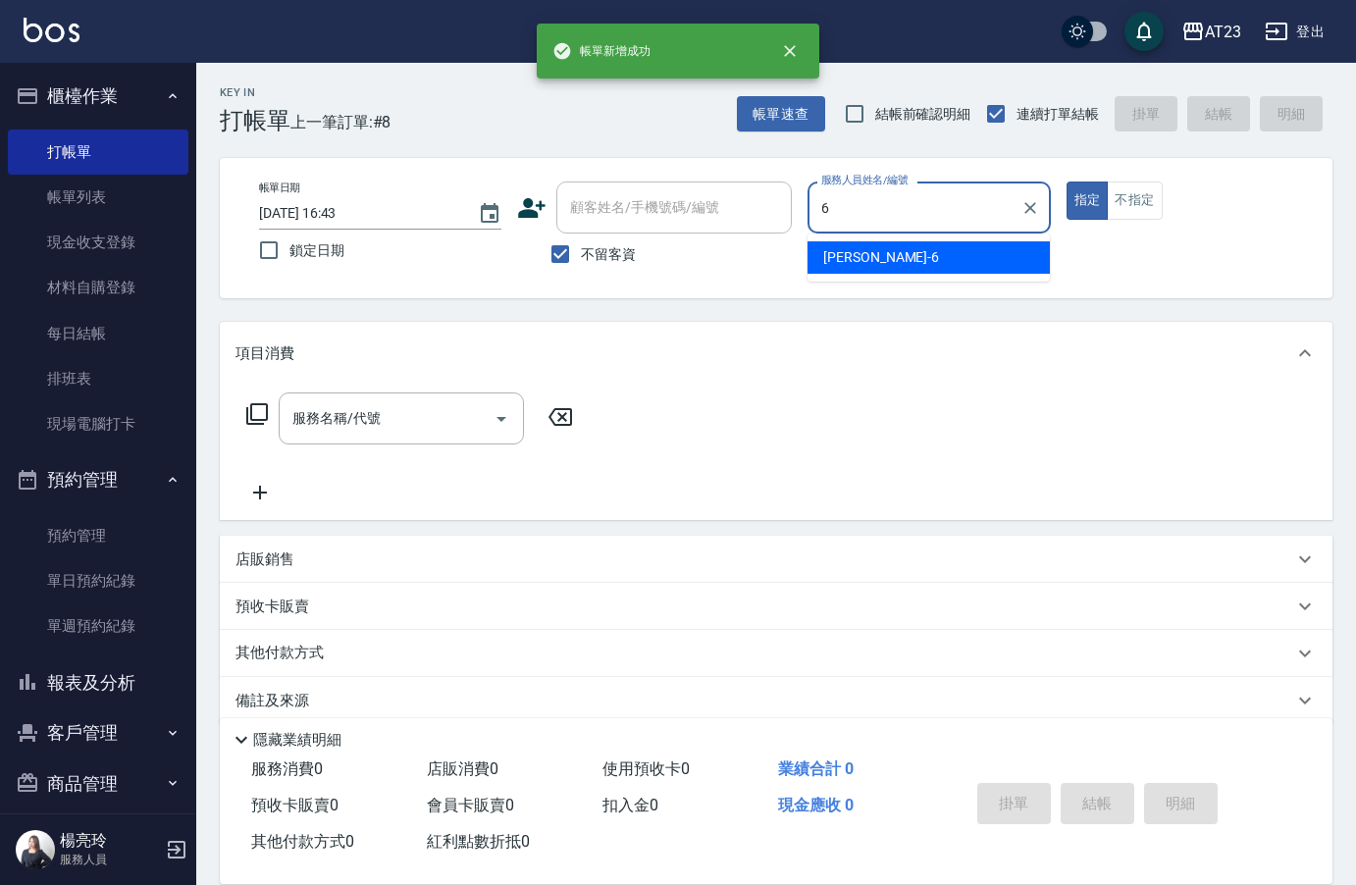
type input "Joann-6"
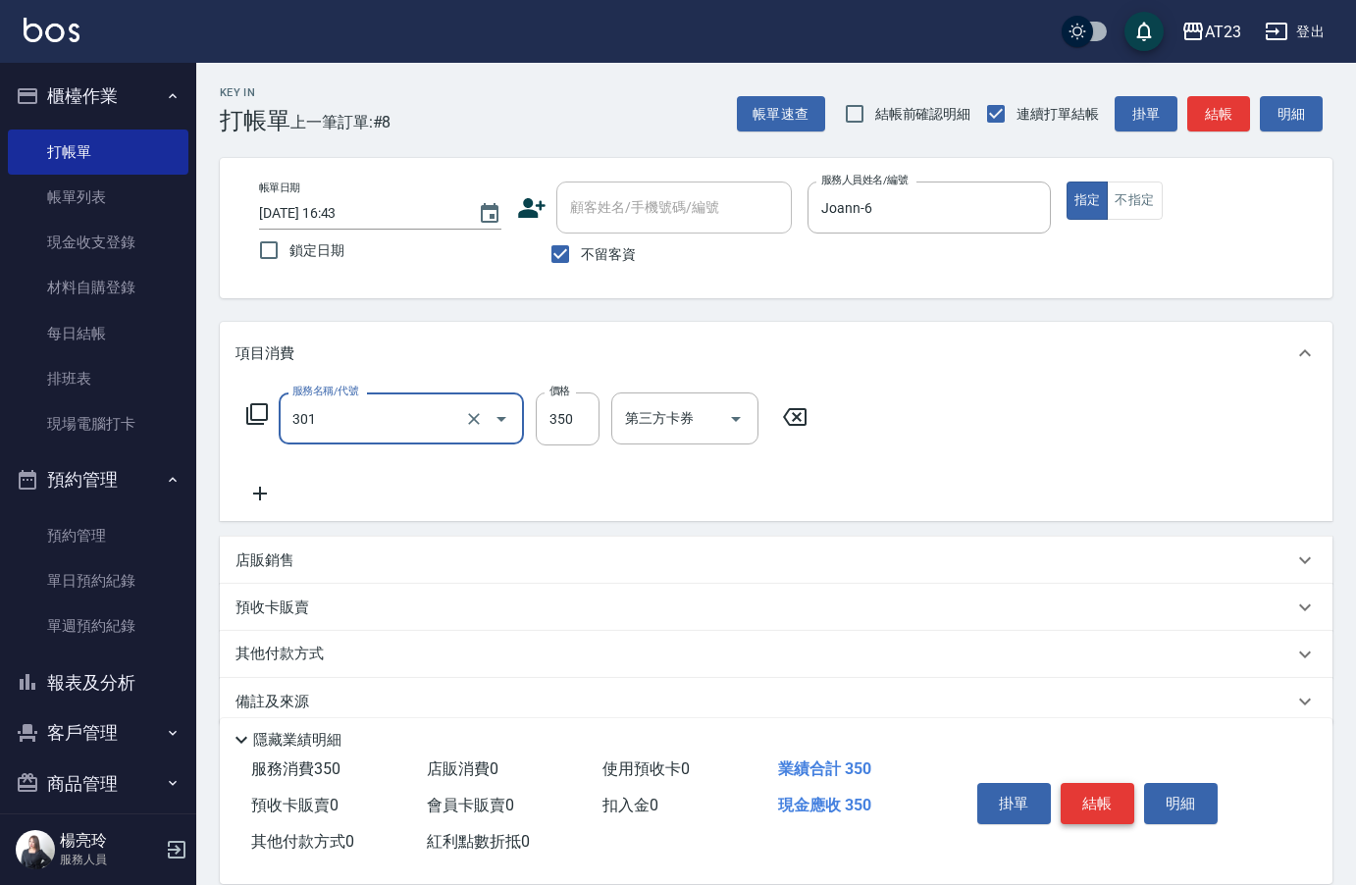
type input "造型剪髮(301)"
click at [1122, 783] on button "結帳" at bounding box center [1098, 803] width 74 height 41
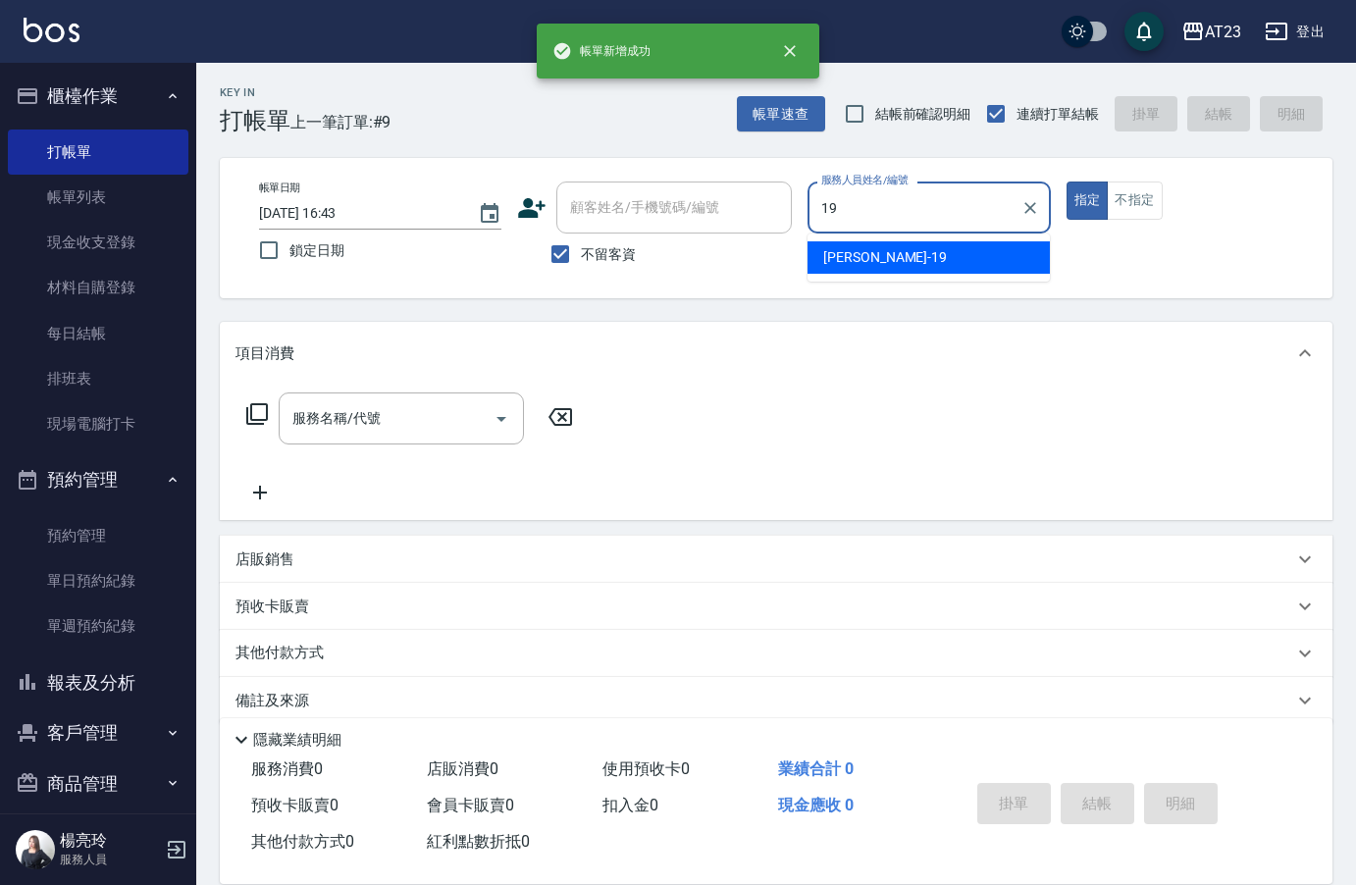
type input "[PERSON_NAME]-19"
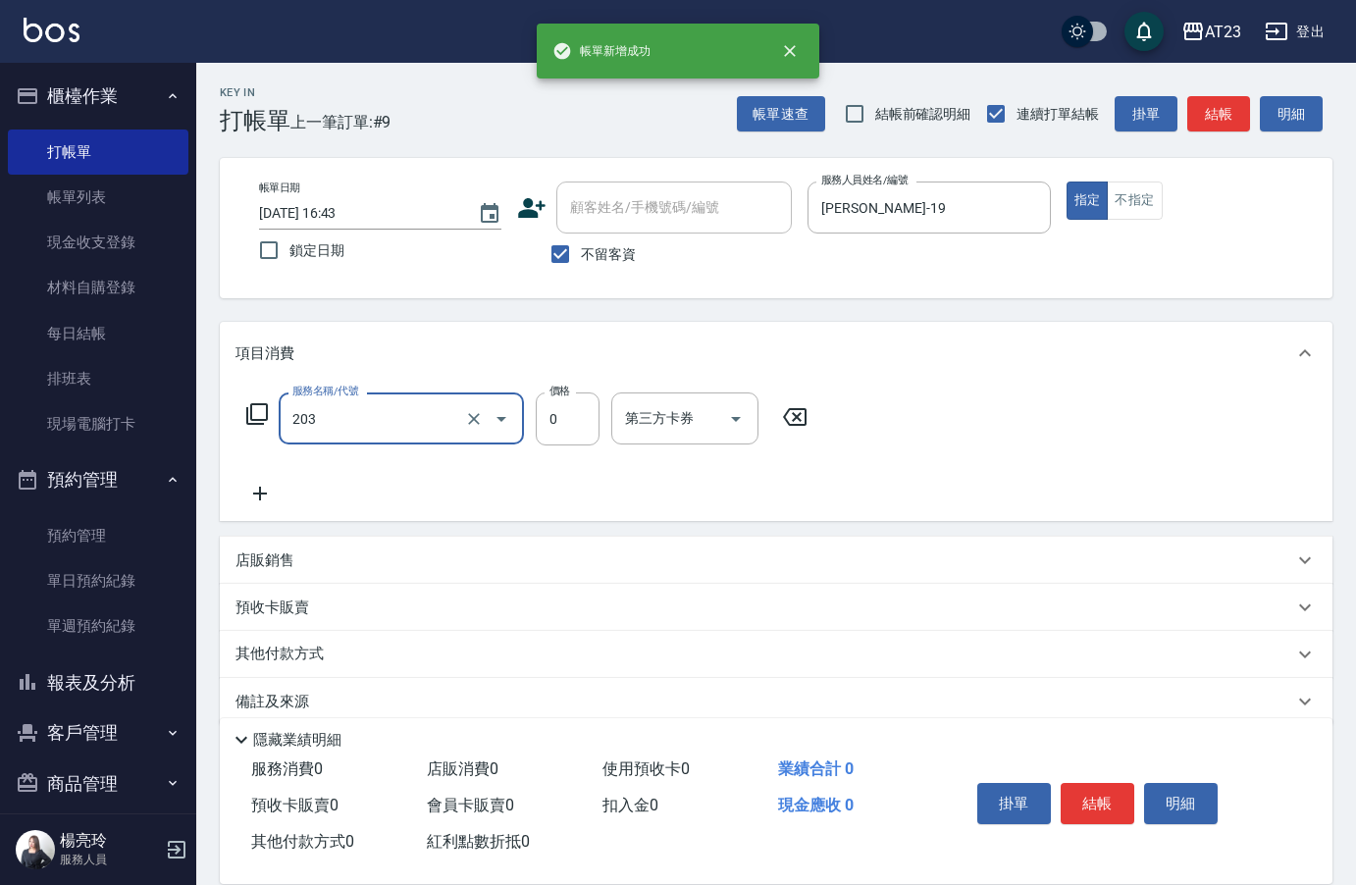
type input "使用洗髮卡(203)"
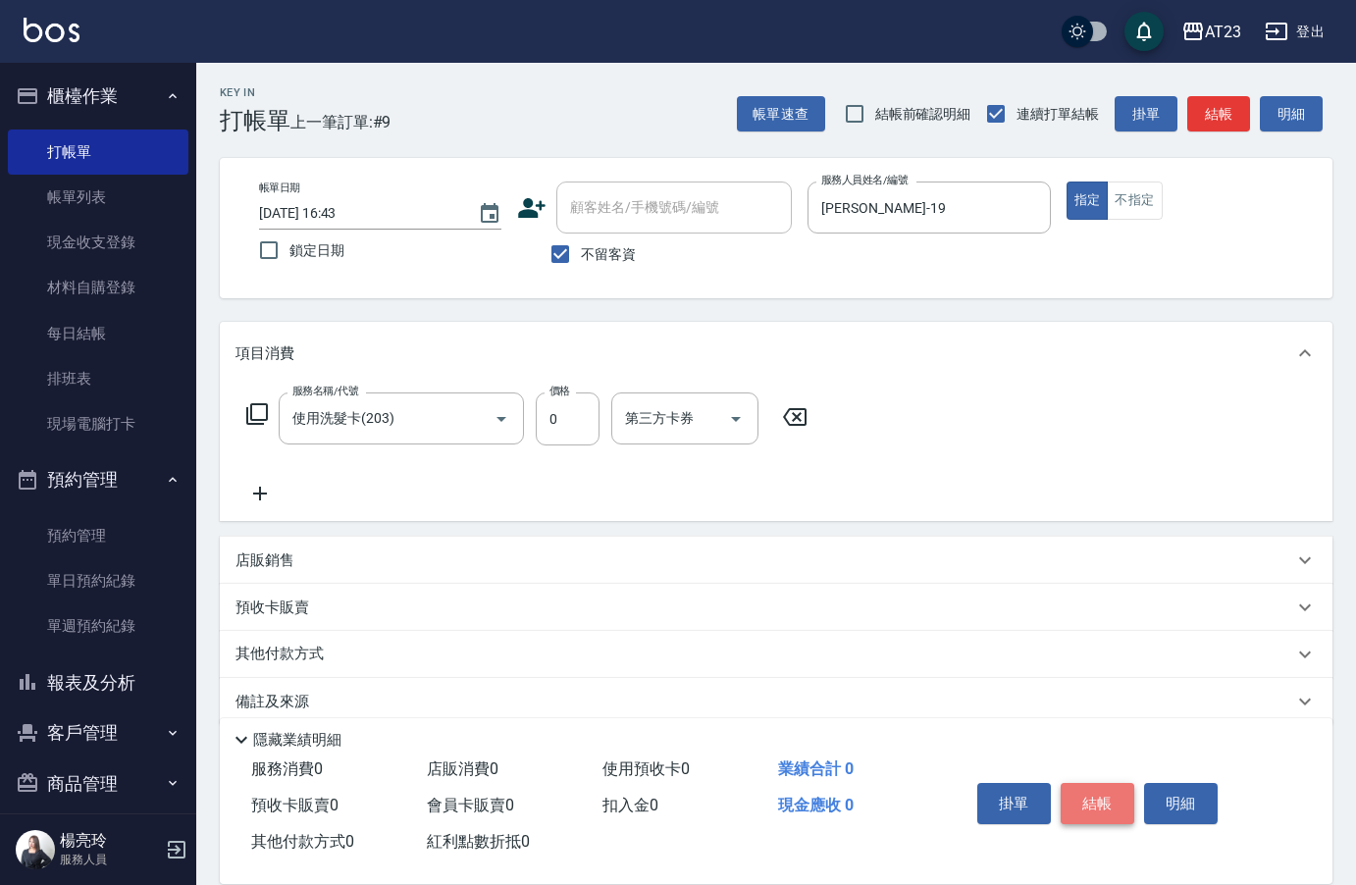
click at [1096, 800] on button "結帳" at bounding box center [1098, 803] width 74 height 41
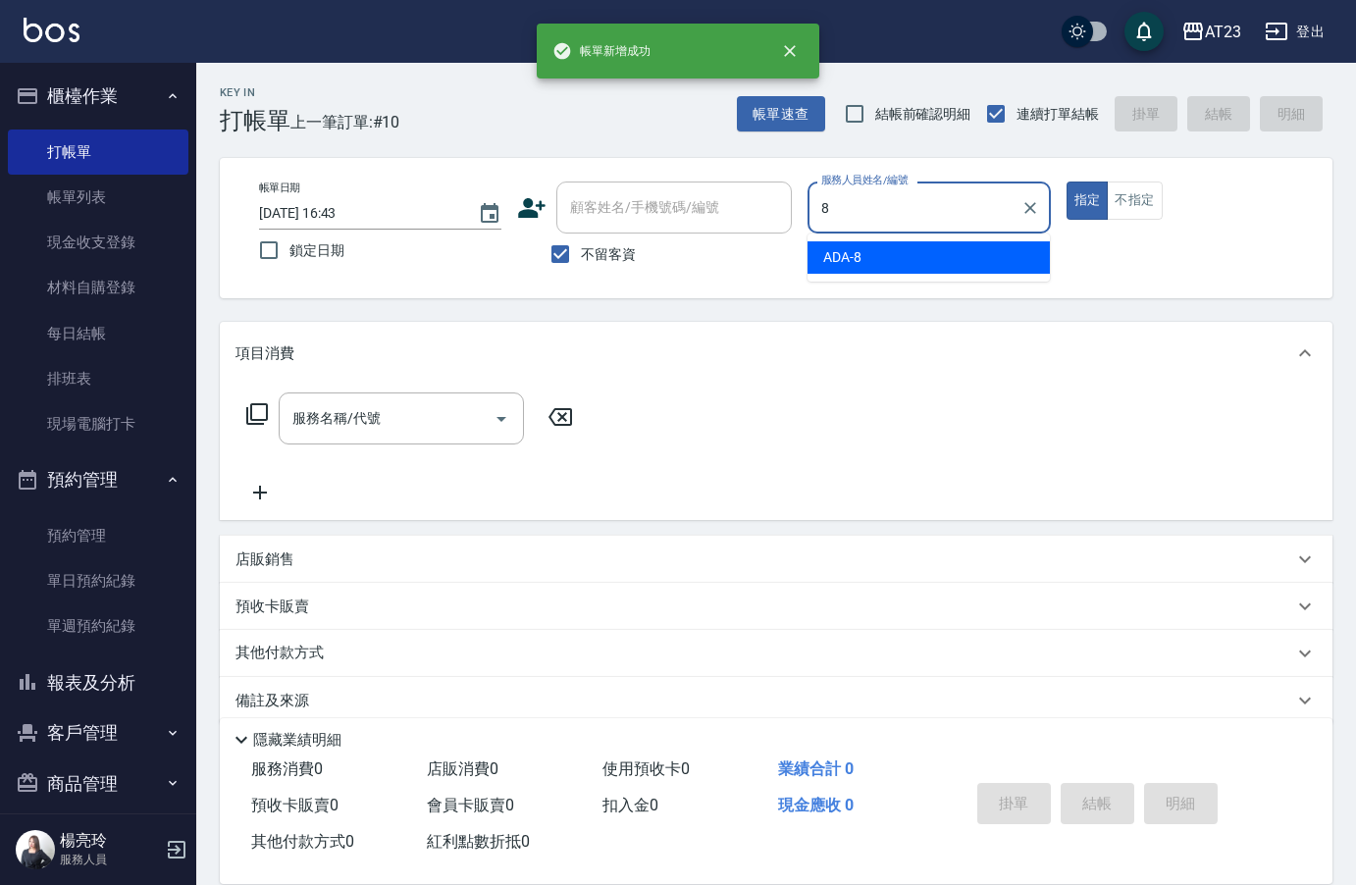
type input "ADA-8"
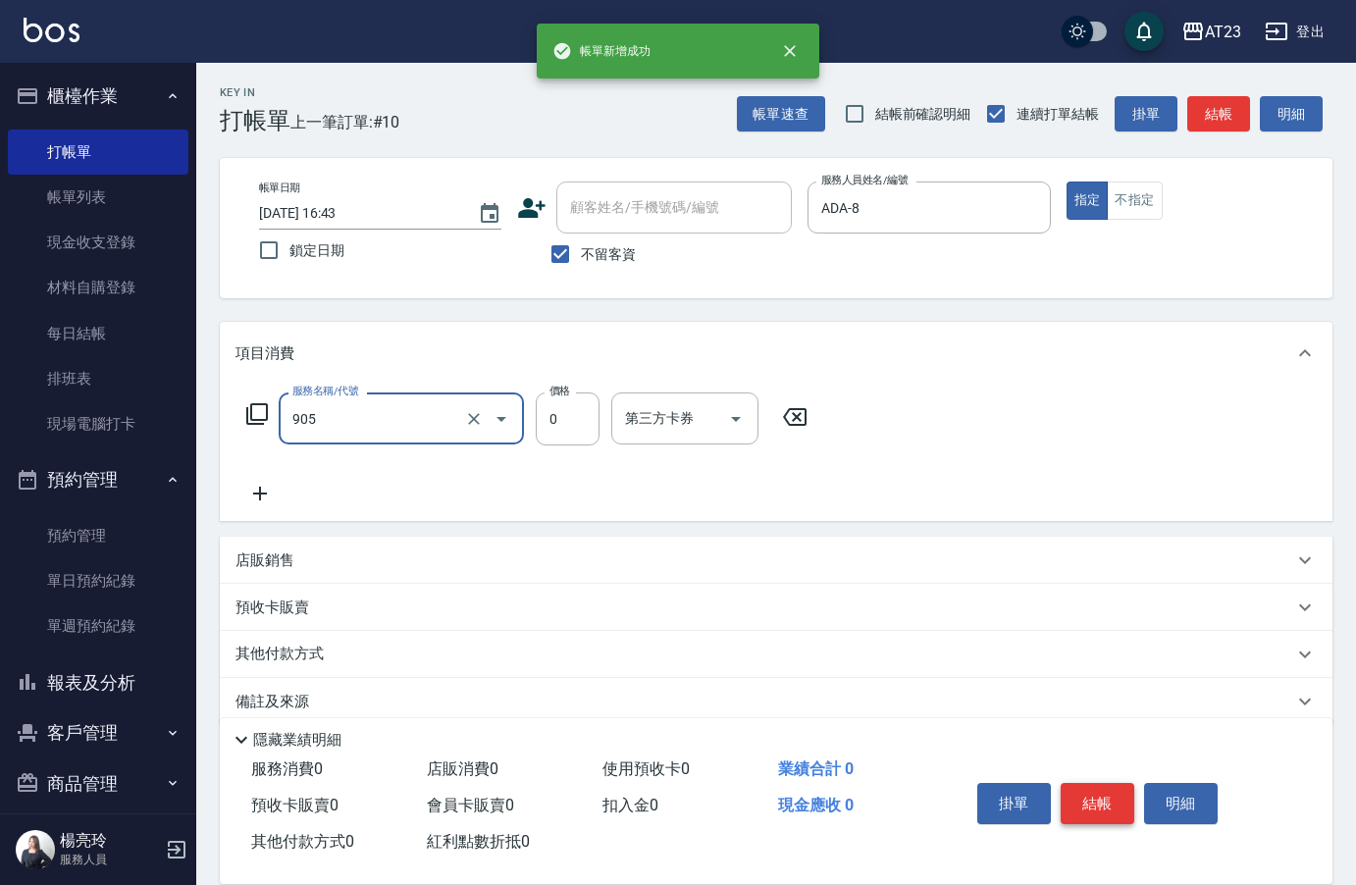
type input "頭皮卡使用(905)"
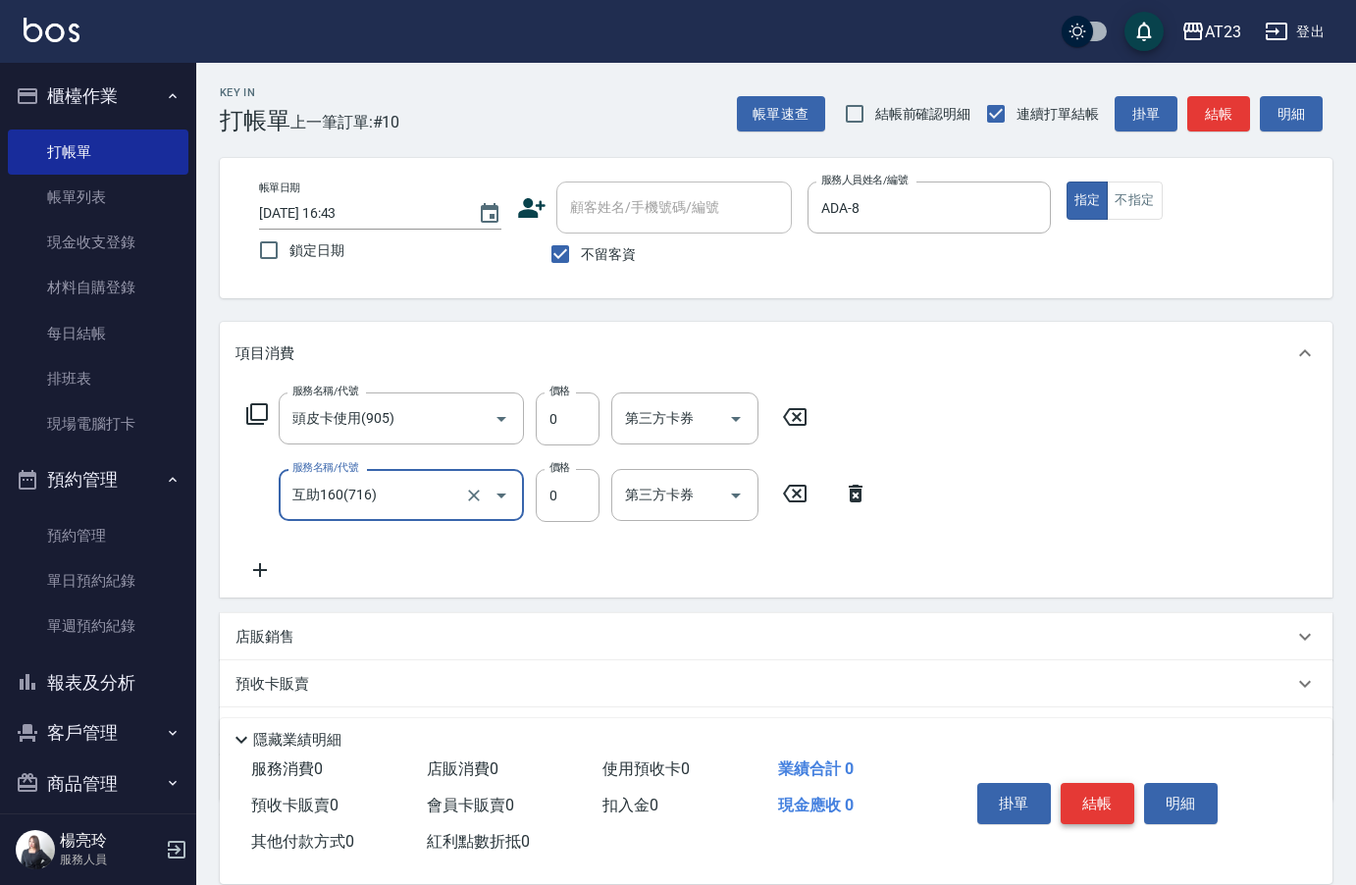
type input "互助160(716)"
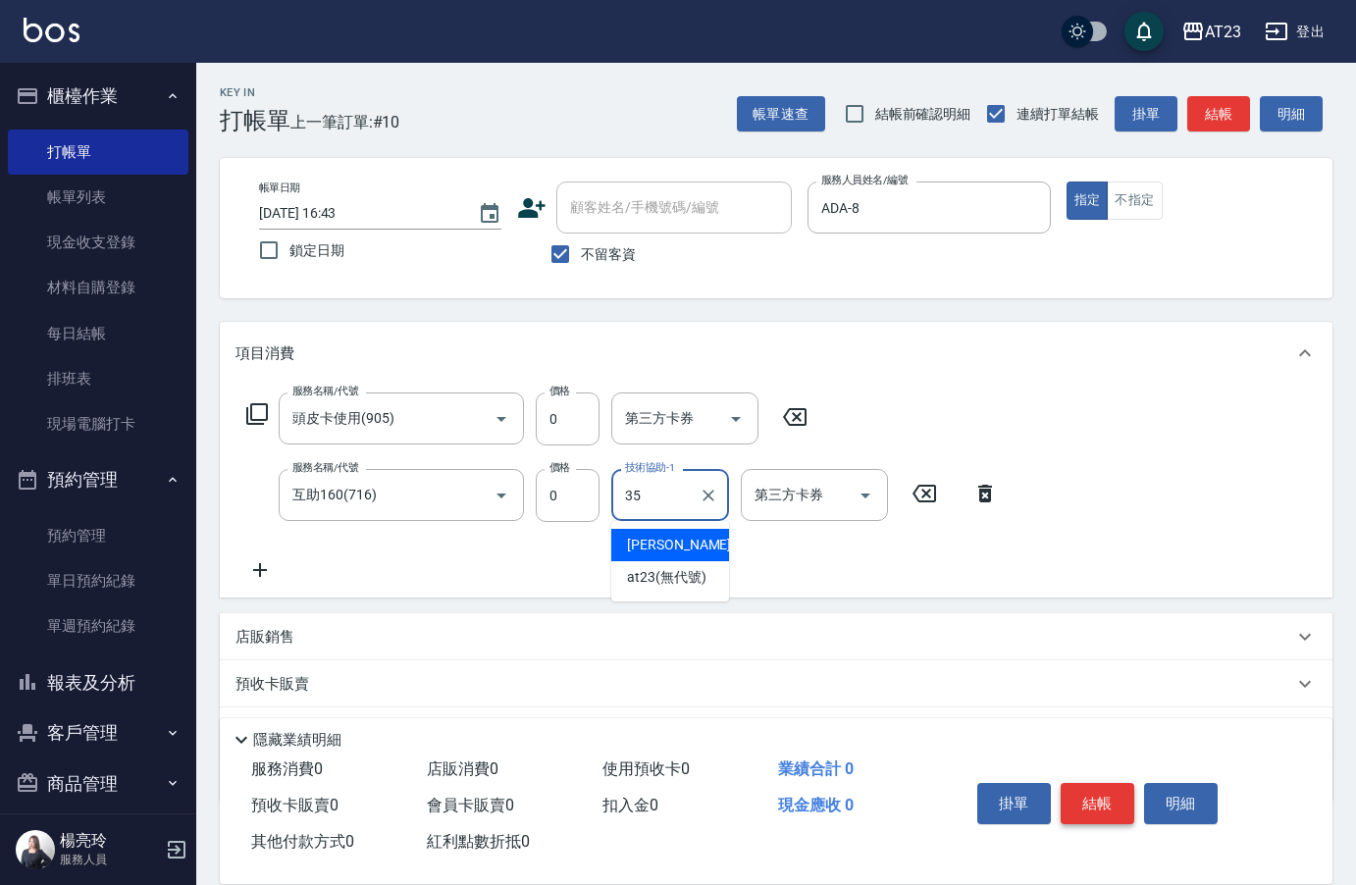
type input "嚕咪-35"
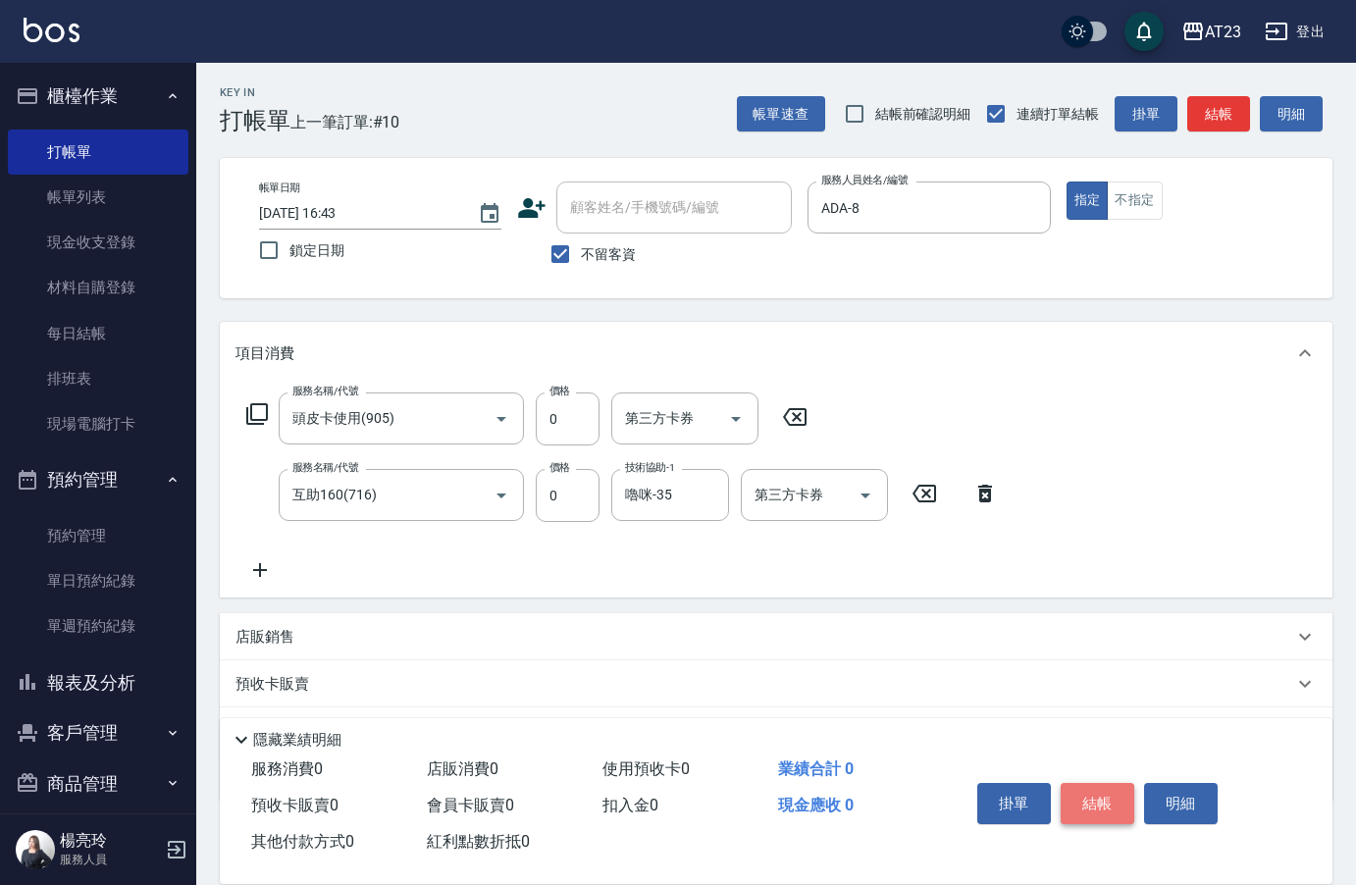
click at [1096, 800] on button "結帳" at bounding box center [1098, 803] width 74 height 41
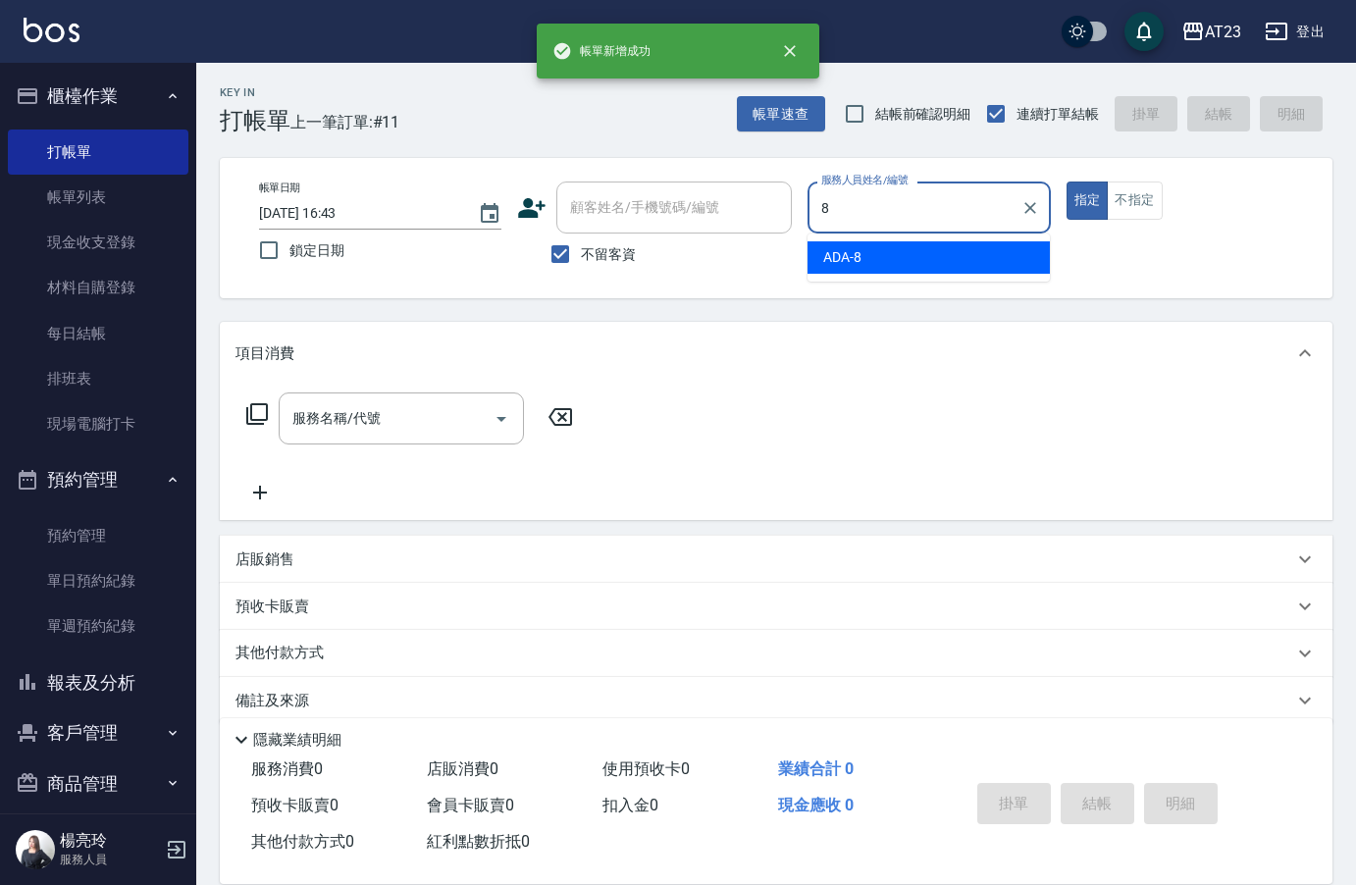
type input "ADA-8"
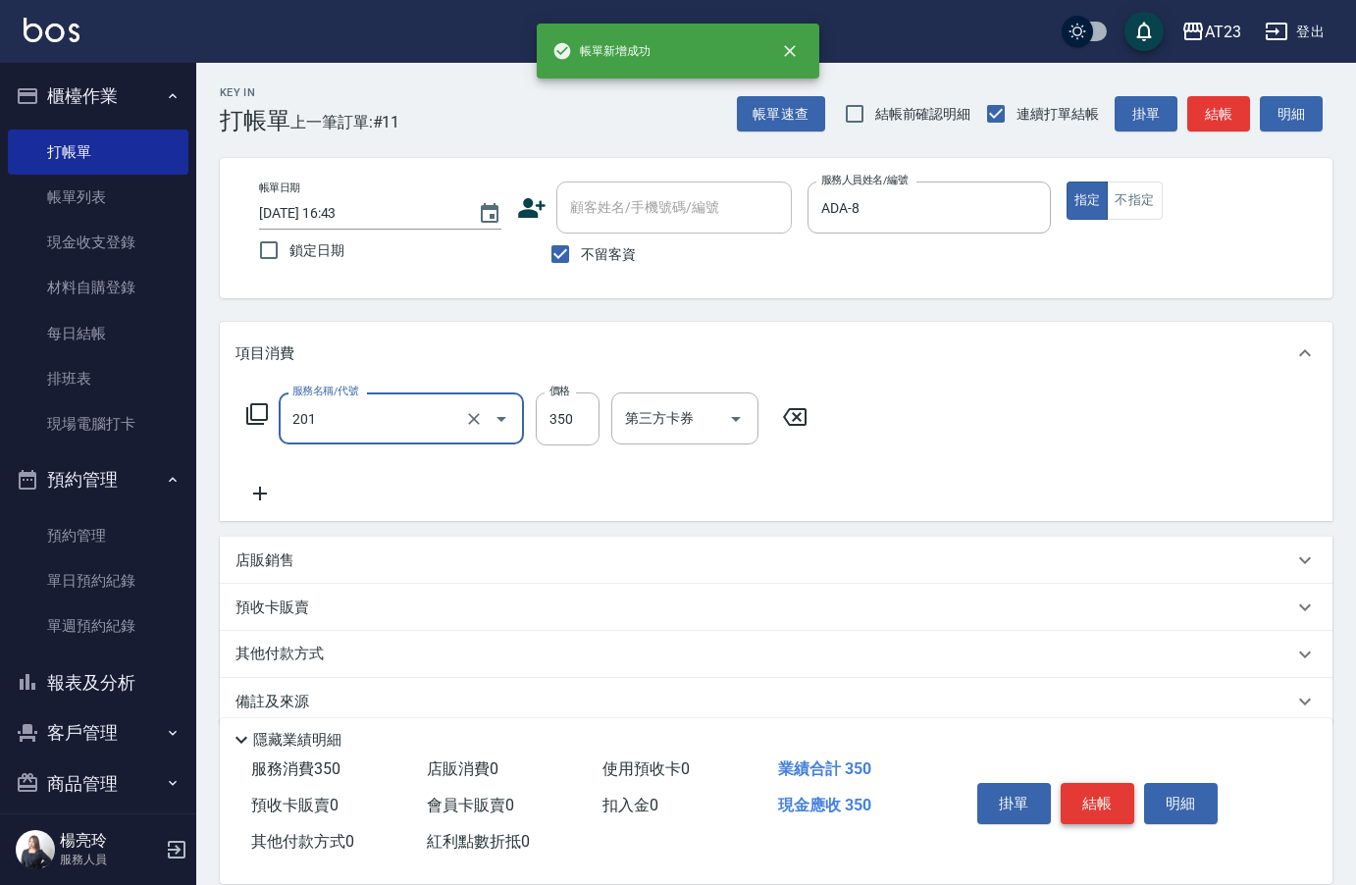
type input "一般洗髮(201)"
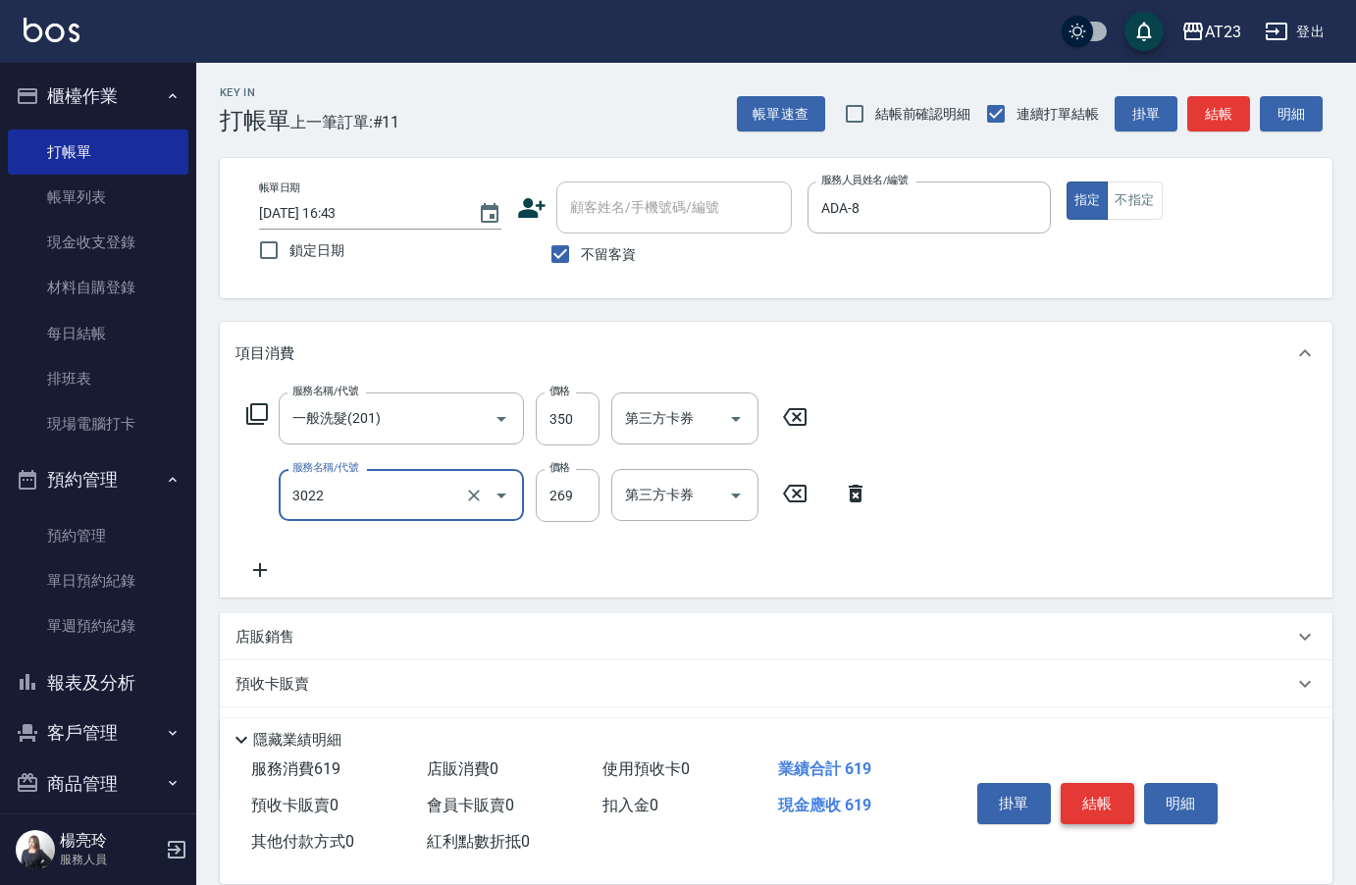
type input "(活動)造型剪(3022)"
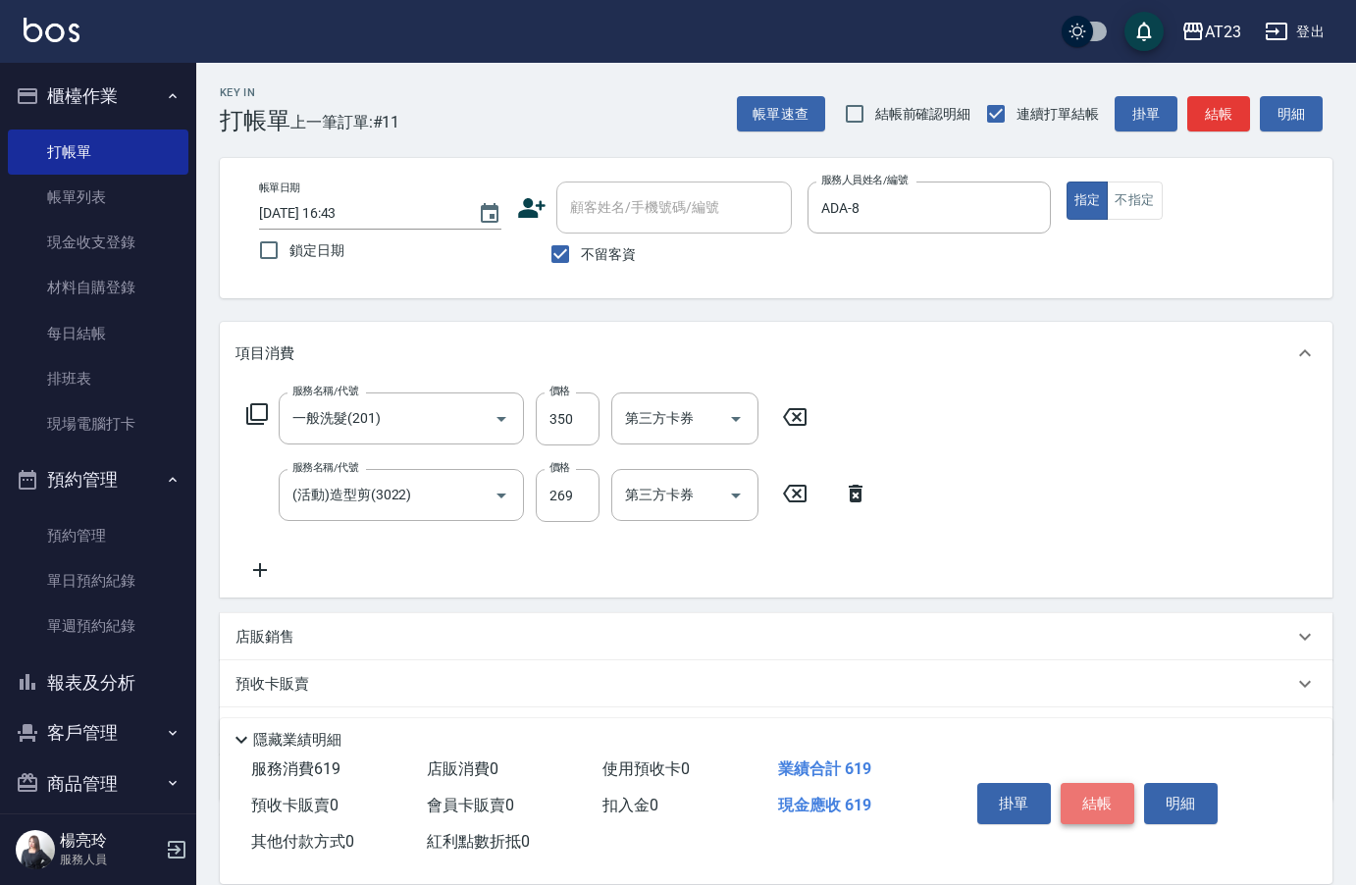
click at [1090, 786] on button "結帳" at bounding box center [1098, 803] width 74 height 41
